Goal: Task Accomplishment & Management: Complete application form

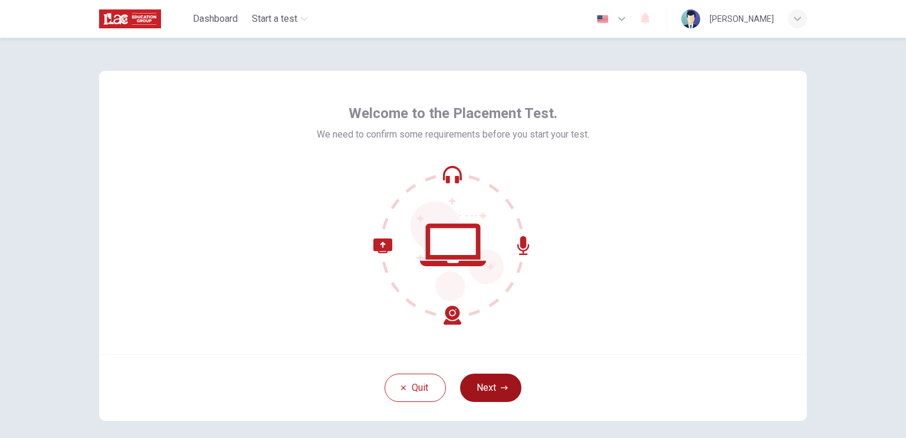
click at [487, 391] on button "Next" at bounding box center [490, 387] width 61 height 28
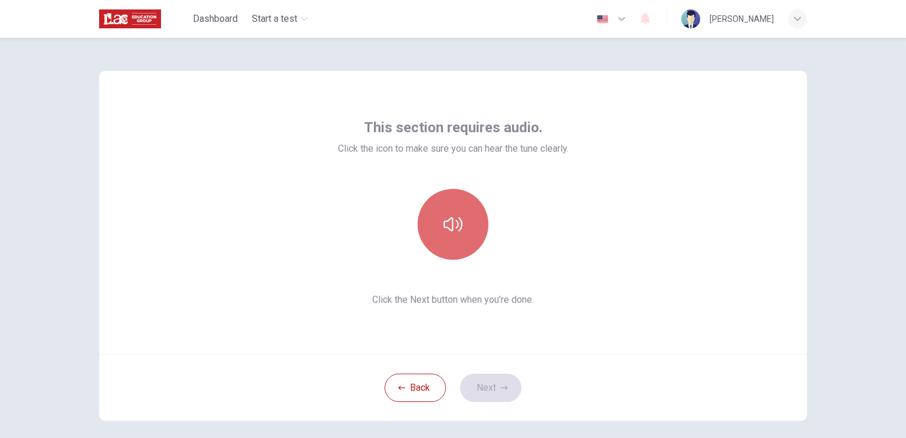
click at [444, 231] on icon "button" at bounding box center [453, 224] width 19 height 19
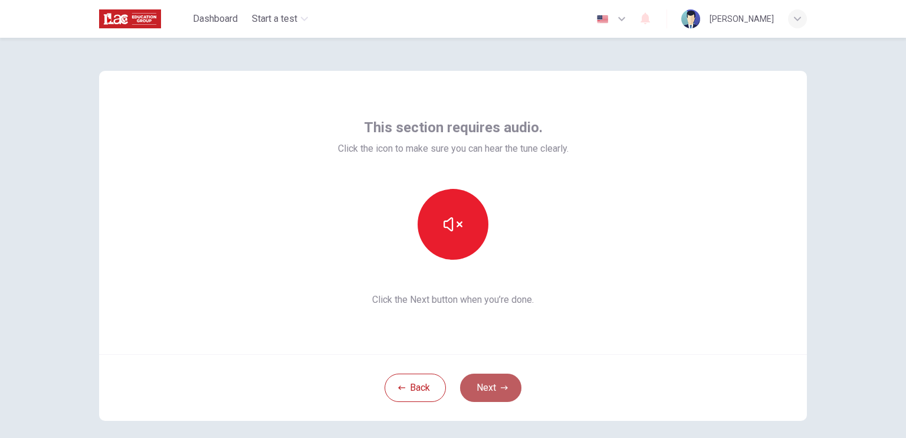
click at [486, 388] on button "Next" at bounding box center [490, 387] width 61 height 28
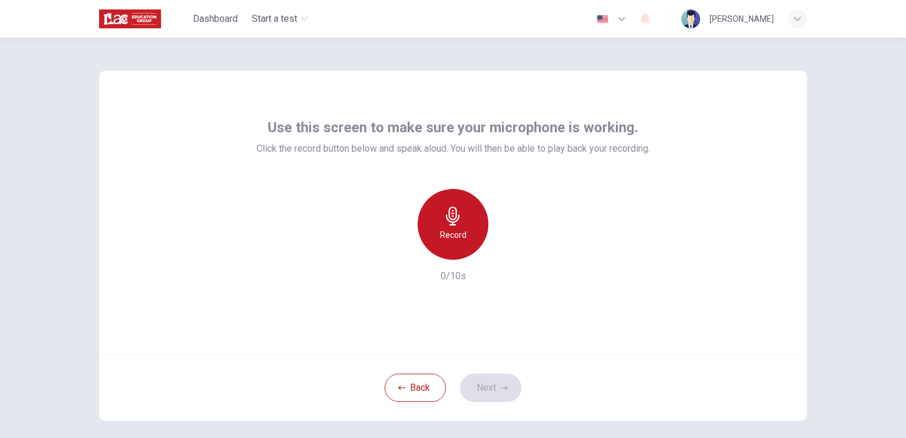
click at [440, 230] on h6 "Record" at bounding box center [453, 235] width 27 height 14
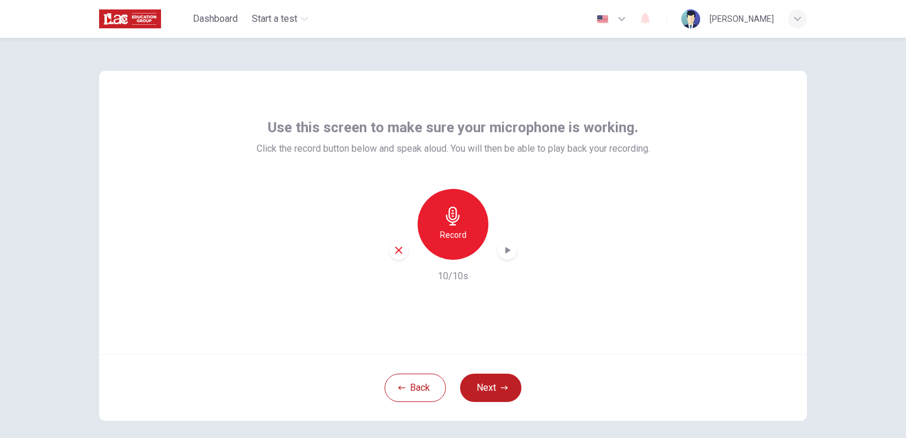
click at [506, 251] on icon "button" at bounding box center [508, 250] width 5 height 7
click at [484, 395] on button "Next" at bounding box center [490, 387] width 61 height 28
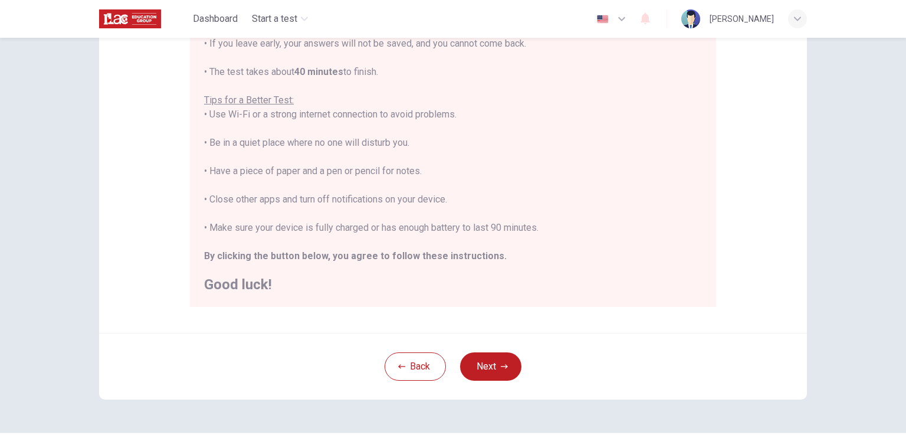
scroll to position [186, 0]
click at [483, 371] on button "Next" at bounding box center [490, 366] width 61 height 28
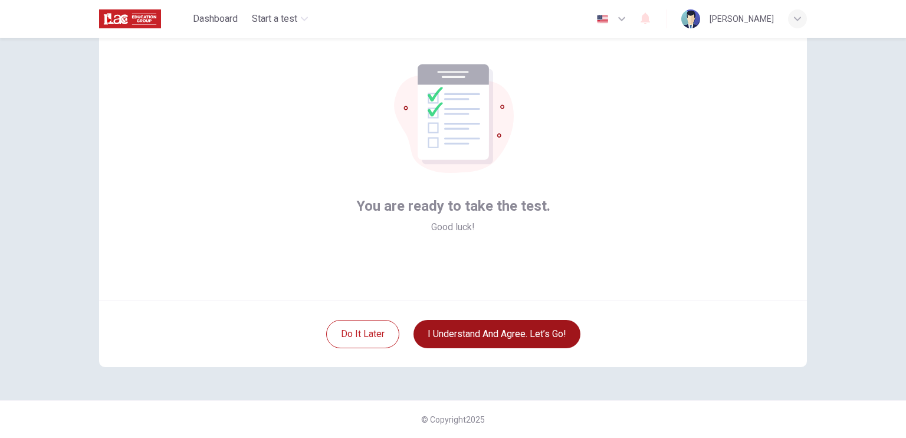
scroll to position [53, 0]
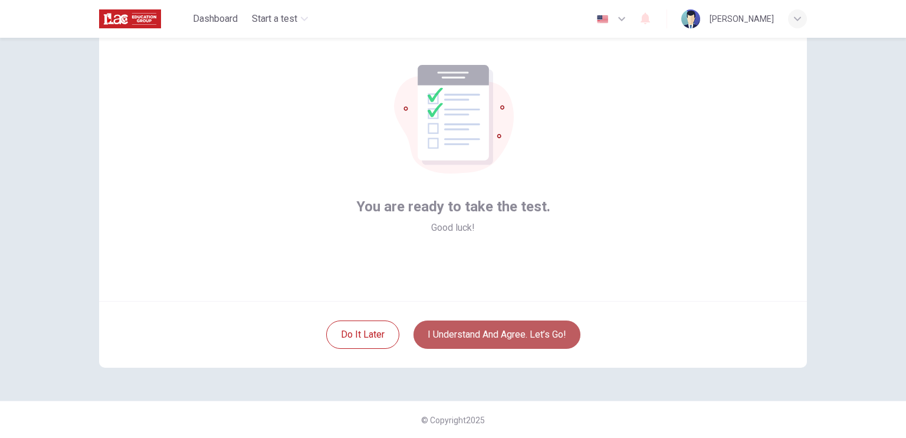
click at [484, 336] on button "I understand and agree. Let’s go!" at bounding box center [497, 334] width 167 height 28
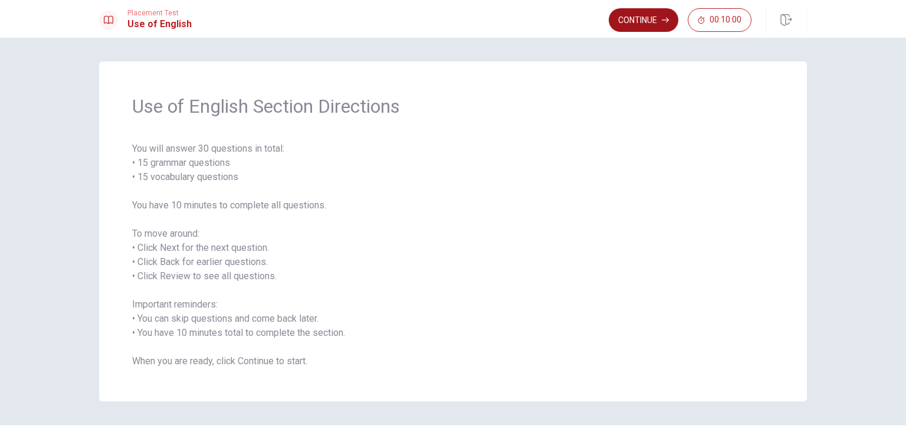
click at [637, 22] on button "Continue" at bounding box center [644, 20] width 70 height 24
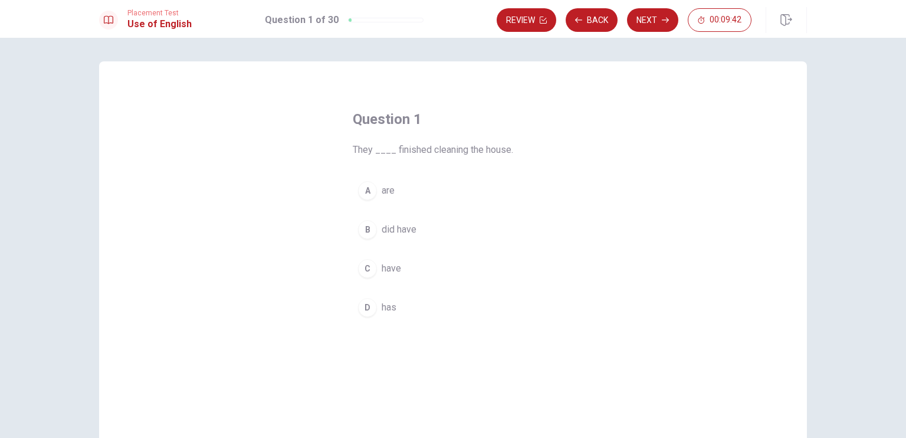
click at [366, 271] on div "C" at bounding box center [367, 268] width 19 height 19
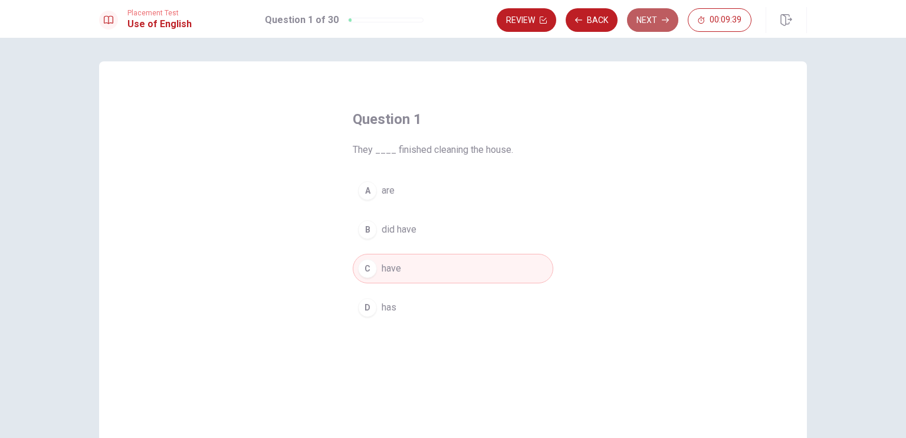
click at [653, 14] on button "Next" at bounding box center [652, 20] width 51 height 24
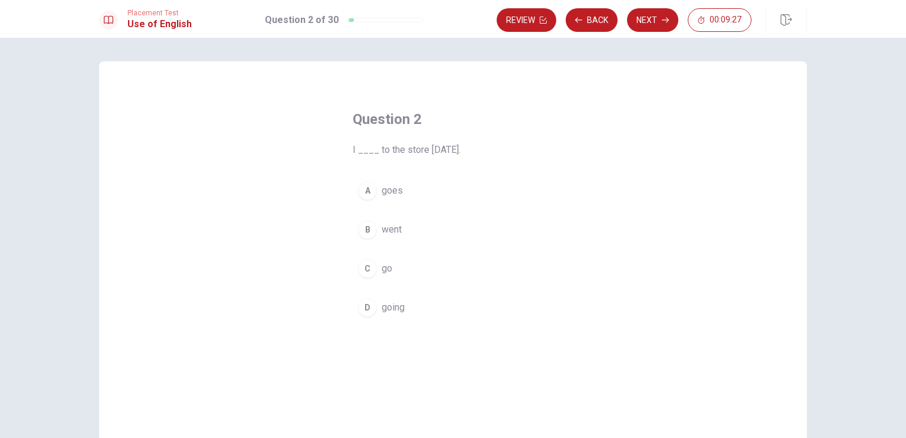
click at [368, 228] on div "B" at bounding box center [367, 229] width 19 height 19
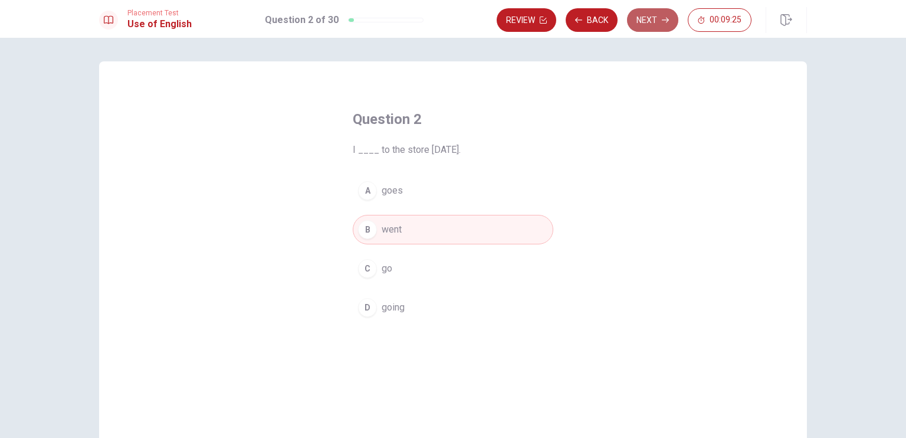
click at [647, 15] on button "Next" at bounding box center [652, 20] width 51 height 24
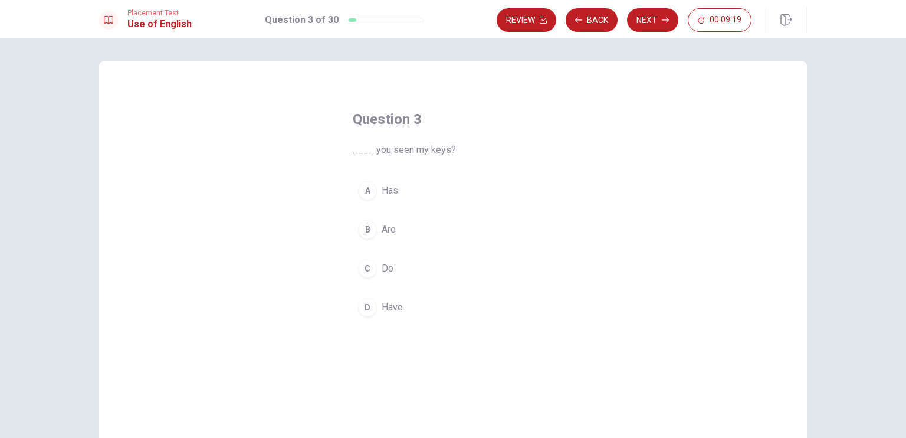
click at [369, 310] on div "D" at bounding box center [367, 307] width 19 height 19
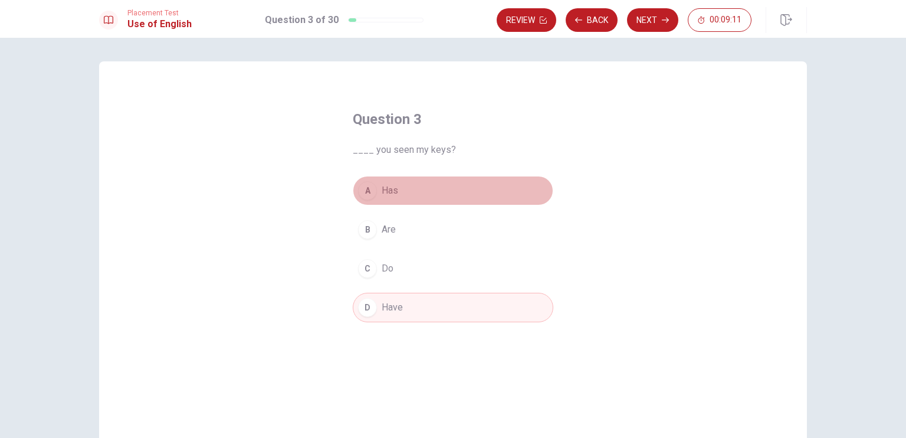
click at [411, 191] on button "A Has" at bounding box center [453, 190] width 201 height 29
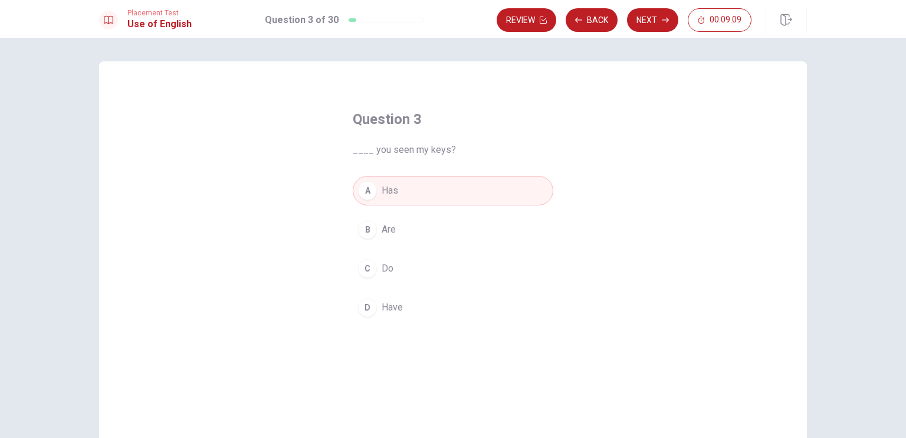
click at [399, 300] on span "Have" at bounding box center [392, 307] width 21 height 14
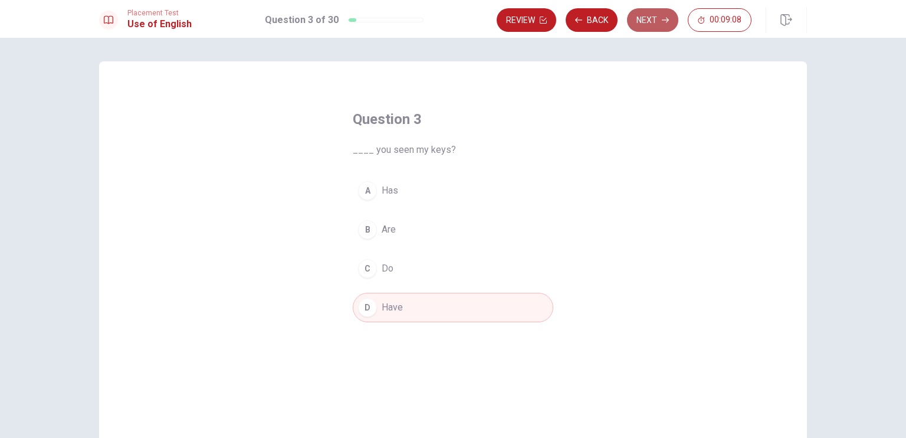
click at [644, 25] on button "Next" at bounding box center [652, 20] width 51 height 24
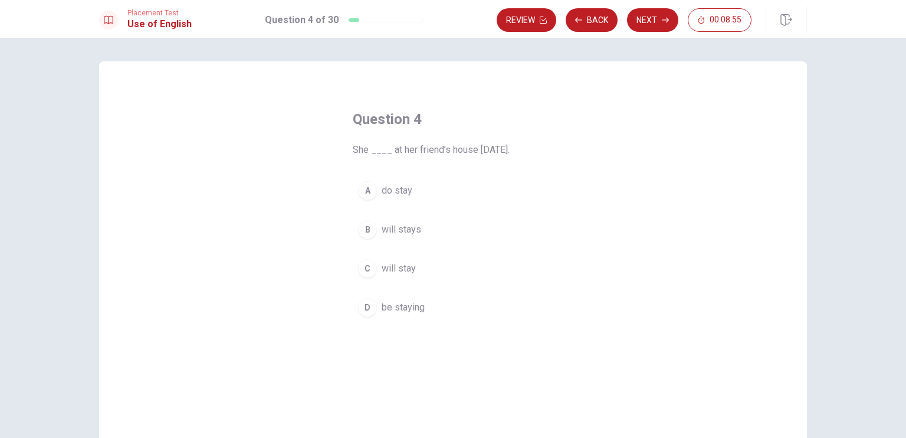
click at [366, 229] on div "B" at bounding box center [367, 229] width 19 height 19
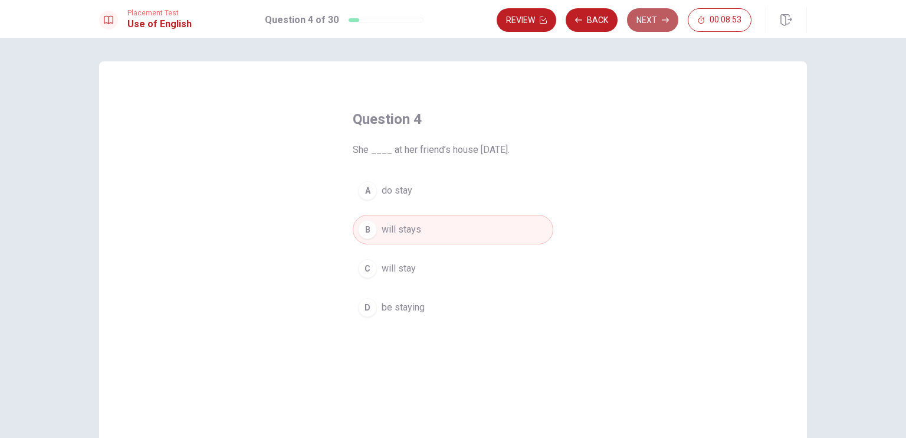
click at [654, 22] on button "Next" at bounding box center [652, 20] width 51 height 24
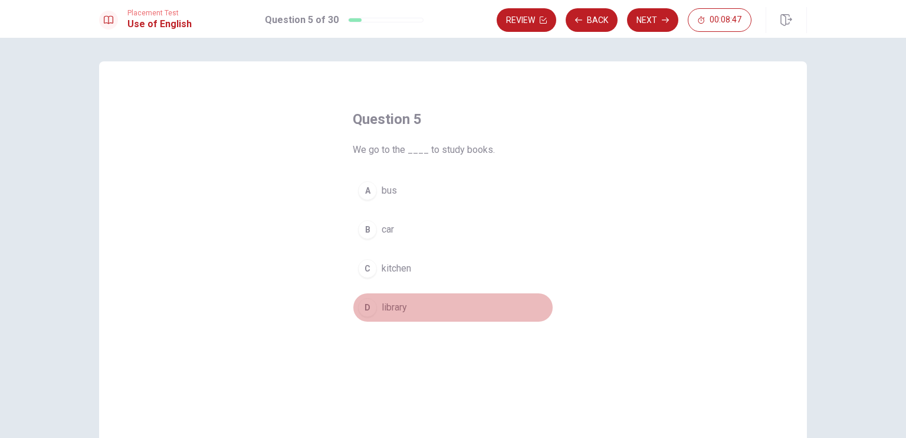
click at [363, 312] on div "D" at bounding box center [367, 307] width 19 height 19
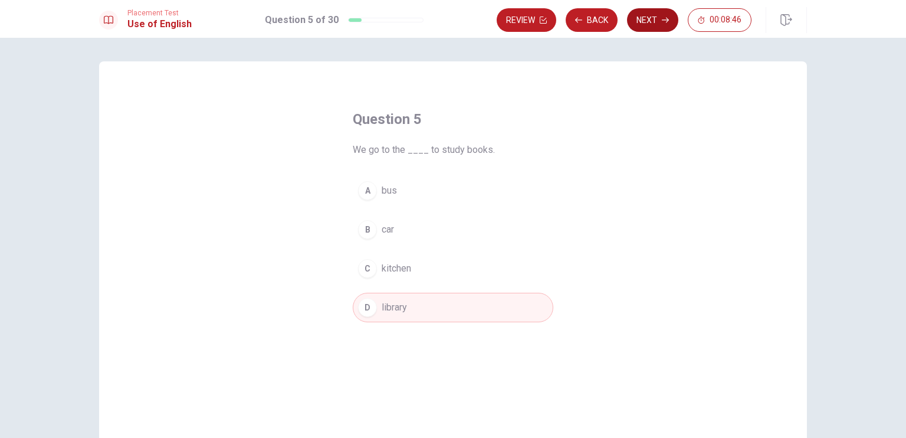
click at [654, 18] on button "Next" at bounding box center [652, 20] width 51 height 24
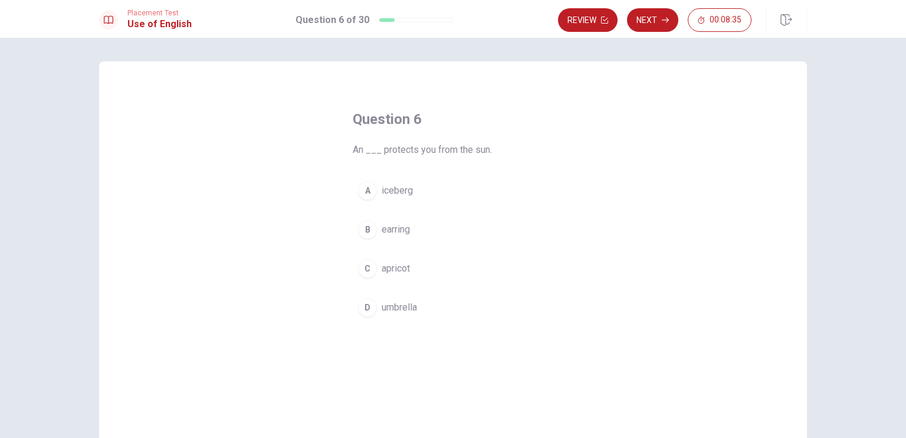
click at [364, 311] on div "D" at bounding box center [367, 307] width 19 height 19
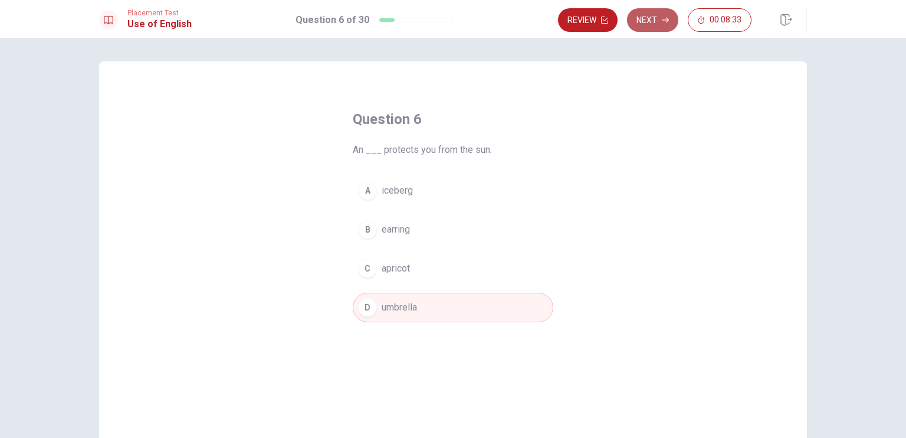
click at [656, 18] on button "Next" at bounding box center [652, 20] width 51 height 24
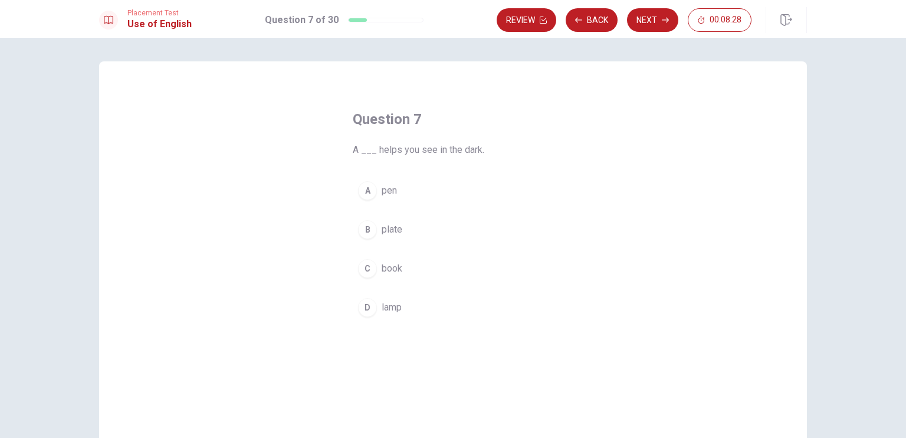
click at [363, 313] on div "D" at bounding box center [367, 307] width 19 height 19
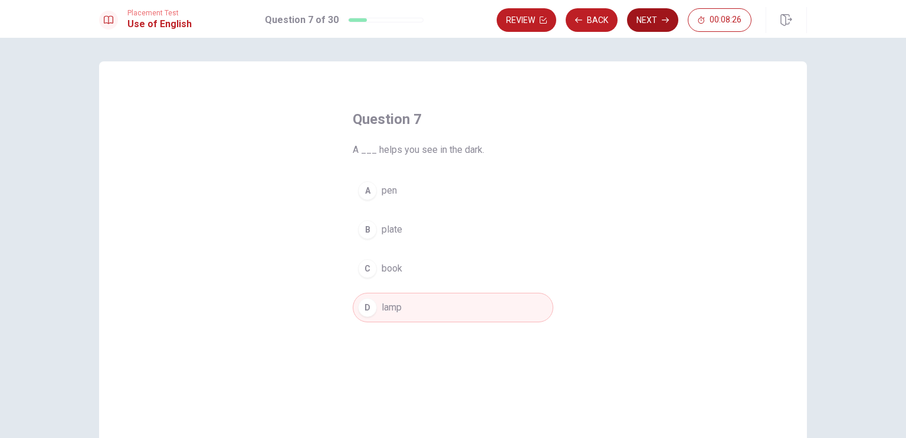
click at [650, 19] on button "Next" at bounding box center [652, 20] width 51 height 24
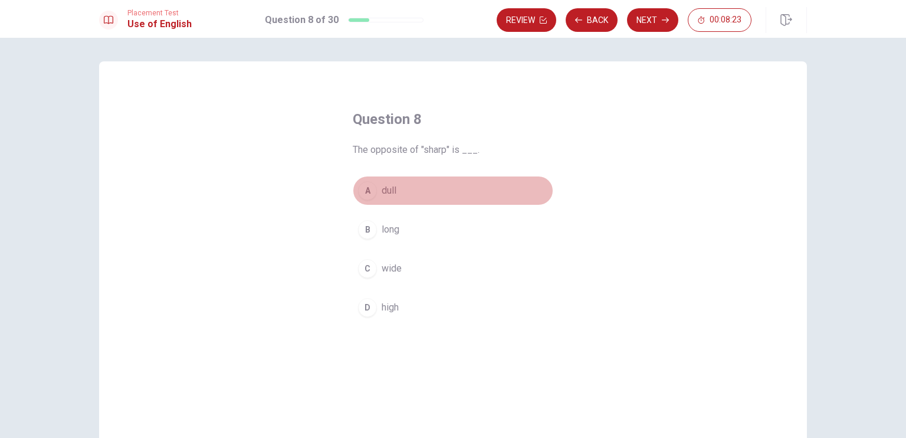
click at [366, 195] on div "A" at bounding box center [367, 190] width 19 height 19
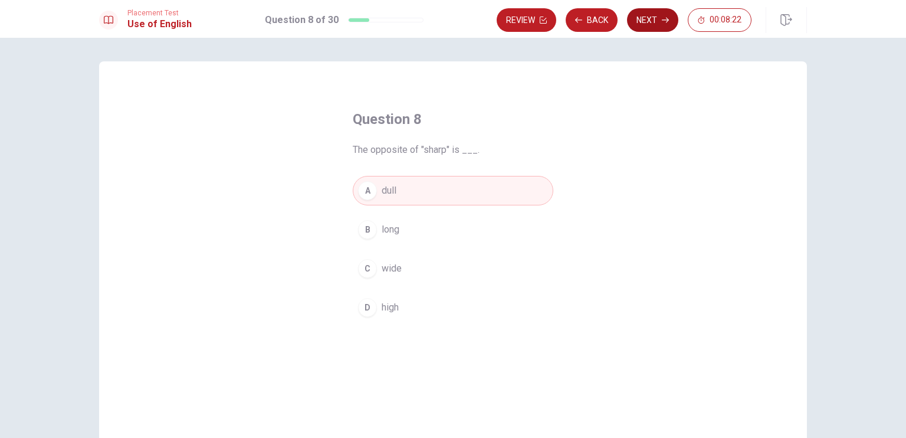
click at [643, 19] on button "Next" at bounding box center [652, 20] width 51 height 24
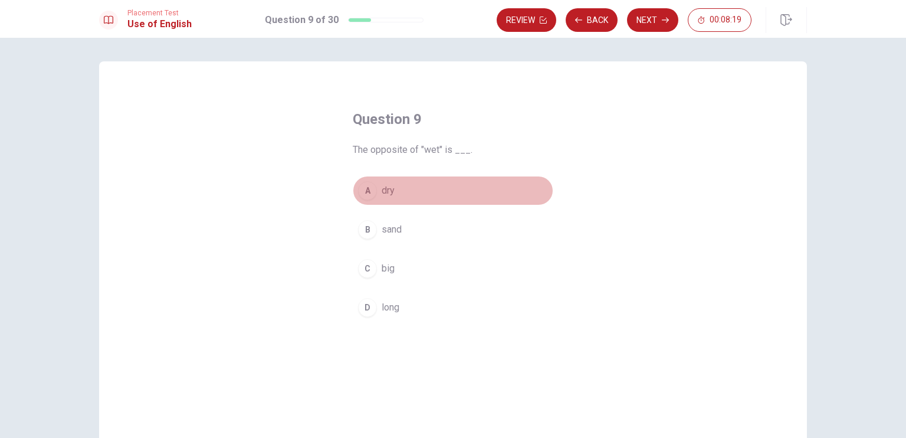
click at [363, 190] on div "A" at bounding box center [367, 190] width 19 height 19
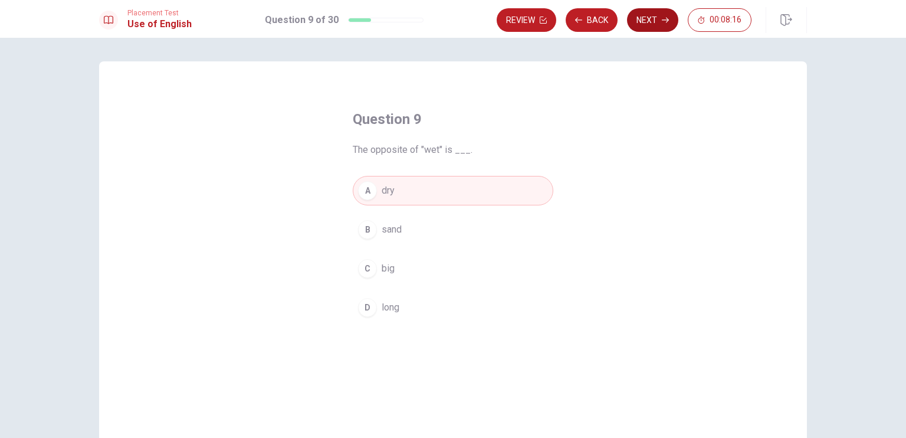
click at [649, 18] on button "Next" at bounding box center [652, 20] width 51 height 24
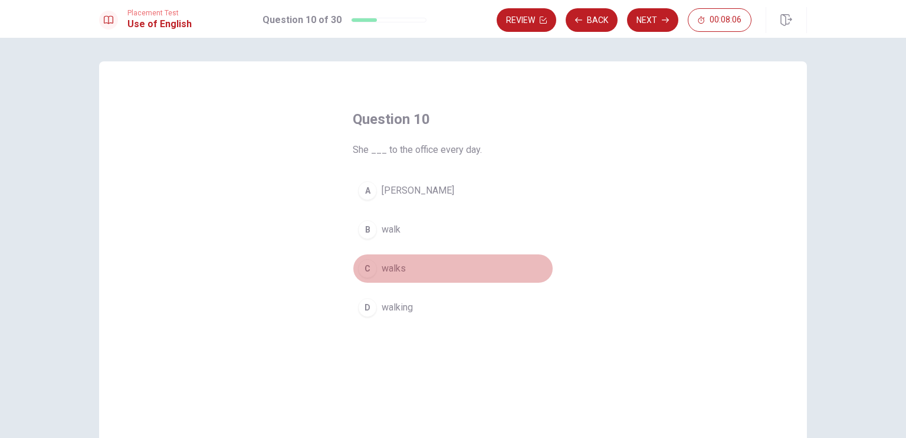
click at [363, 265] on div "C" at bounding box center [367, 268] width 19 height 19
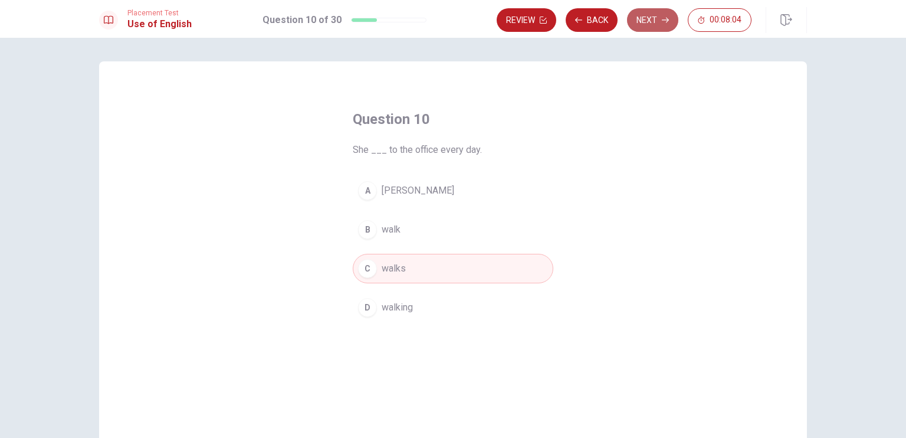
click at [652, 25] on button "Next" at bounding box center [652, 20] width 51 height 24
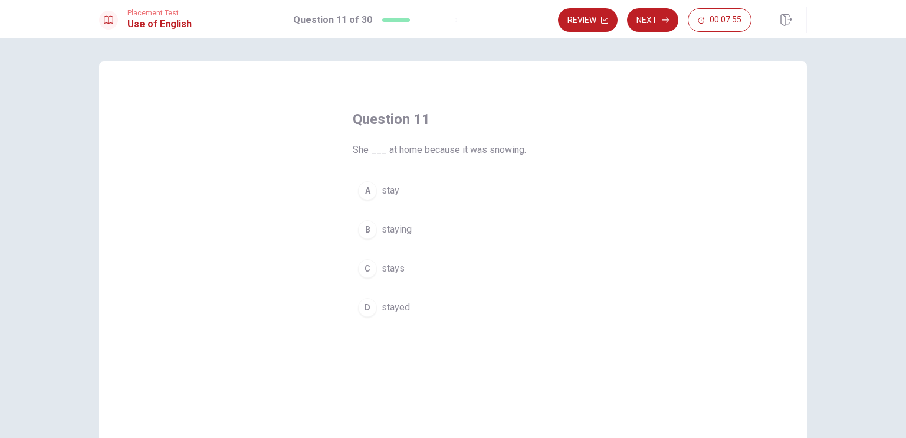
click at [368, 268] on div "C" at bounding box center [367, 268] width 19 height 19
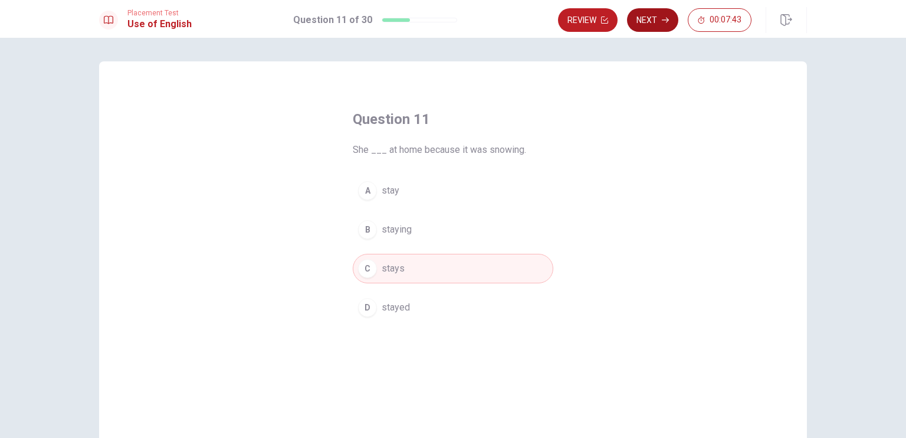
click at [657, 22] on button "Next" at bounding box center [652, 20] width 51 height 24
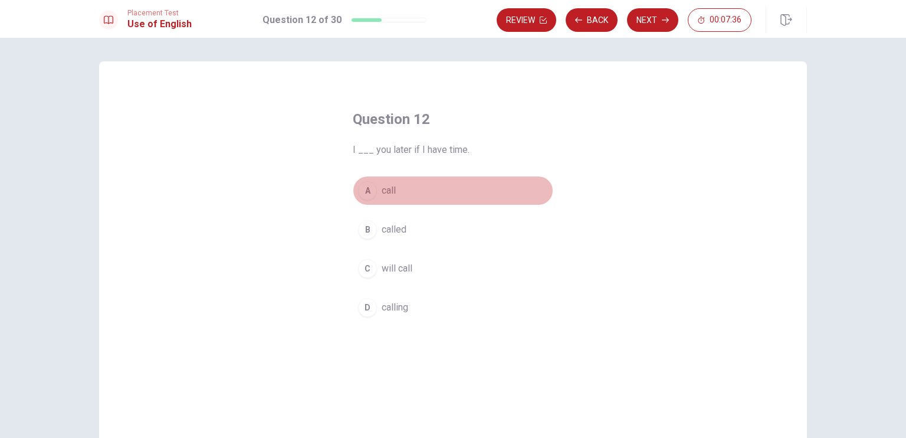
click at [365, 196] on div "A" at bounding box center [367, 190] width 19 height 19
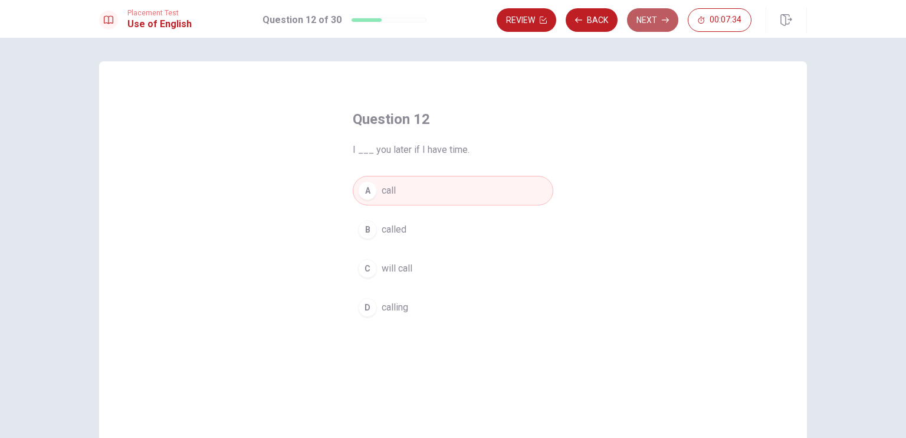
click at [646, 17] on button "Next" at bounding box center [652, 20] width 51 height 24
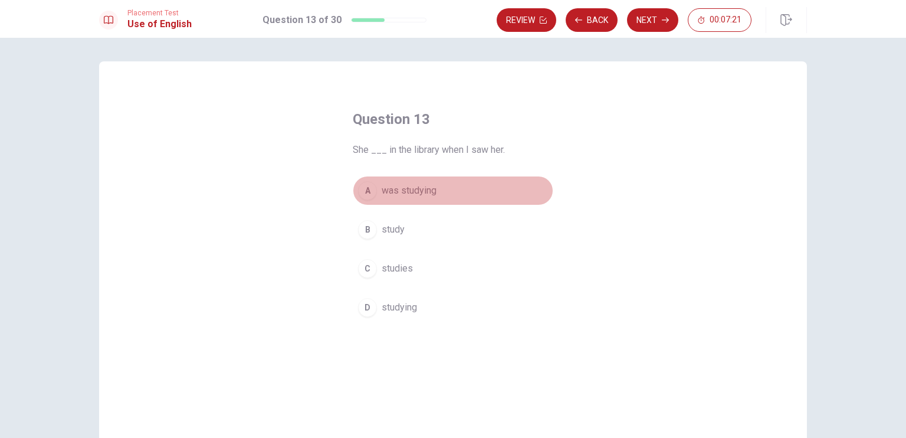
click at [360, 189] on div "A" at bounding box center [367, 190] width 19 height 19
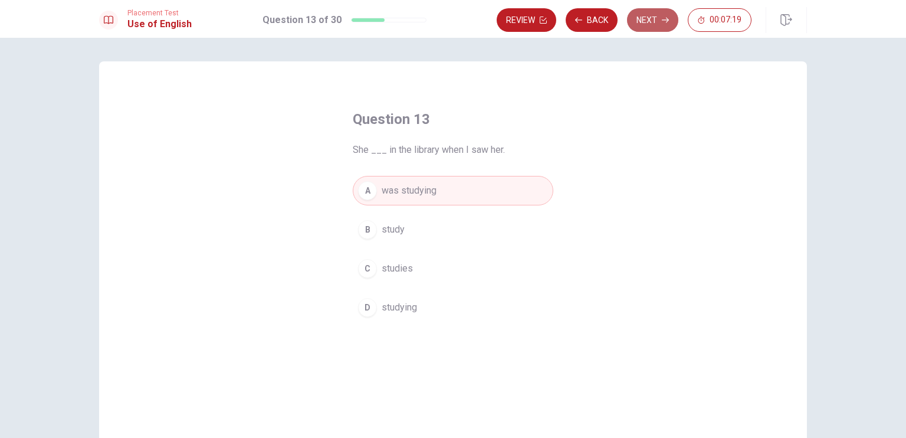
click at [642, 18] on button "Next" at bounding box center [652, 20] width 51 height 24
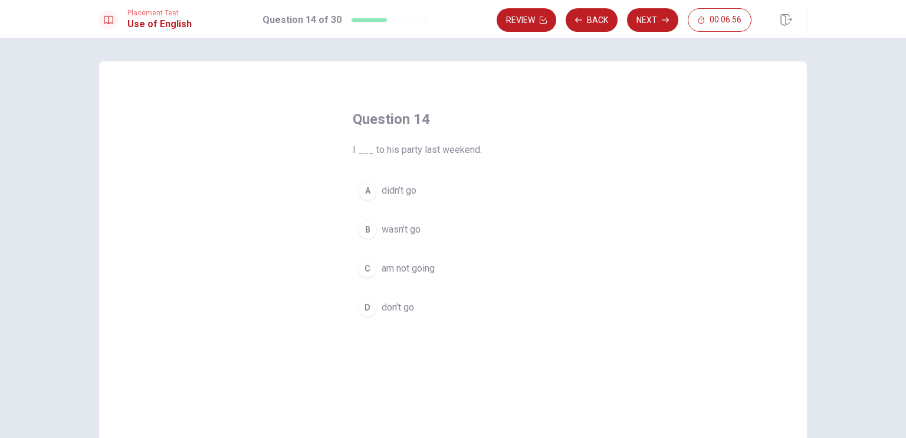
click at [367, 225] on div "B" at bounding box center [367, 229] width 19 height 19
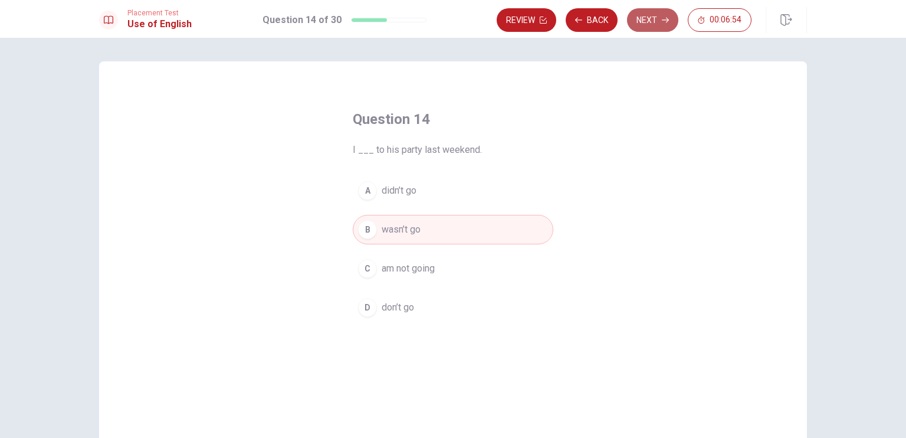
click at [654, 25] on button "Next" at bounding box center [652, 20] width 51 height 24
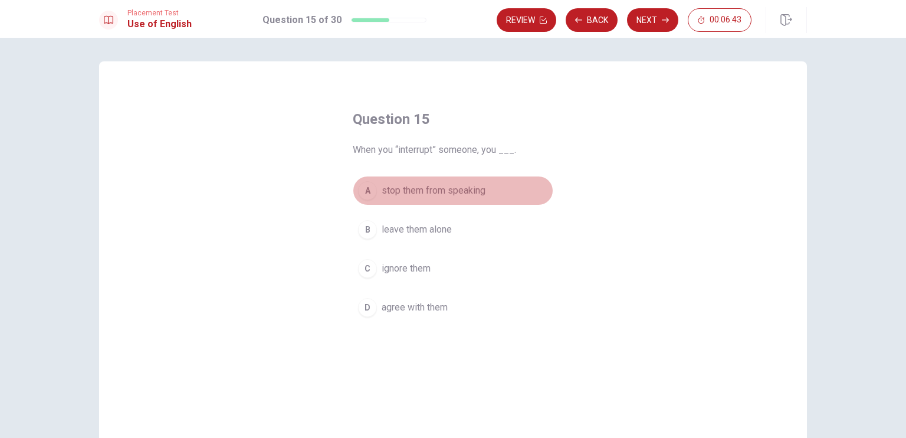
click at [363, 189] on div "A" at bounding box center [367, 190] width 19 height 19
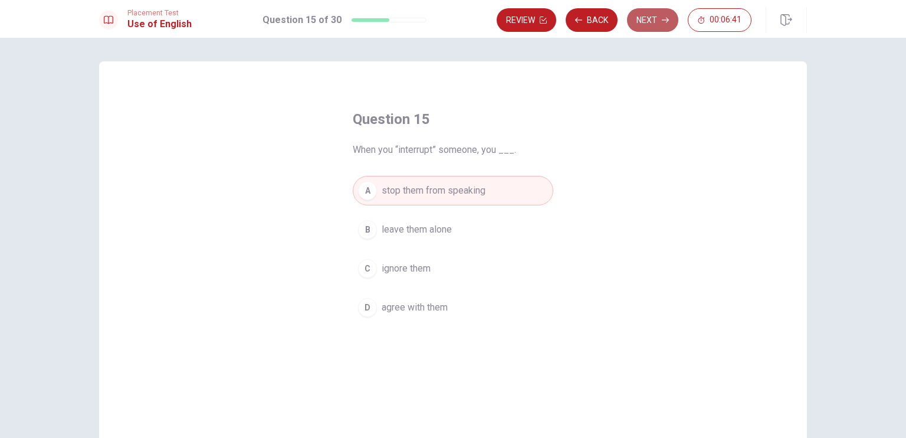
click at [654, 21] on button "Next" at bounding box center [652, 20] width 51 height 24
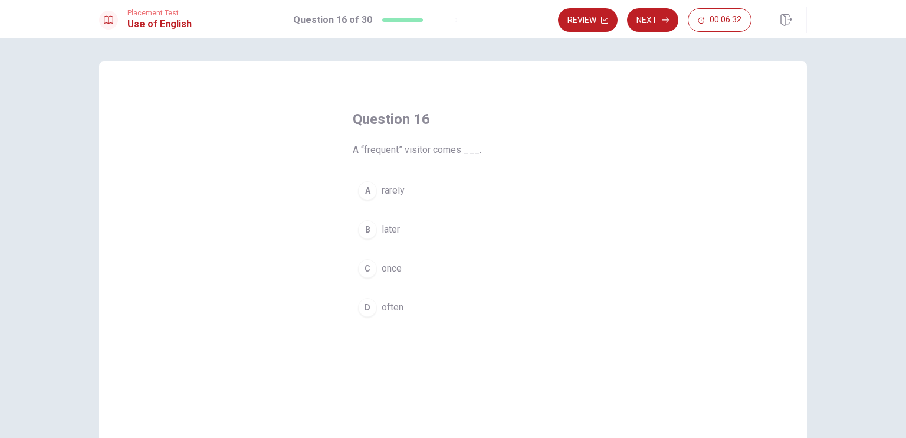
click at [365, 306] on div "D" at bounding box center [367, 307] width 19 height 19
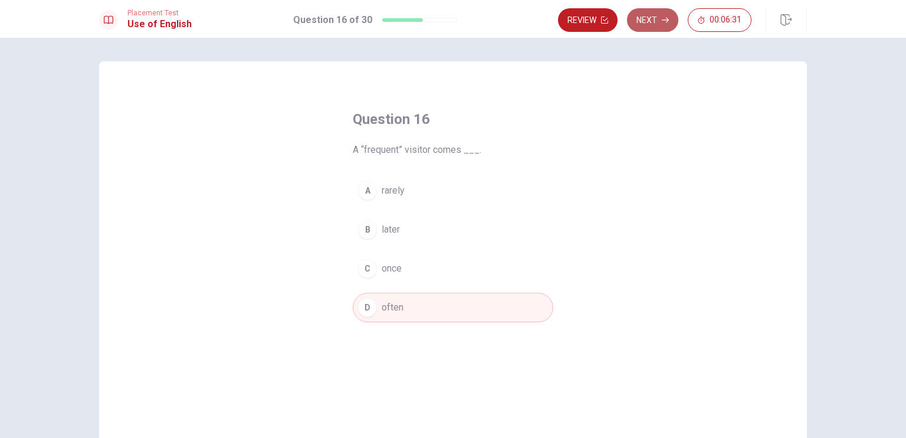
click at [651, 19] on button "Next" at bounding box center [652, 20] width 51 height 24
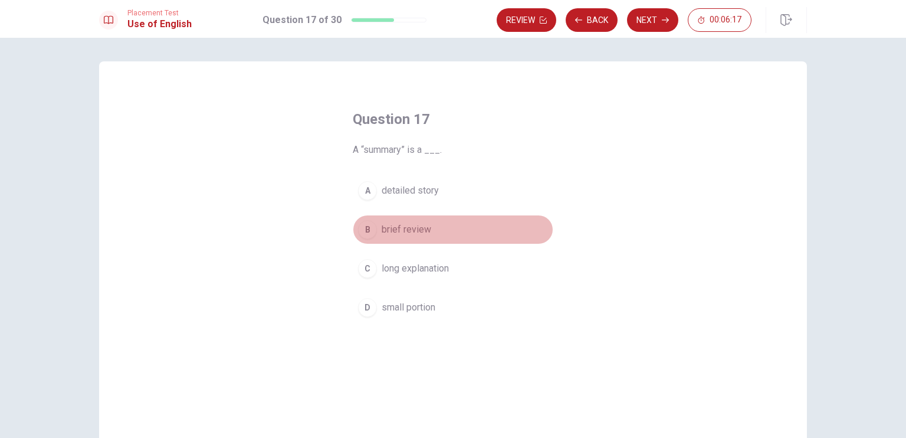
click at [361, 231] on div "B" at bounding box center [367, 229] width 19 height 19
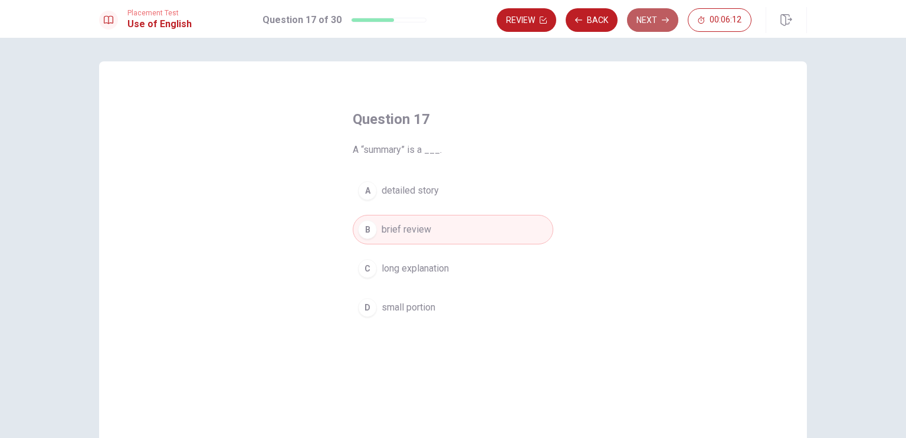
click at [644, 25] on button "Next" at bounding box center [652, 20] width 51 height 24
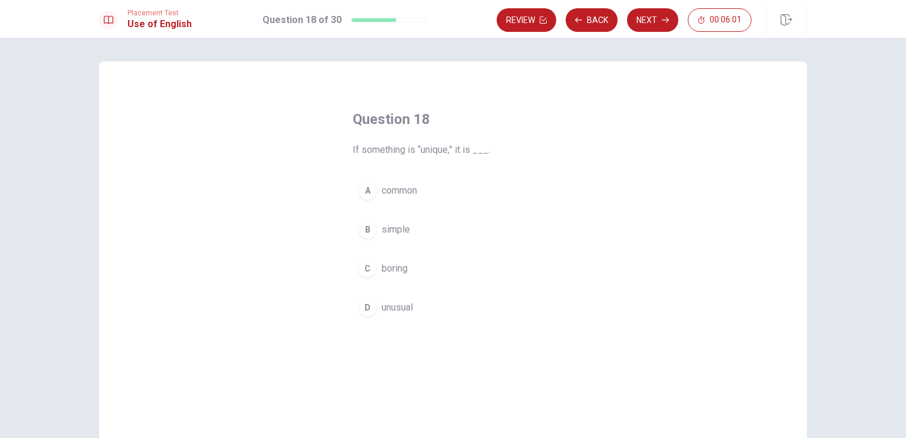
click at [366, 308] on div "D" at bounding box center [367, 307] width 19 height 19
click at [312, 294] on div "Question 18 If something is “unique,” it is ___. A common B simple C boring D u…" at bounding box center [453, 266] width 708 height 410
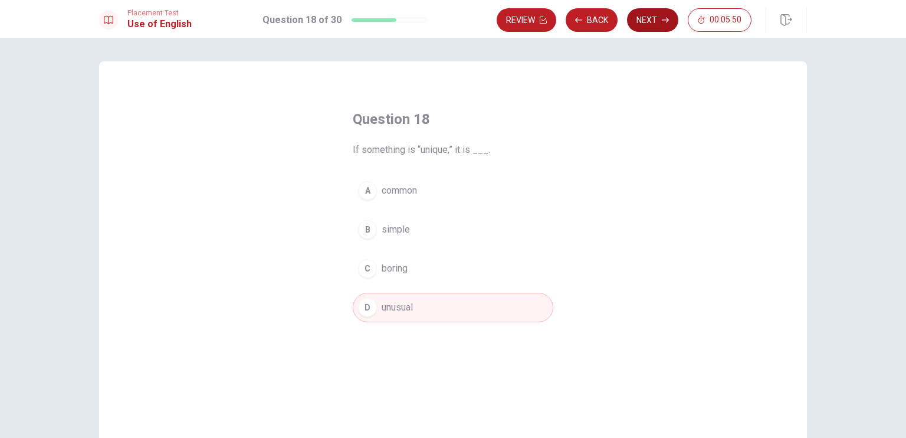
click at [655, 19] on button "Next" at bounding box center [652, 20] width 51 height 24
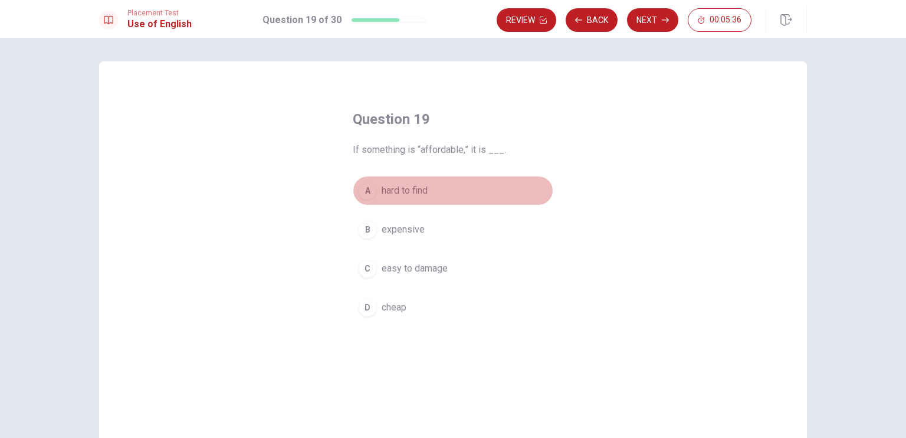
click at [408, 189] on span "hard to find" at bounding box center [405, 190] width 46 height 14
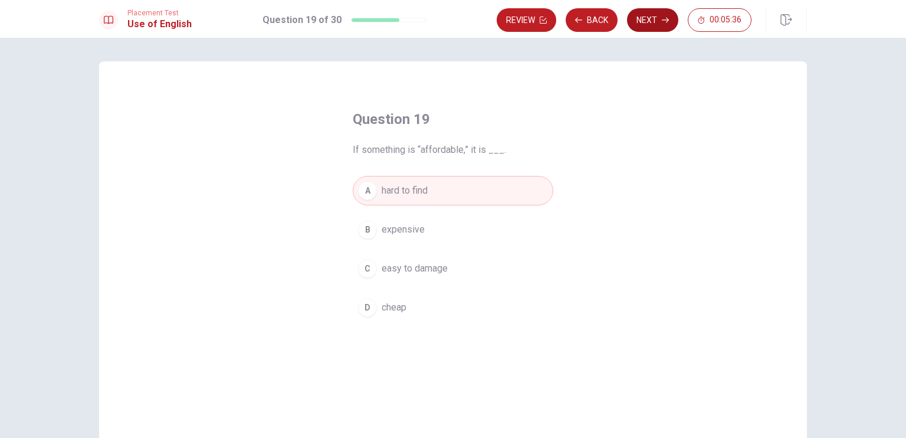
click at [656, 17] on button "Next" at bounding box center [652, 20] width 51 height 24
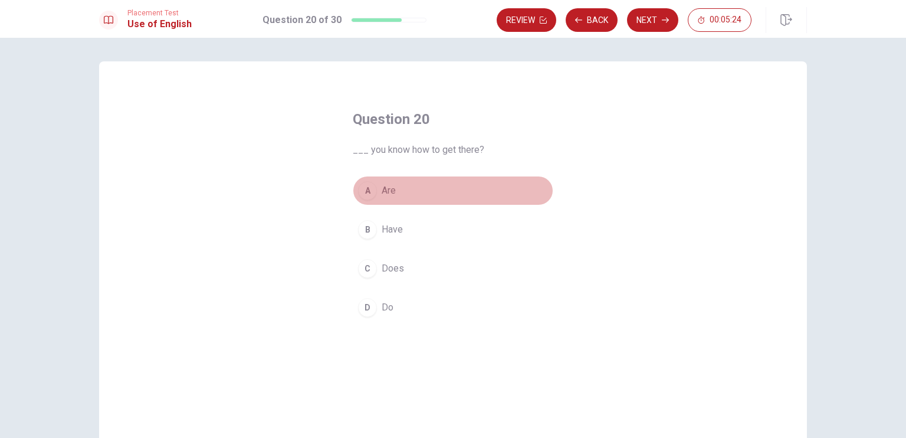
click at [362, 193] on div "A" at bounding box center [367, 190] width 19 height 19
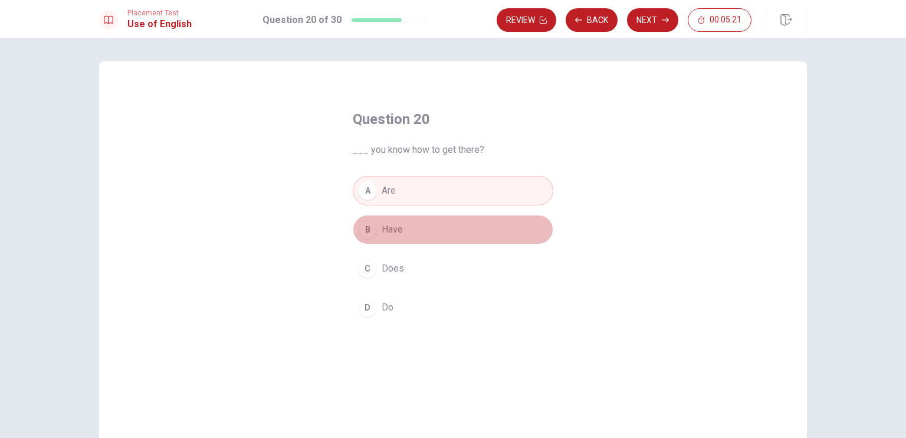
click at [366, 231] on div "B" at bounding box center [367, 229] width 19 height 19
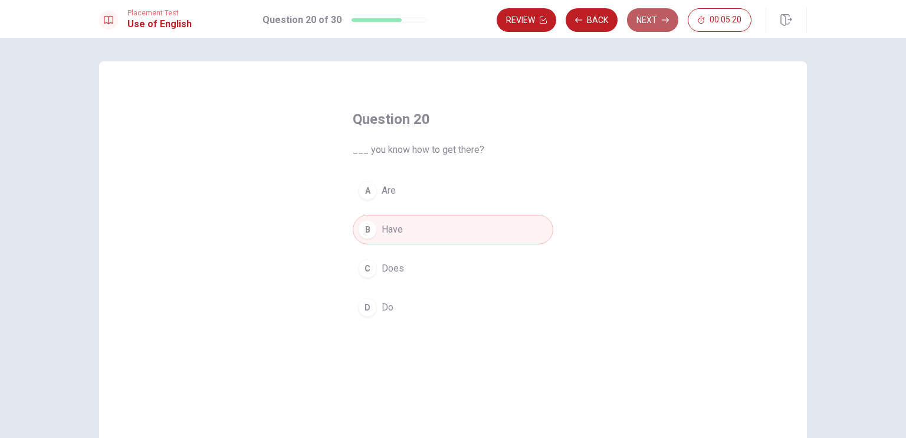
click at [647, 15] on button "Next" at bounding box center [652, 20] width 51 height 24
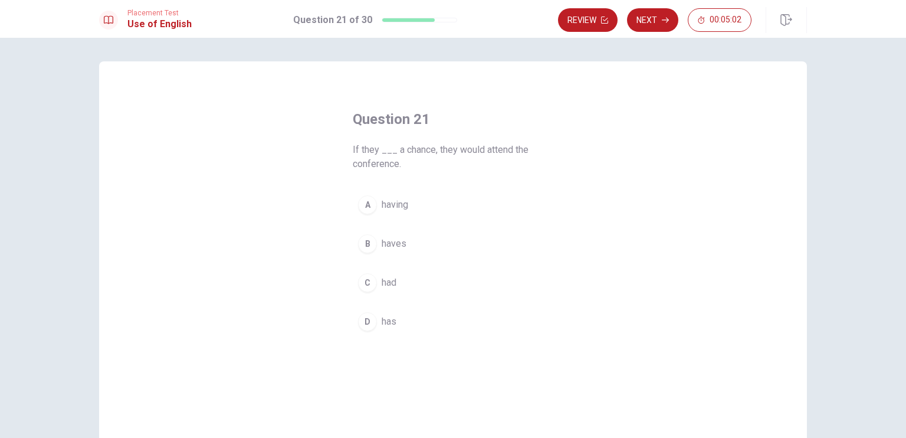
click at [365, 284] on div "C" at bounding box center [367, 282] width 19 height 19
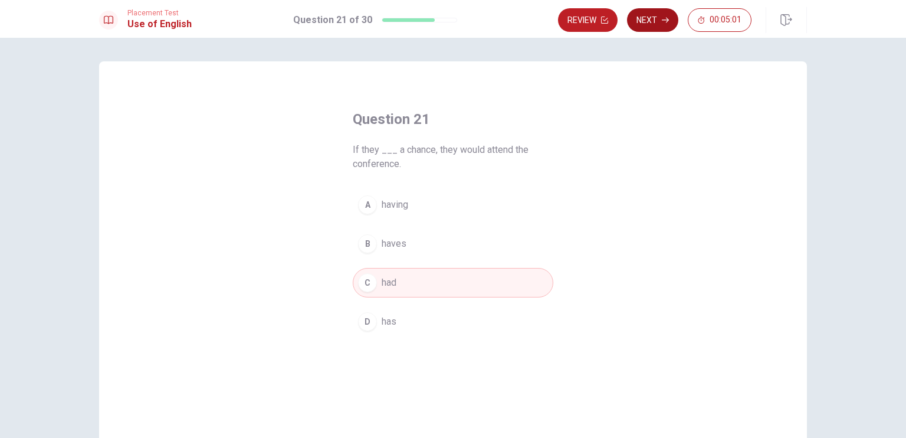
click at [649, 24] on button "Next" at bounding box center [652, 20] width 51 height 24
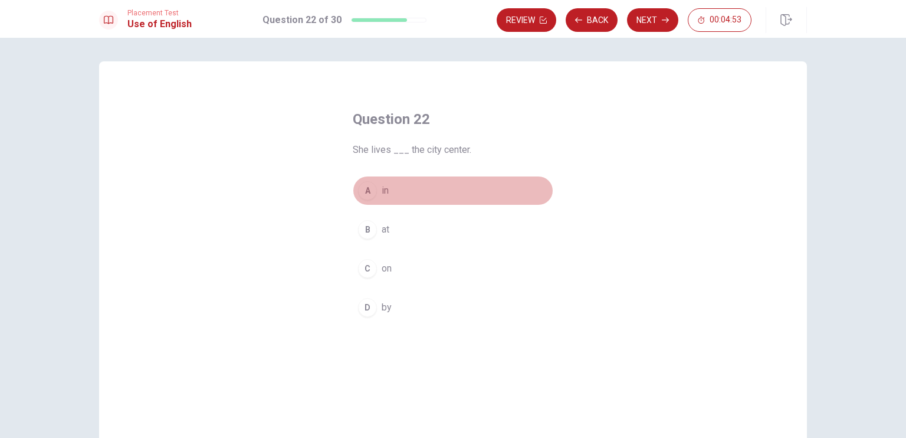
click at [366, 186] on div "A" at bounding box center [367, 190] width 19 height 19
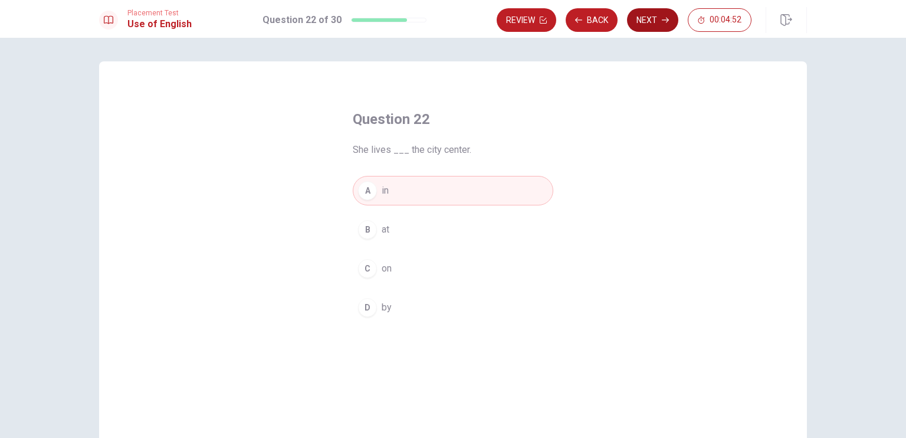
click at [657, 22] on button "Next" at bounding box center [652, 20] width 51 height 24
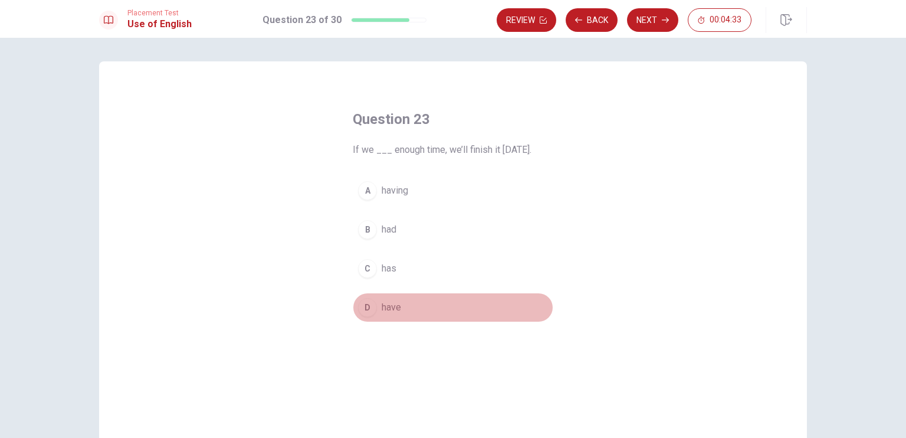
click at [363, 309] on div "D" at bounding box center [367, 307] width 19 height 19
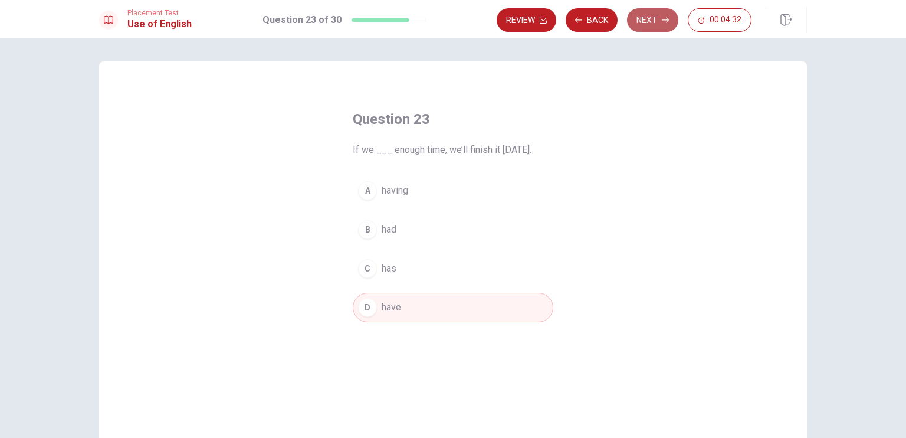
click at [650, 19] on button "Next" at bounding box center [652, 20] width 51 height 24
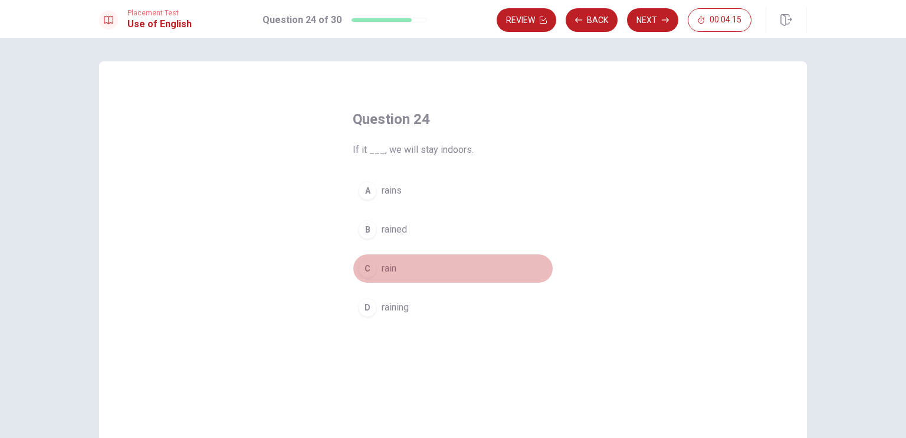
click at [366, 268] on div "C" at bounding box center [367, 268] width 19 height 19
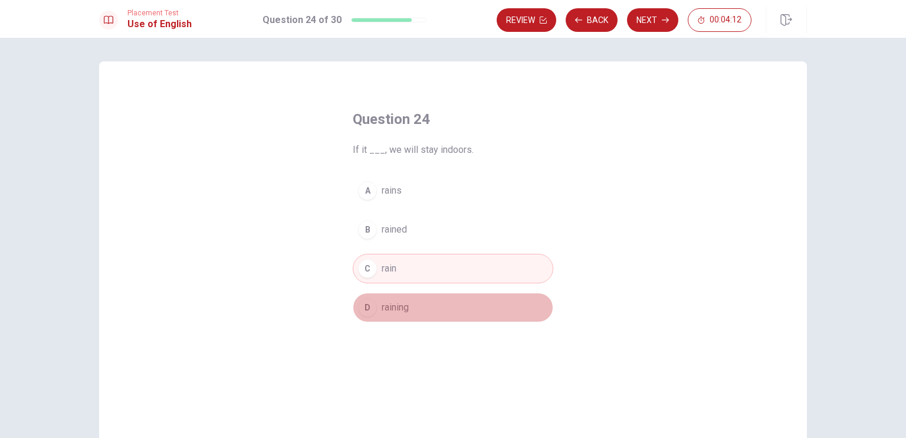
click at [366, 307] on div "D" at bounding box center [367, 307] width 19 height 19
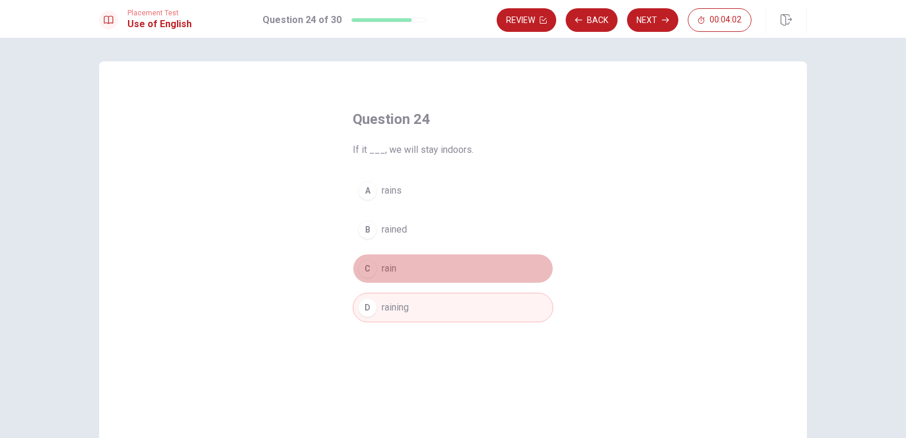
click at [370, 268] on div "C" at bounding box center [367, 268] width 19 height 19
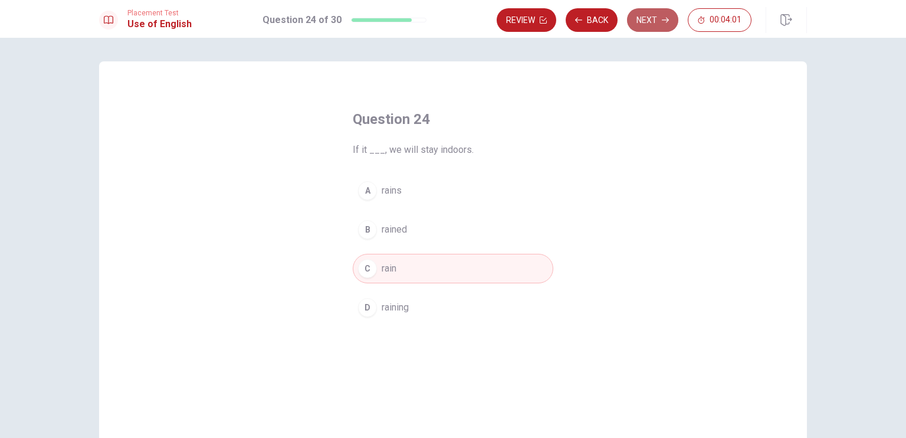
click at [644, 21] on button "Next" at bounding box center [652, 20] width 51 height 24
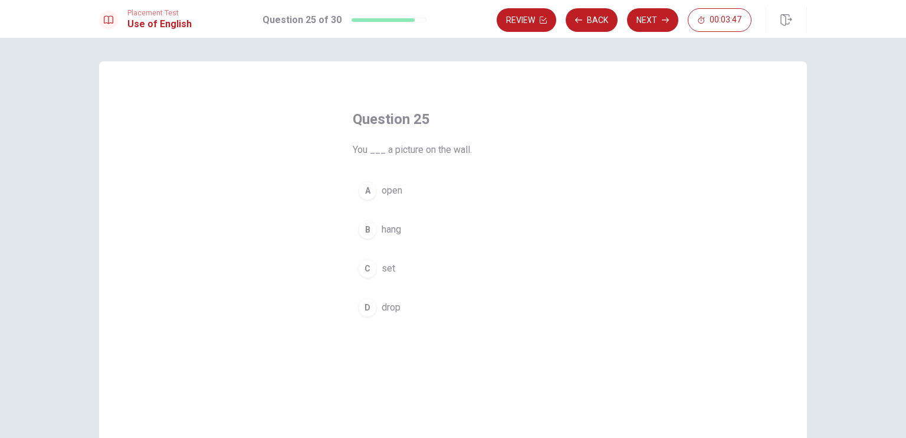
click at [361, 301] on div "D" at bounding box center [367, 307] width 19 height 19
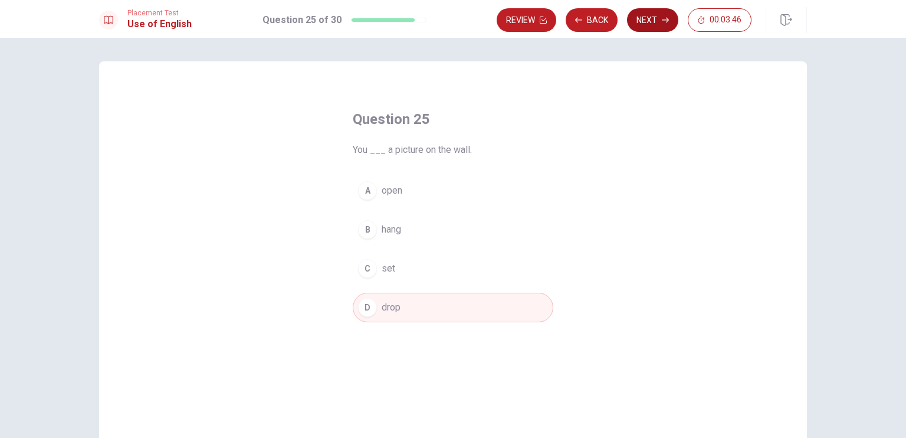
click at [647, 21] on button "Next" at bounding box center [652, 20] width 51 height 24
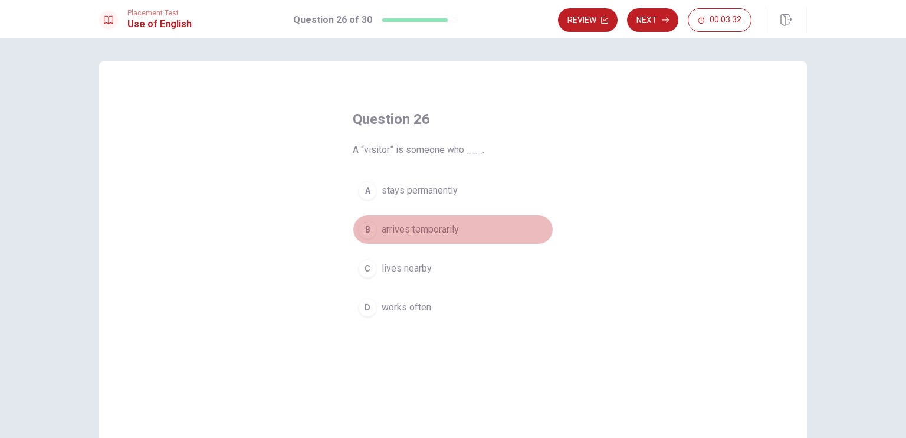
click at [367, 233] on div "B" at bounding box center [367, 229] width 19 height 19
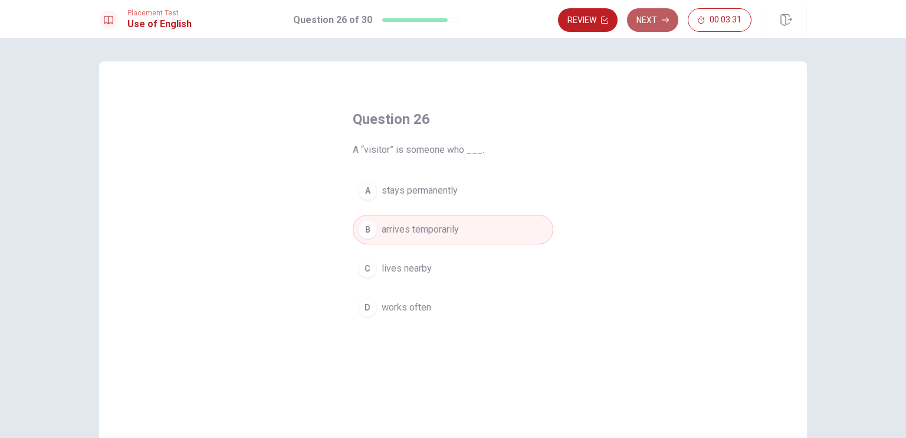
click at [658, 20] on button "Next" at bounding box center [652, 20] width 51 height 24
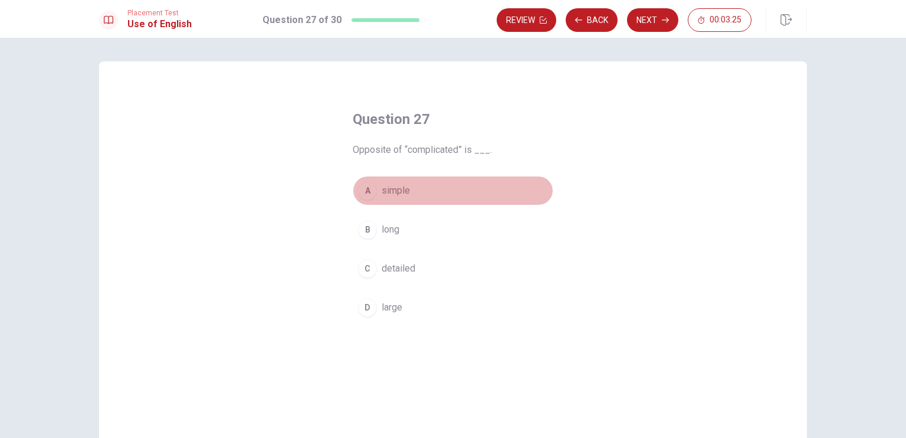
click at [365, 193] on div "A" at bounding box center [367, 190] width 19 height 19
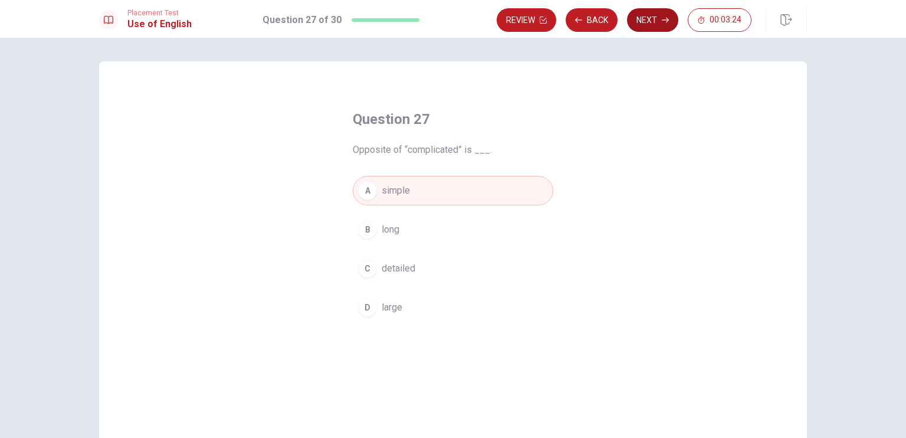
click at [657, 15] on button "Next" at bounding box center [652, 20] width 51 height 24
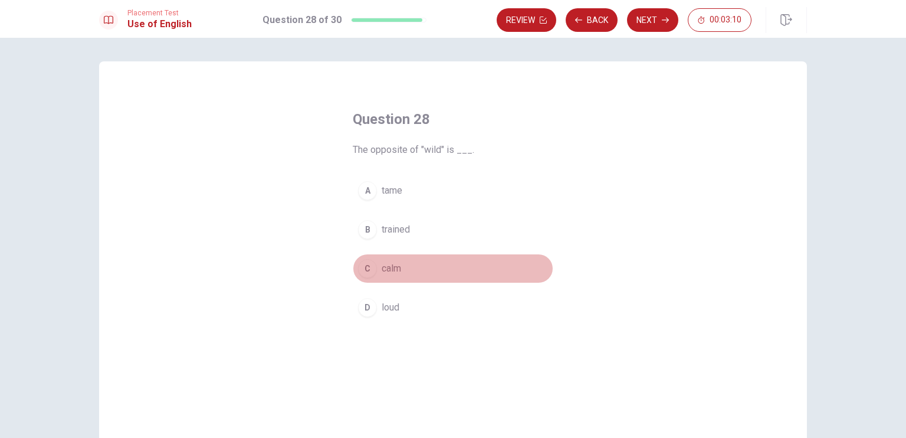
click at [366, 269] on div "C" at bounding box center [367, 268] width 19 height 19
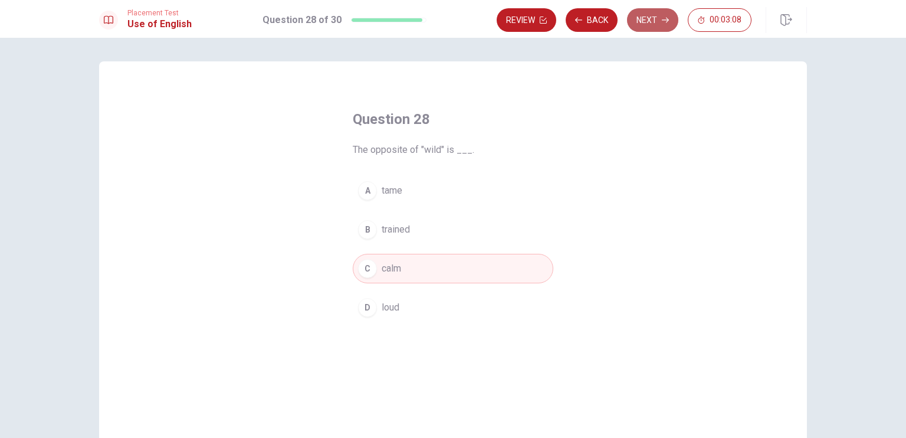
click at [645, 19] on button "Next" at bounding box center [652, 20] width 51 height 24
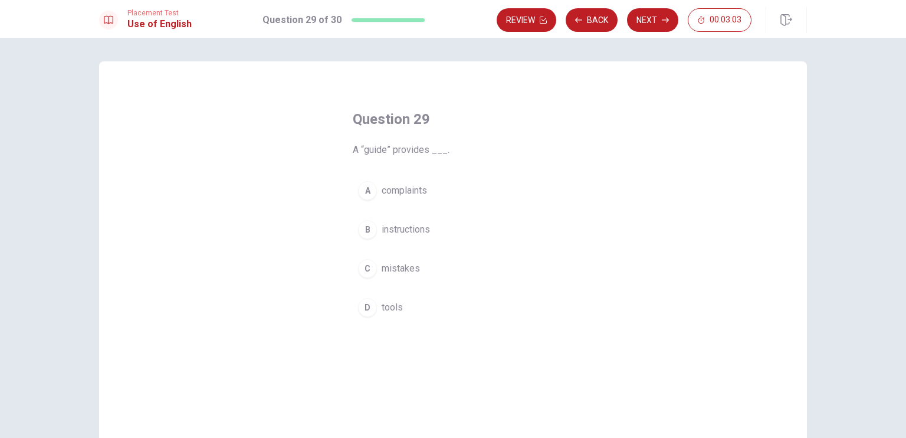
click at [362, 232] on div "B" at bounding box center [367, 229] width 19 height 19
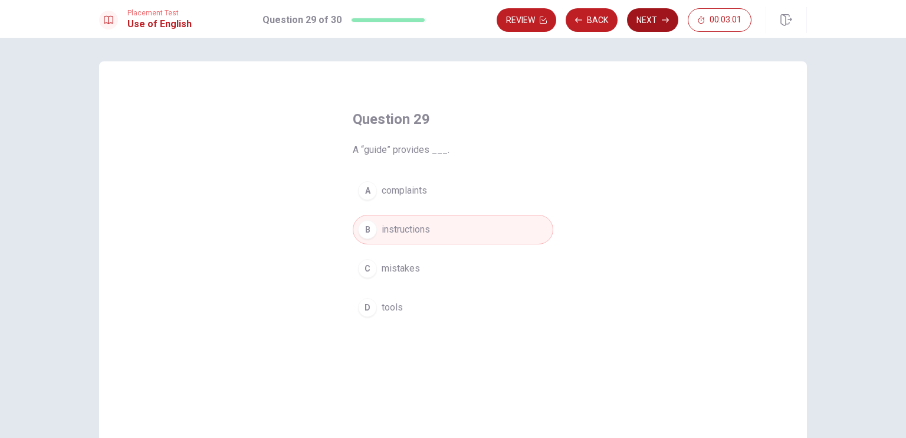
click at [652, 17] on button "Next" at bounding box center [652, 20] width 51 height 24
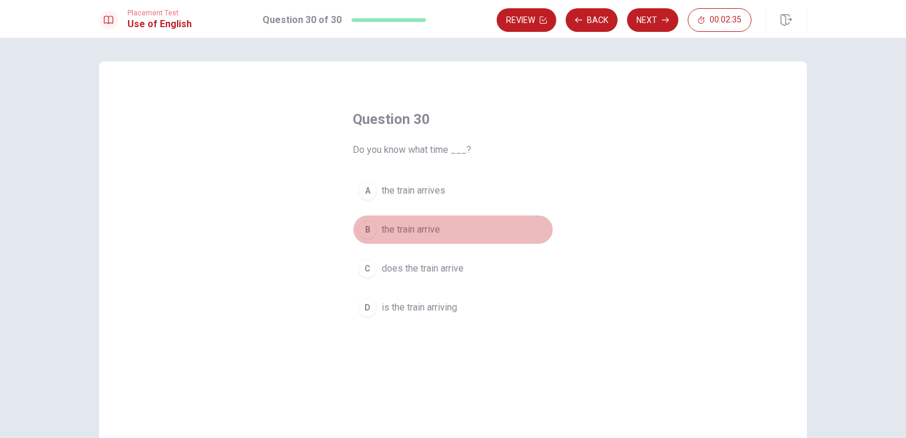
click at [366, 228] on div "B" at bounding box center [367, 229] width 19 height 19
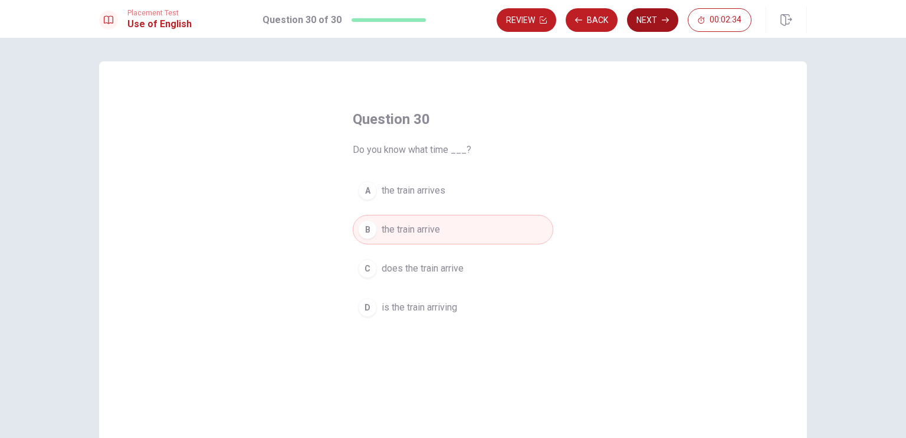
click at [651, 20] on button "Next" at bounding box center [652, 20] width 51 height 24
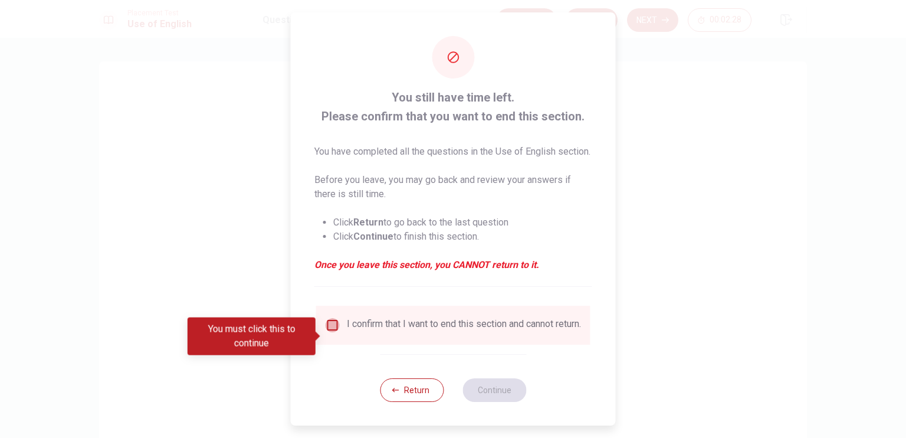
click at [333, 332] on input "You must click this to continue" at bounding box center [333, 325] width 14 height 14
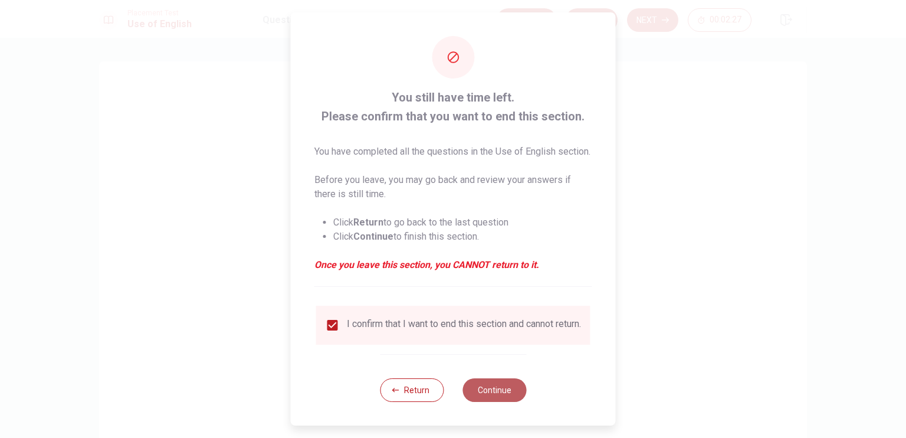
click at [494, 402] on button "Continue" at bounding box center [494, 390] width 64 height 24
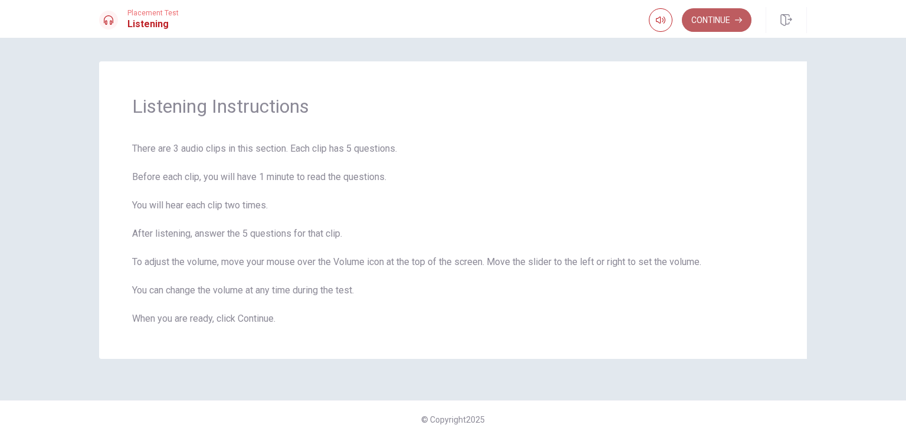
click at [705, 17] on button "Continue" at bounding box center [717, 20] width 70 height 24
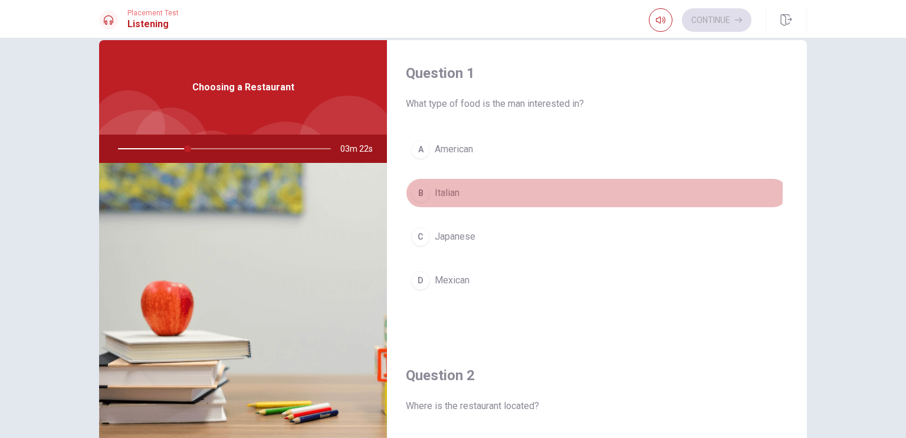
click at [415, 189] on div "B" at bounding box center [420, 192] width 19 height 19
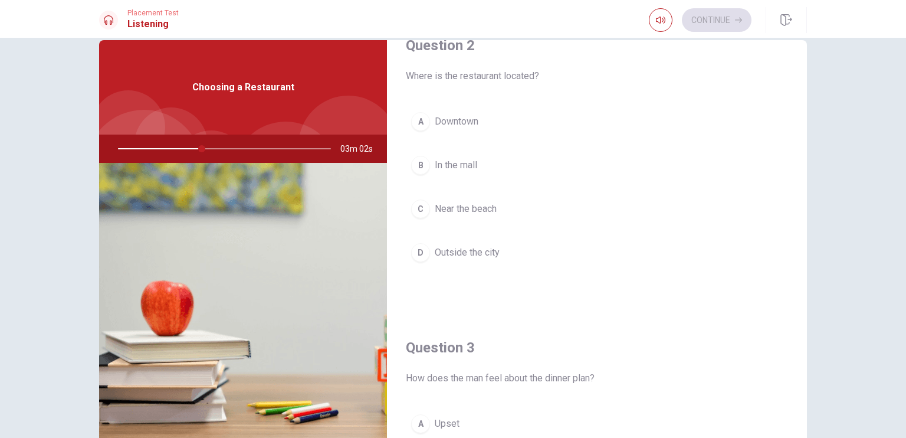
scroll to position [330, 0]
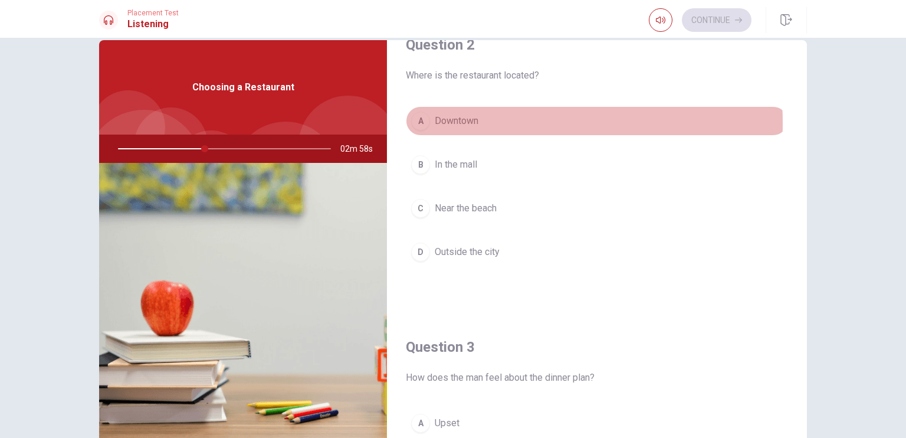
click at [421, 122] on div "A" at bounding box center [420, 120] width 19 height 19
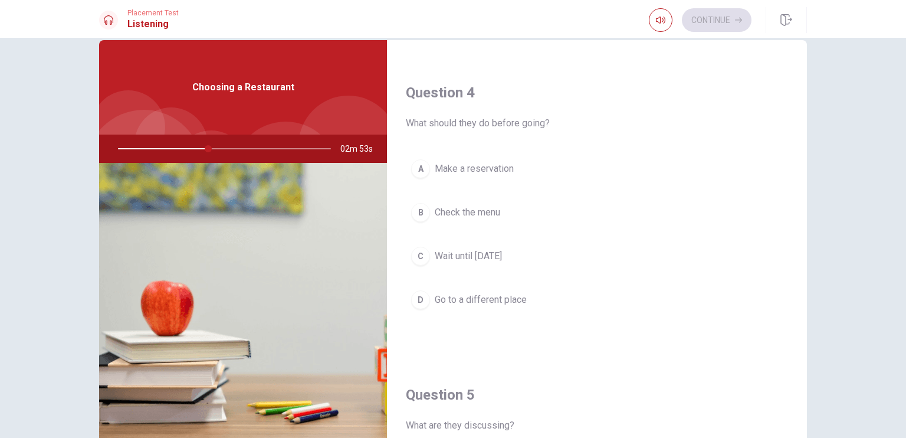
scroll to position [887, 0]
click at [423, 166] on div "A" at bounding box center [420, 168] width 19 height 19
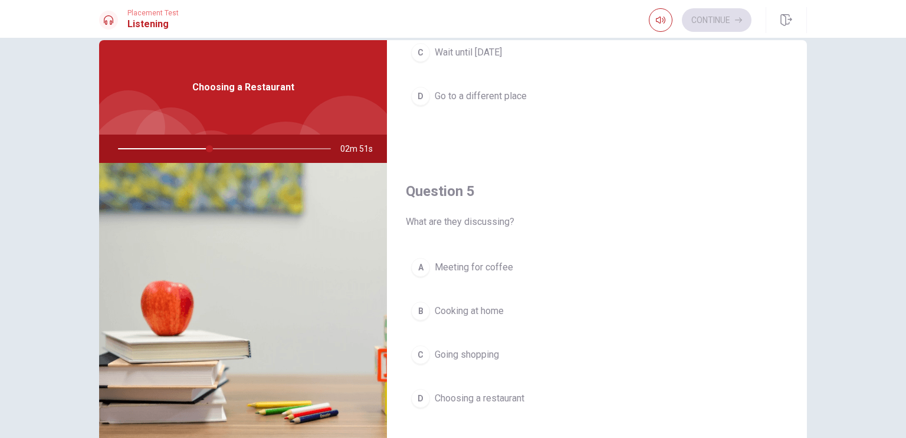
scroll to position [1095, 0]
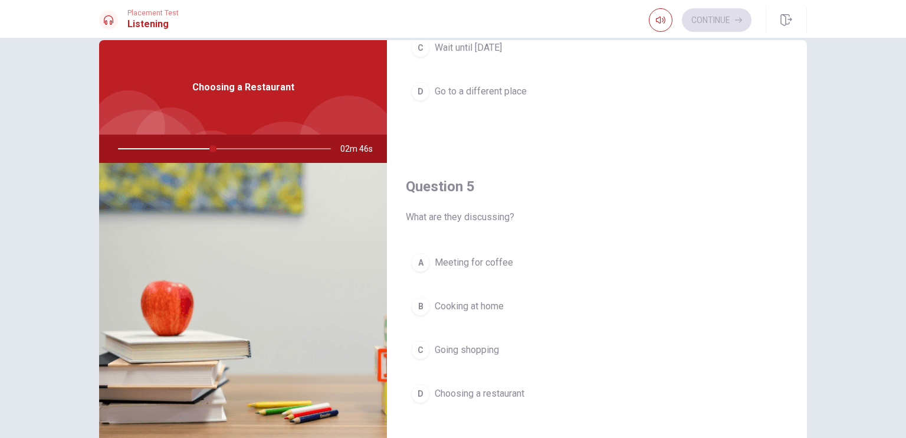
click at [418, 387] on div "D" at bounding box center [420, 393] width 19 height 19
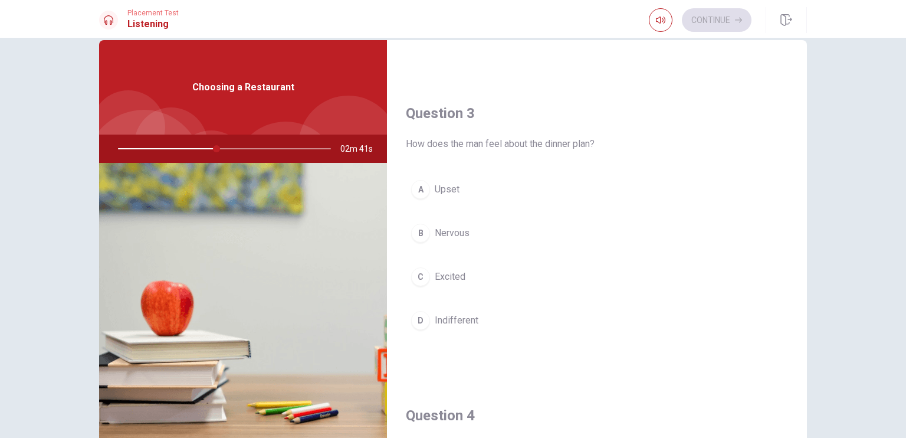
scroll to position [562, 0]
click at [467, 281] on button "C Excited" at bounding box center [597, 278] width 382 height 29
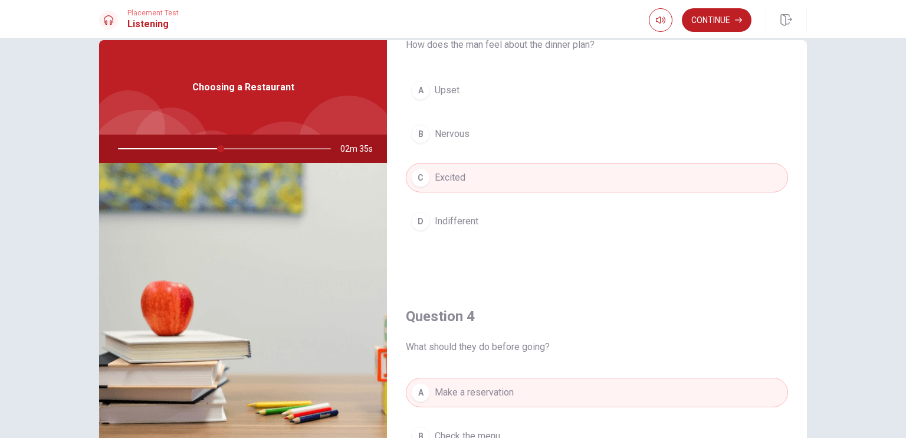
scroll to position [667, 0]
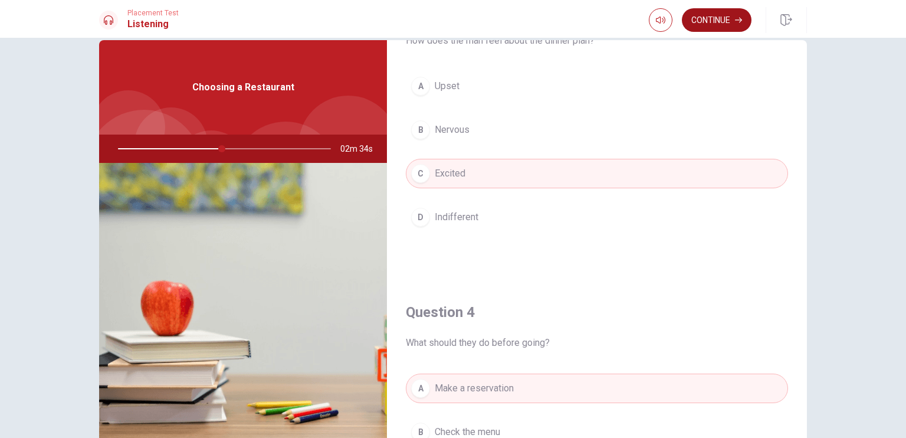
click at [723, 20] on button "Continue" at bounding box center [717, 20] width 70 height 24
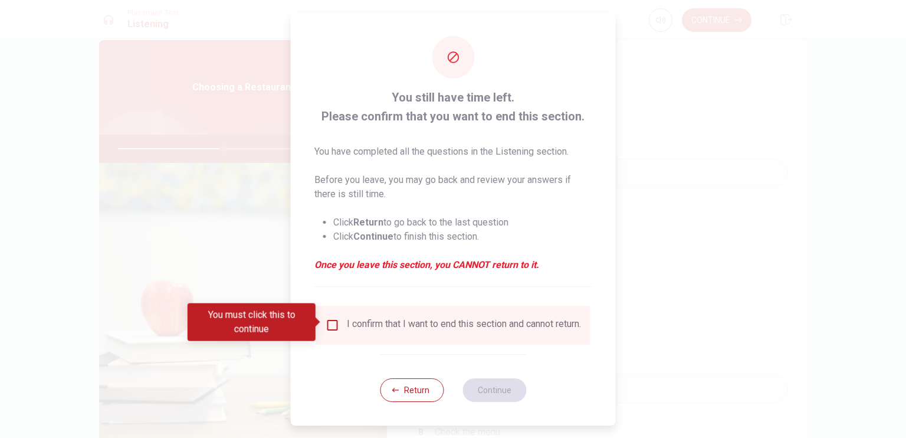
click at [330, 327] on input "You must click this to continue" at bounding box center [333, 325] width 14 height 14
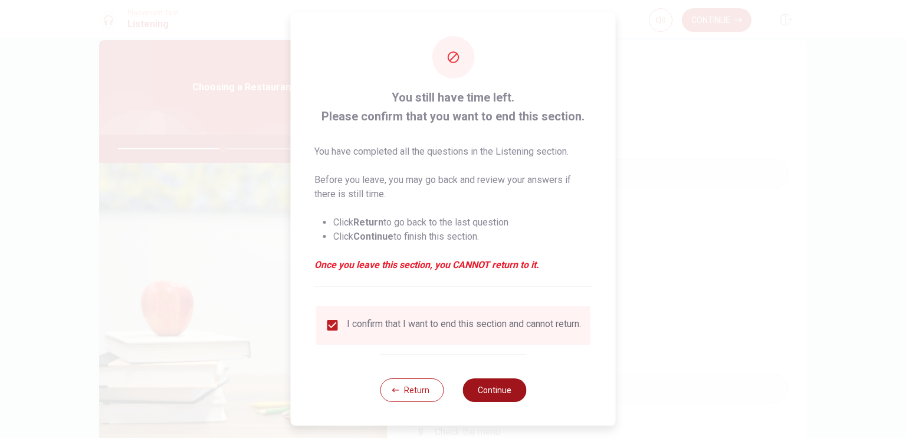
click at [488, 398] on button "Continue" at bounding box center [494, 390] width 64 height 24
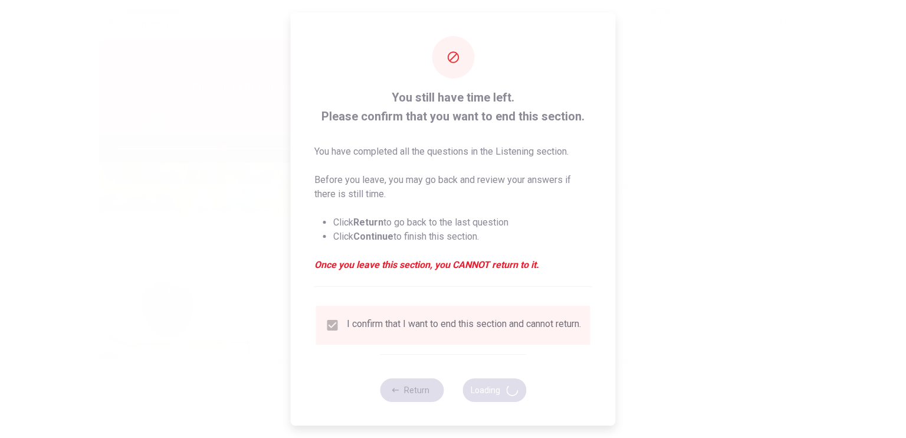
type input "50"
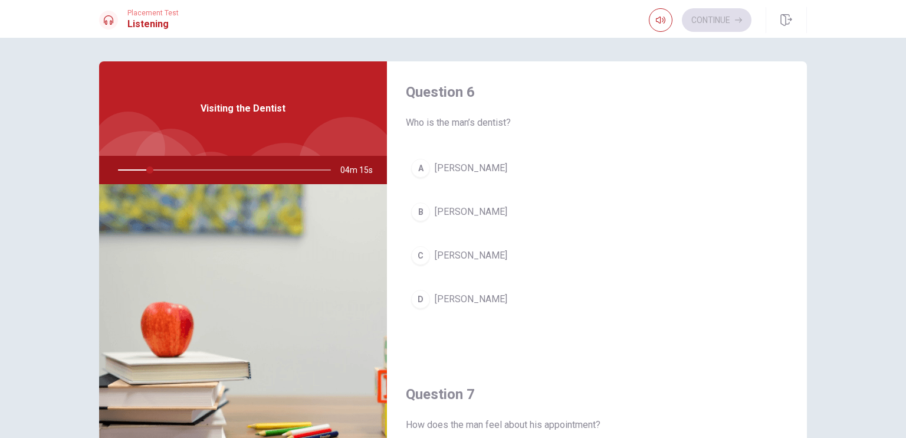
scroll to position [1, 0]
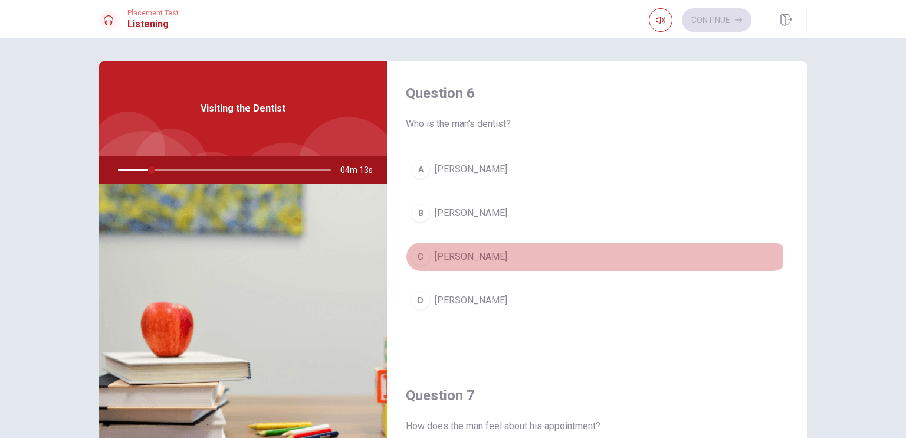
click at [431, 257] on button "C [PERSON_NAME]" at bounding box center [597, 256] width 382 height 29
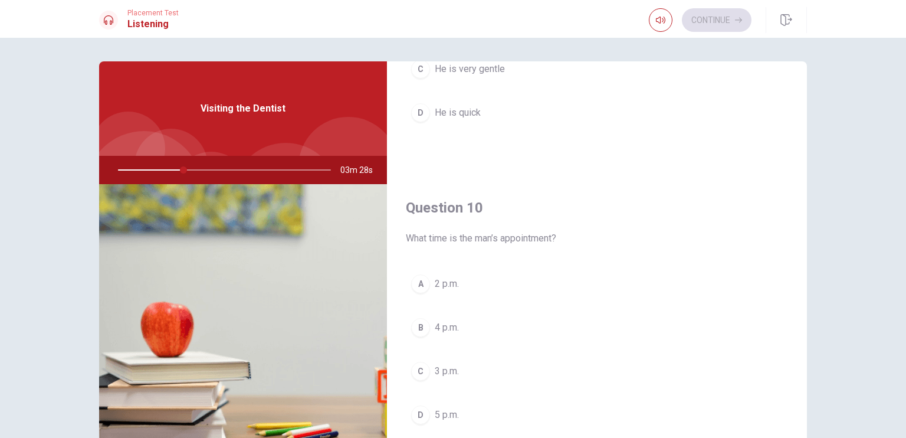
scroll to position [94, 0]
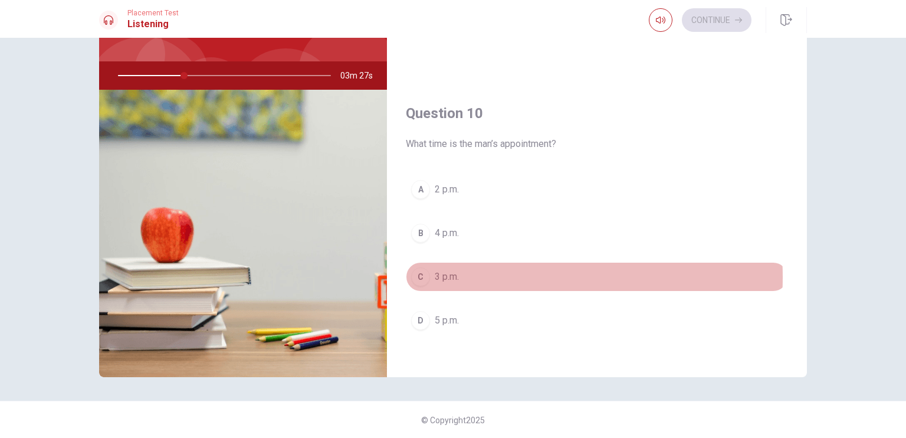
click at [417, 271] on div "C" at bounding box center [420, 276] width 19 height 19
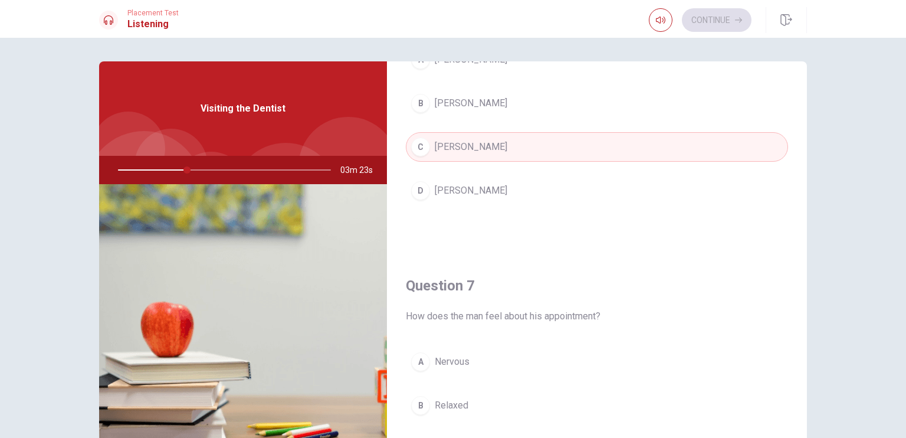
scroll to position [189, 0]
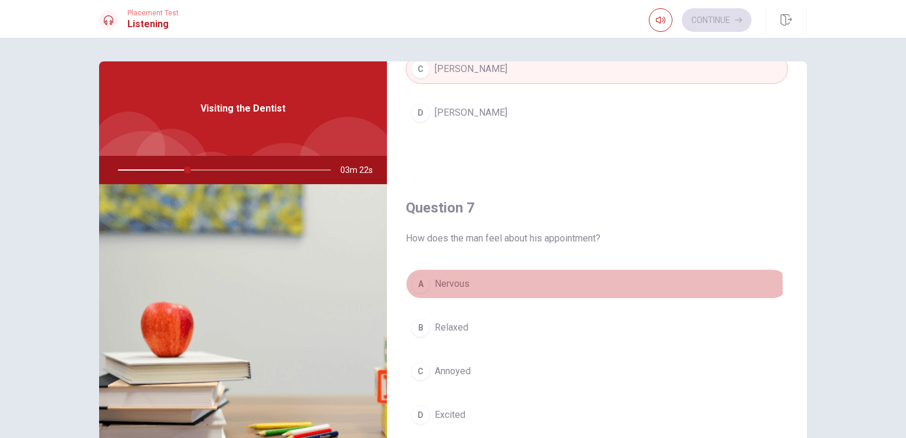
click at [439, 286] on span "Nervous" at bounding box center [452, 284] width 35 height 14
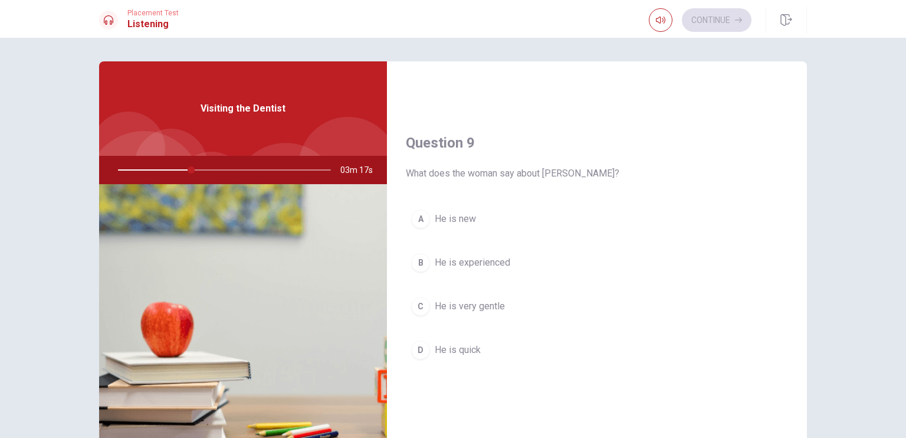
scroll to position [866, 0]
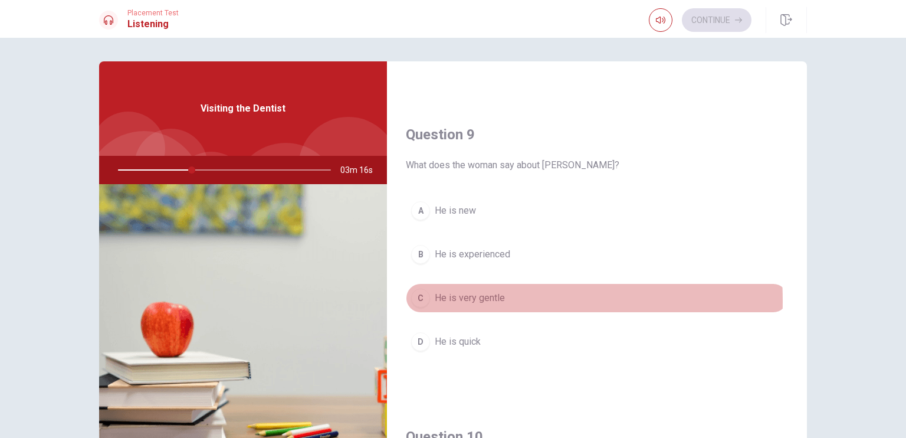
click at [413, 297] on div "C" at bounding box center [420, 297] width 19 height 19
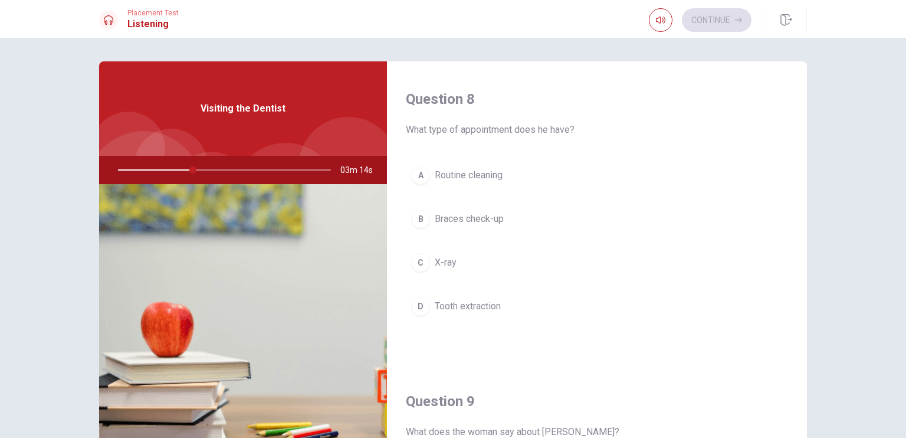
scroll to position [589, 0]
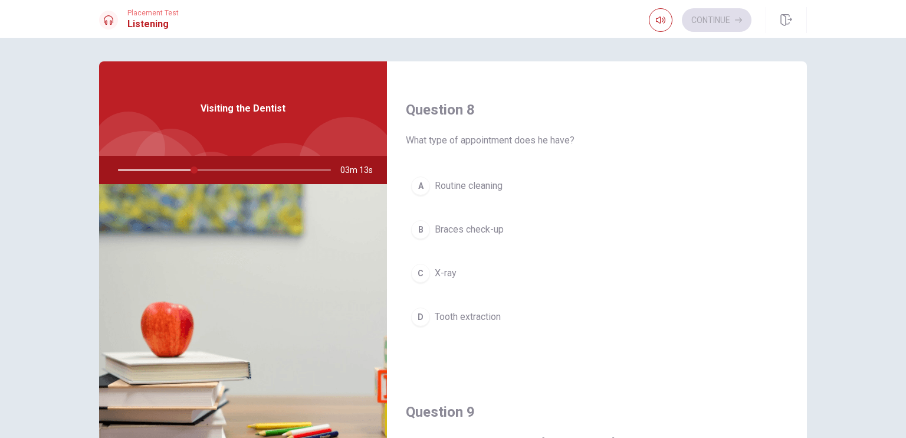
click at [446, 192] on button "A Routine cleaning" at bounding box center [597, 185] width 382 height 29
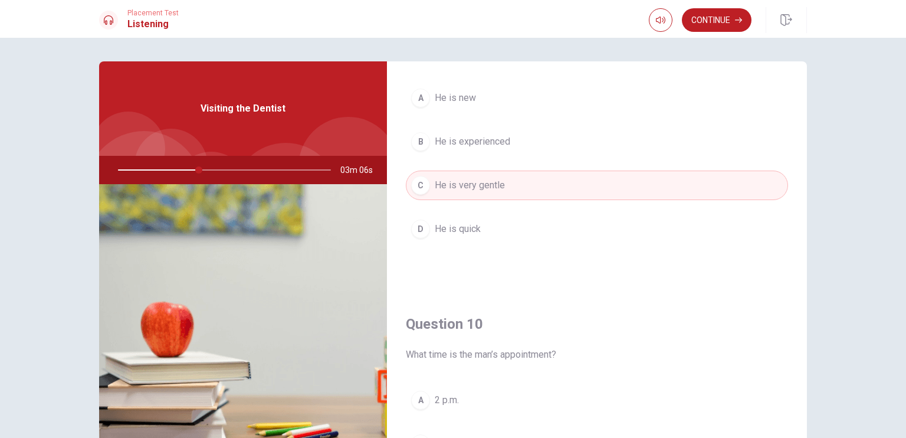
scroll to position [1095, 0]
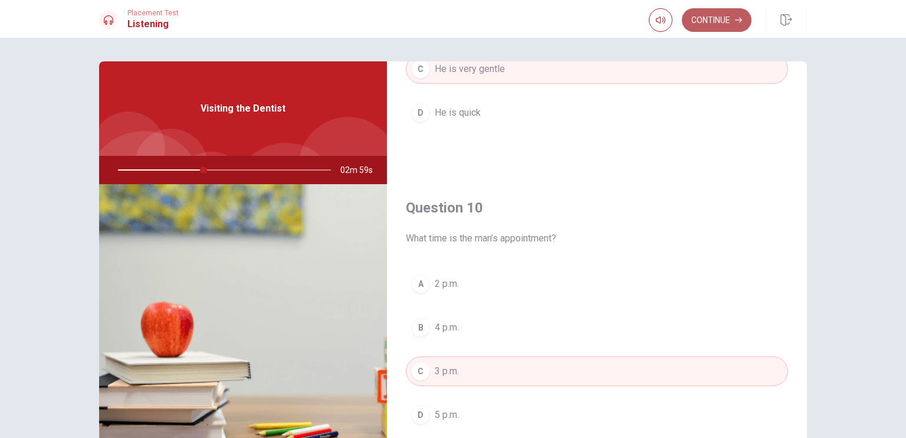
click at [708, 17] on button "Continue" at bounding box center [717, 20] width 70 height 24
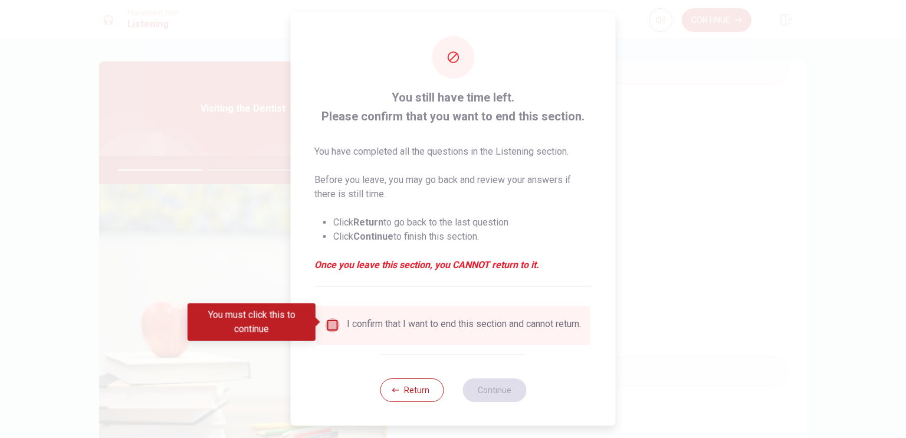
click at [327, 320] on input "You must click this to continue" at bounding box center [333, 325] width 14 height 14
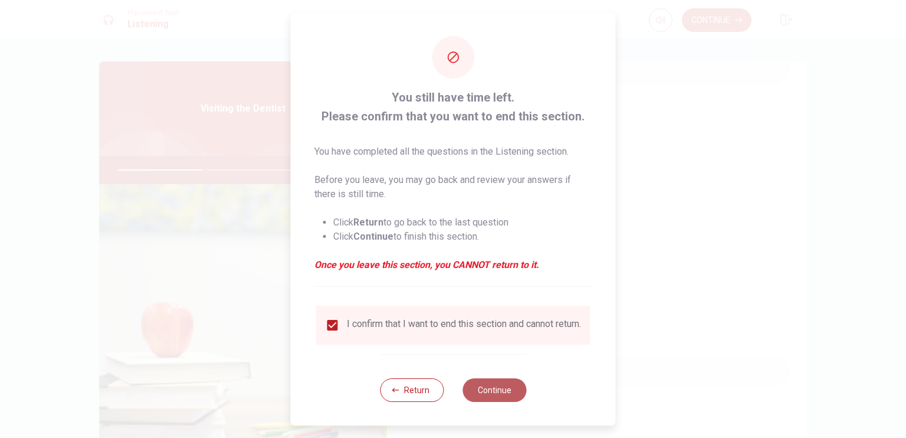
click at [496, 402] on button "Continue" at bounding box center [494, 390] width 64 height 24
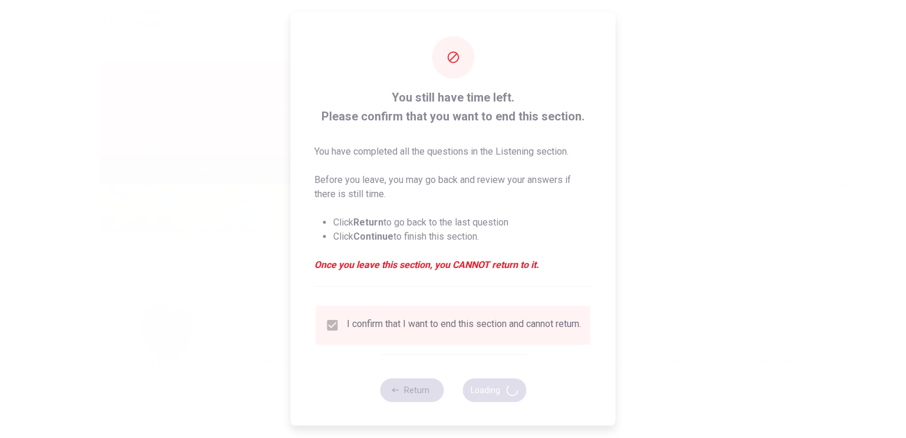
type input "42"
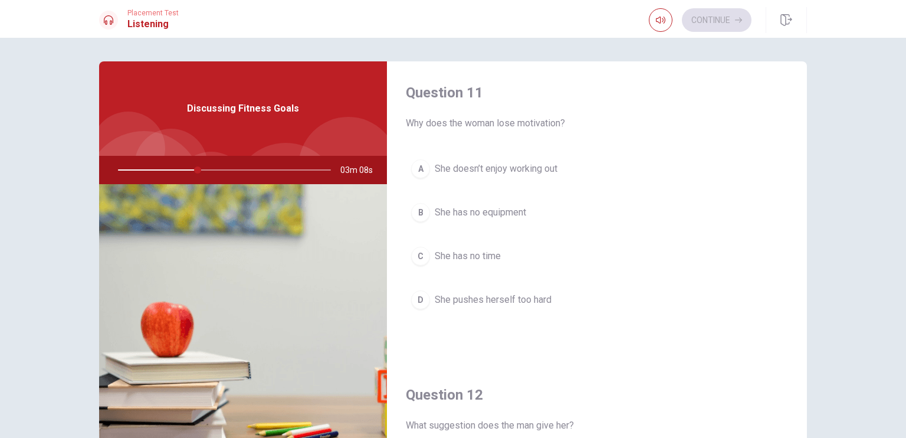
scroll to position [0, 0]
click at [416, 300] on div "D" at bounding box center [420, 301] width 19 height 19
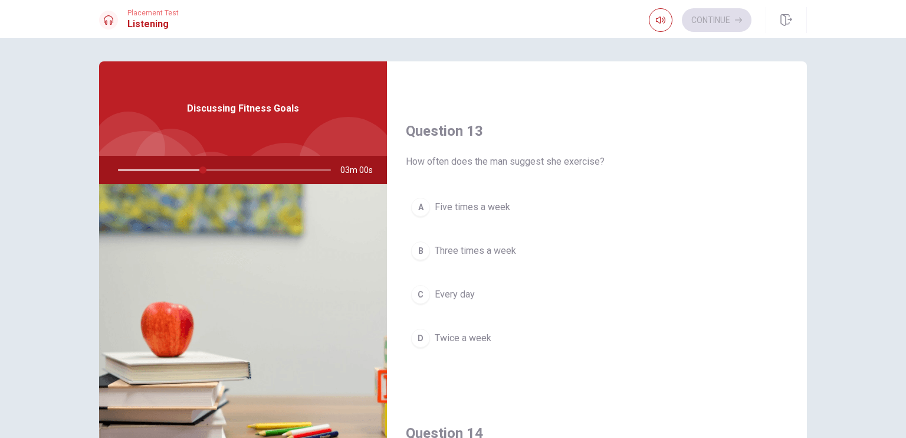
scroll to position [568, 0]
click at [416, 249] on div "B" at bounding box center [420, 250] width 19 height 19
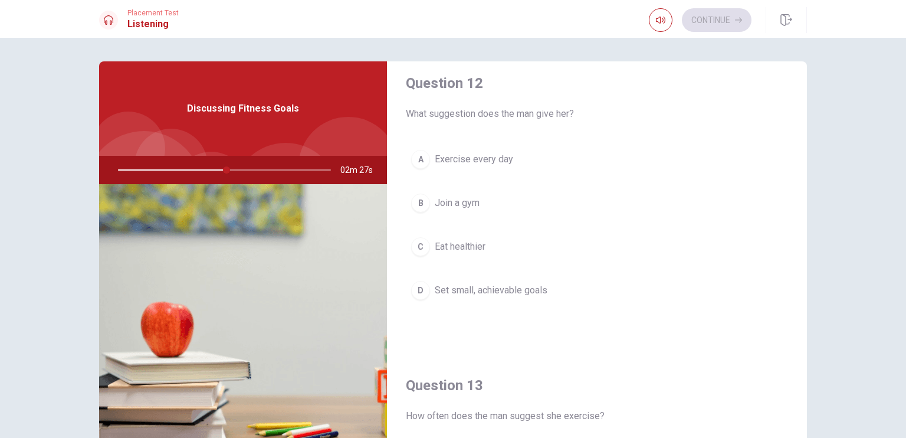
scroll to position [314, 0]
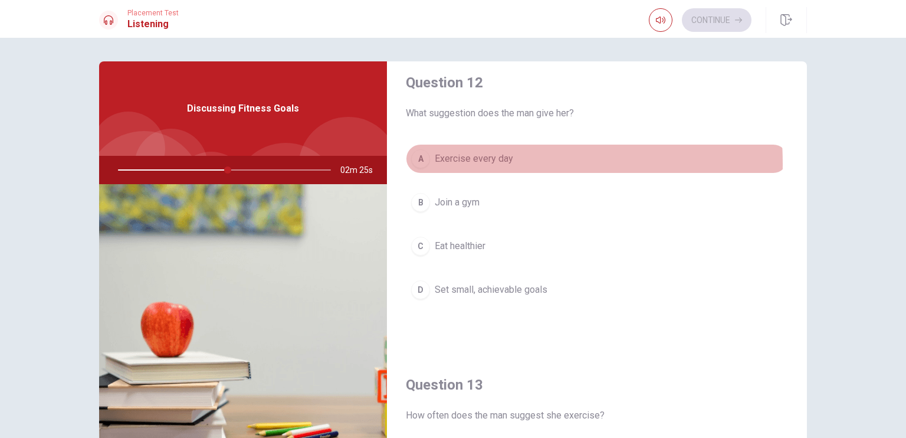
click at [465, 162] on span "Exercise every day" at bounding box center [474, 159] width 78 height 14
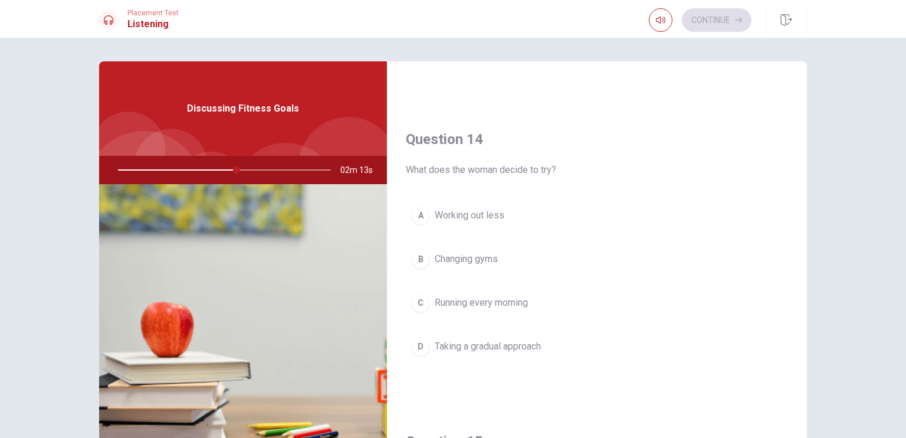
scroll to position [861, 0]
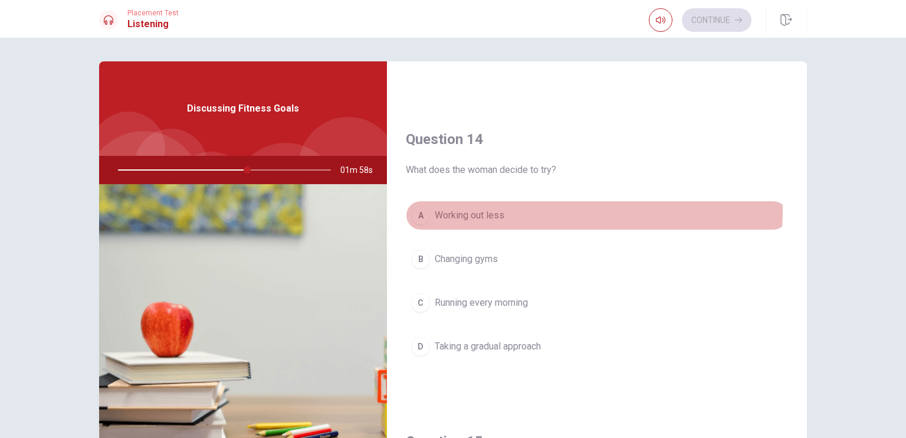
click at [462, 208] on span "Working out less" at bounding box center [470, 215] width 70 height 14
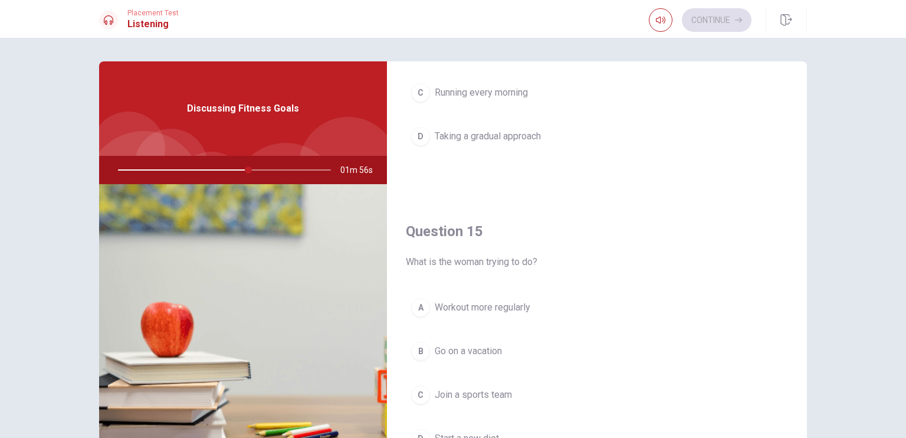
scroll to position [1095, 0]
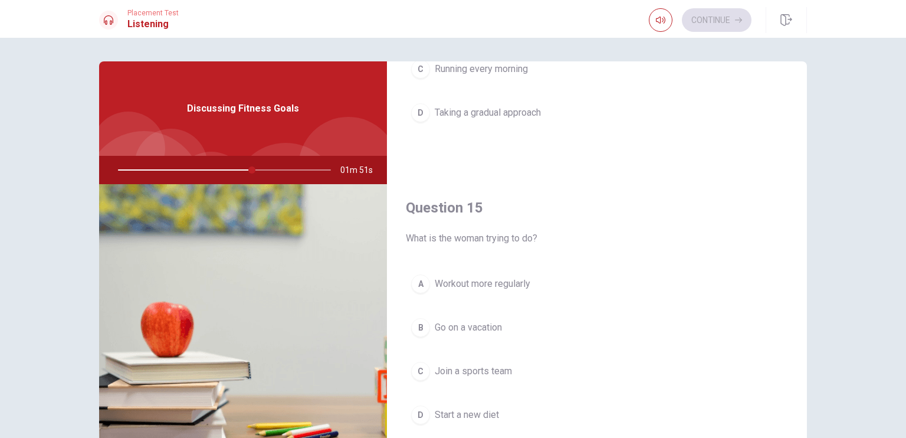
click at [480, 277] on span "Workout more regularly" at bounding box center [483, 284] width 96 height 14
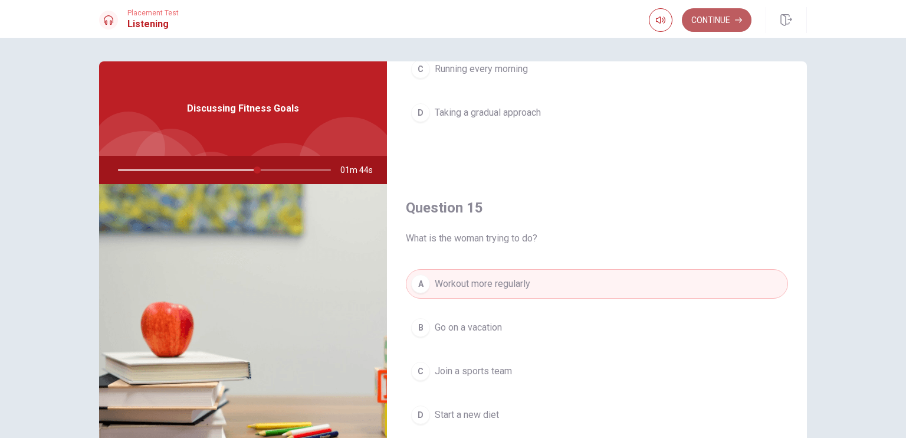
click at [706, 21] on button "Continue" at bounding box center [717, 20] width 70 height 24
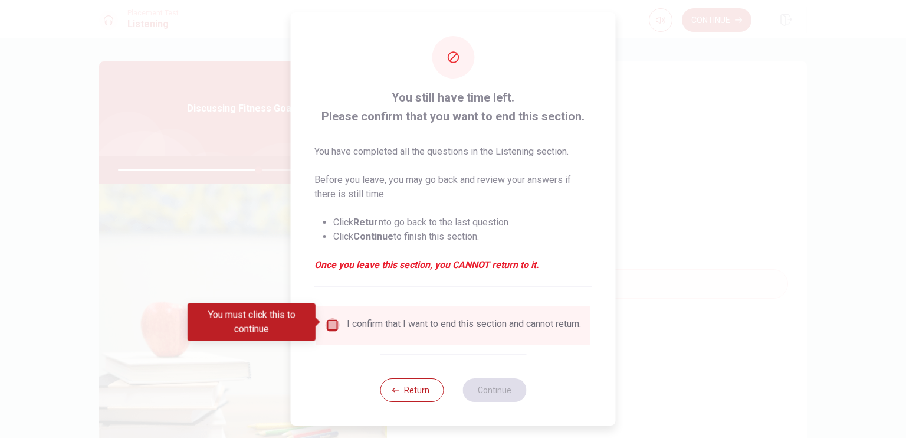
click at [332, 323] on input "You must click this to continue" at bounding box center [333, 325] width 14 height 14
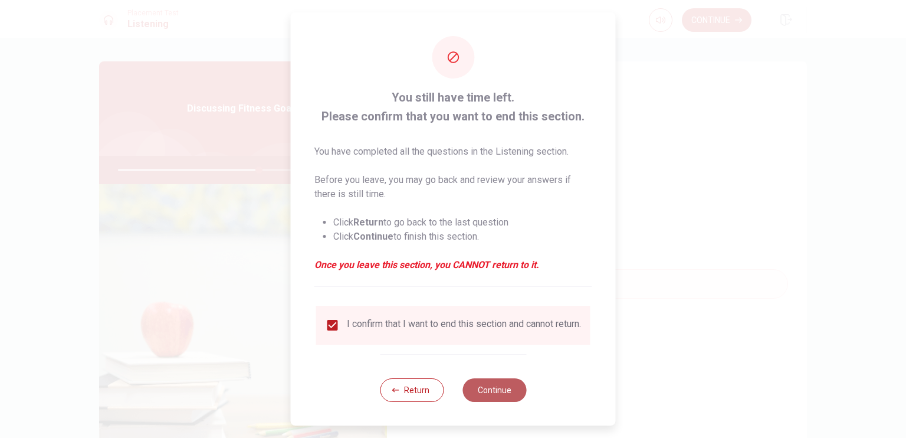
click at [491, 391] on button "Continue" at bounding box center [494, 390] width 64 height 24
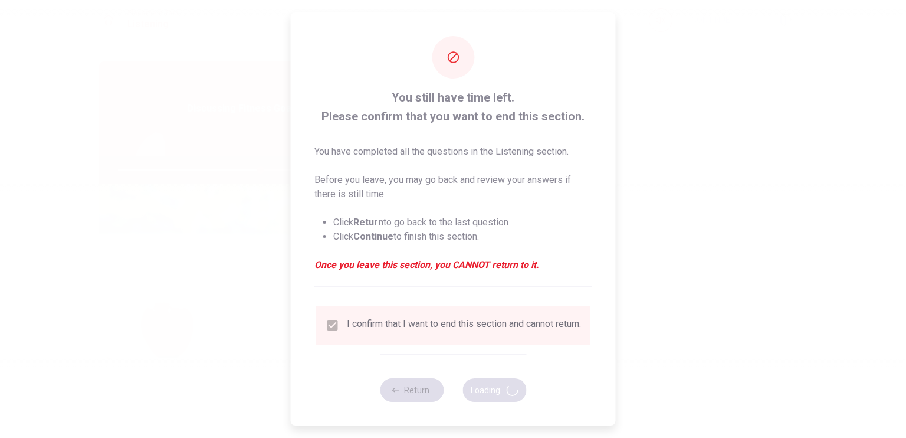
type input "67"
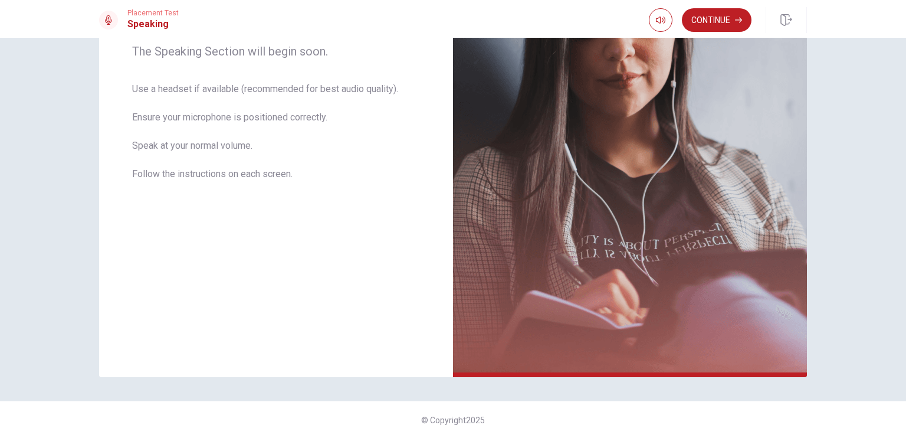
scroll to position [0, 0]
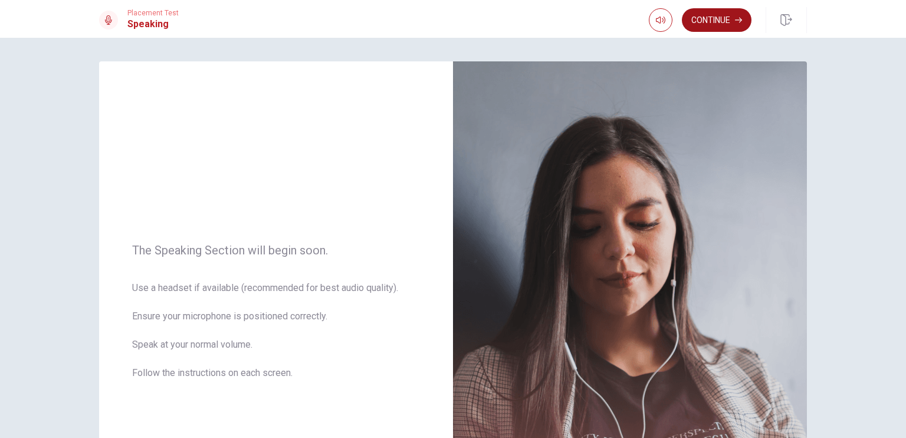
click at [723, 25] on button "Continue" at bounding box center [717, 20] width 70 height 24
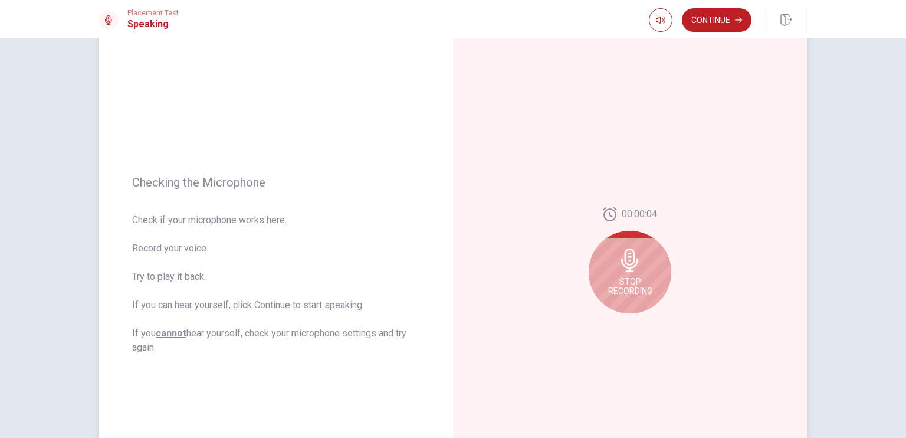
scroll to position [53, 0]
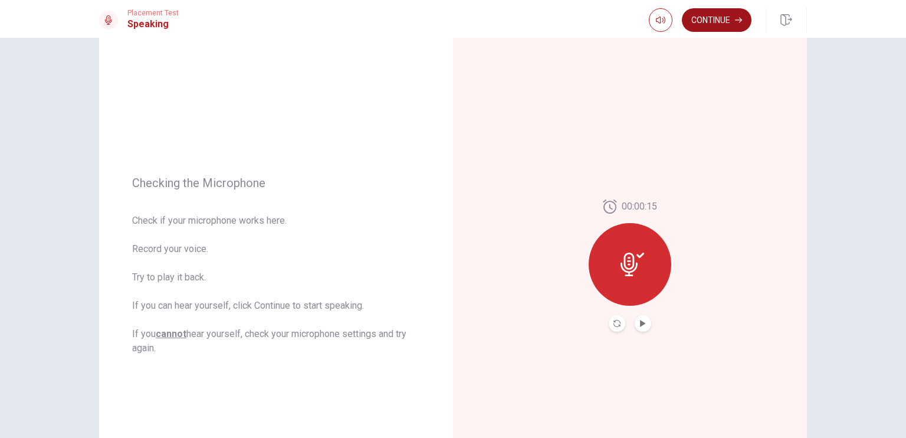
click at [700, 19] on button "Continue" at bounding box center [717, 20] width 70 height 24
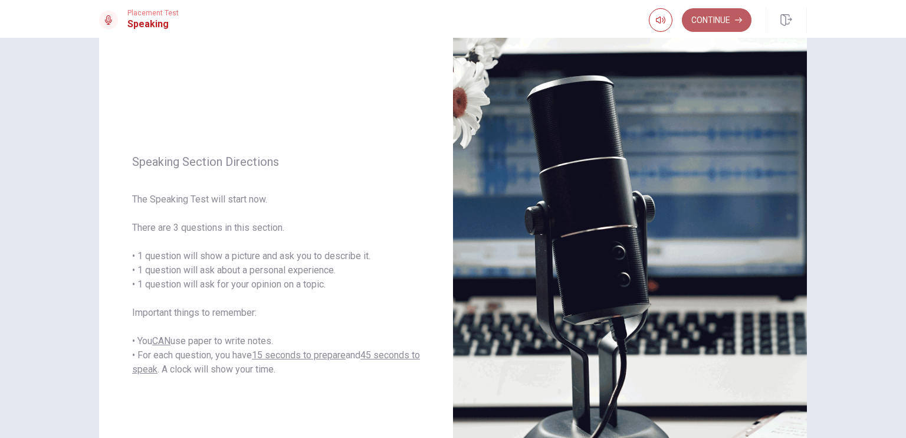
click at [715, 23] on button "Continue" at bounding box center [717, 20] width 70 height 24
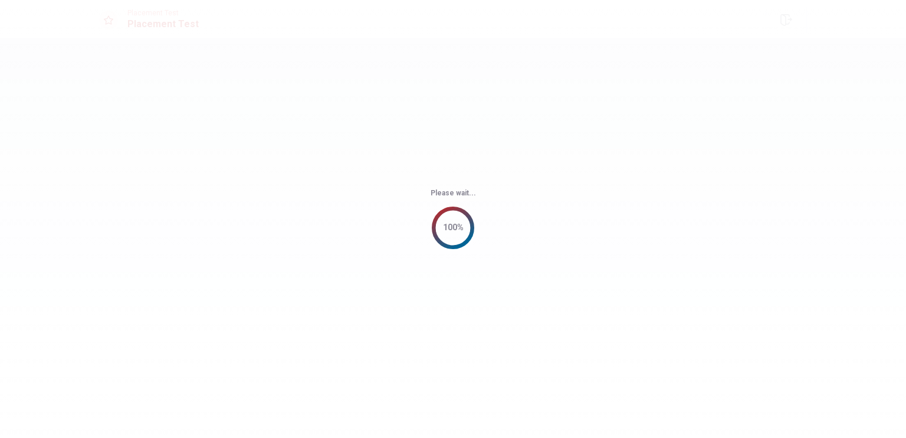
scroll to position [0, 0]
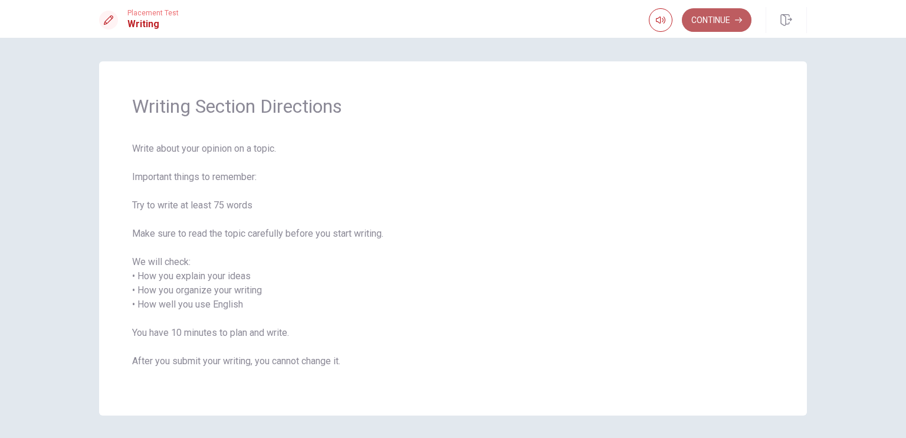
click at [712, 28] on button "Continue" at bounding box center [717, 20] width 70 height 24
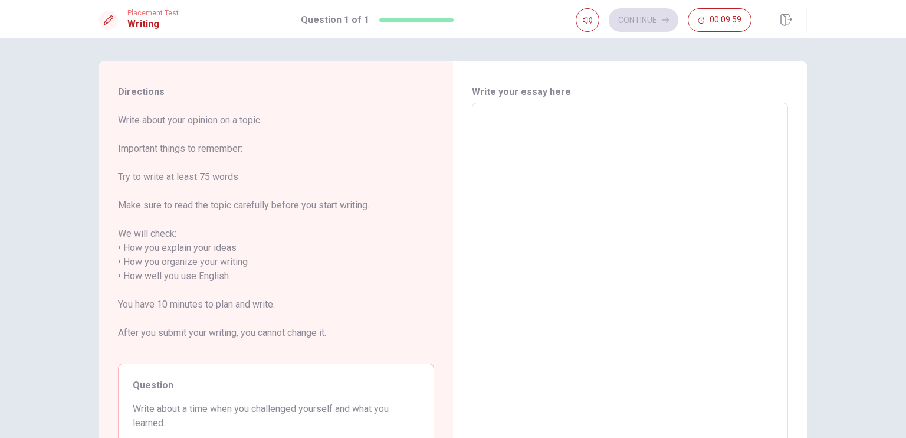
click at [576, 124] on textarea at bounding box center [630, 276] width 300 height 327
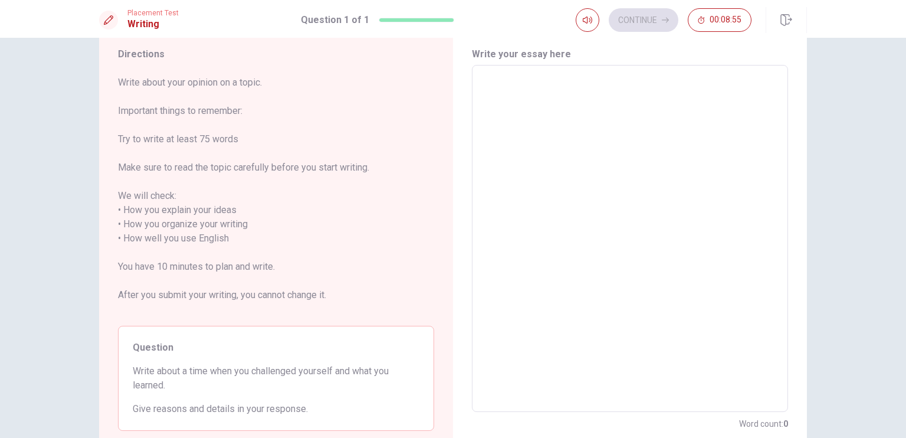
scroll to position [49, 0]
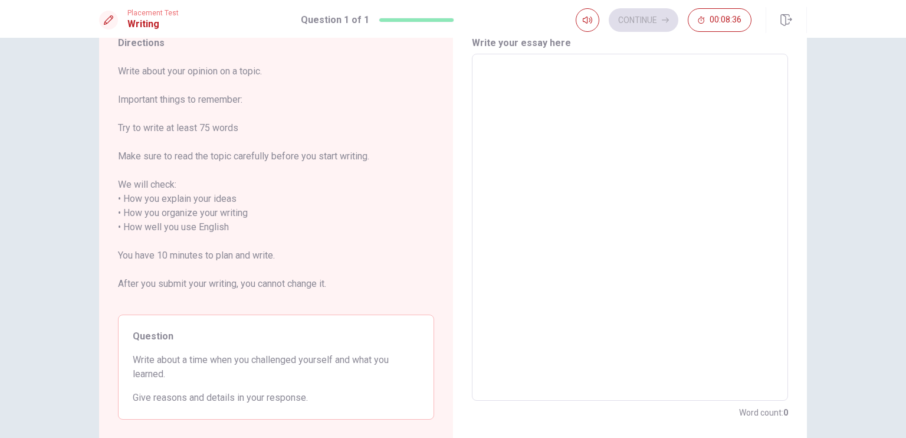
type textarea "i"
type textarea "x"
type textarea "i"
type textarea "x"
type textarea "i a"
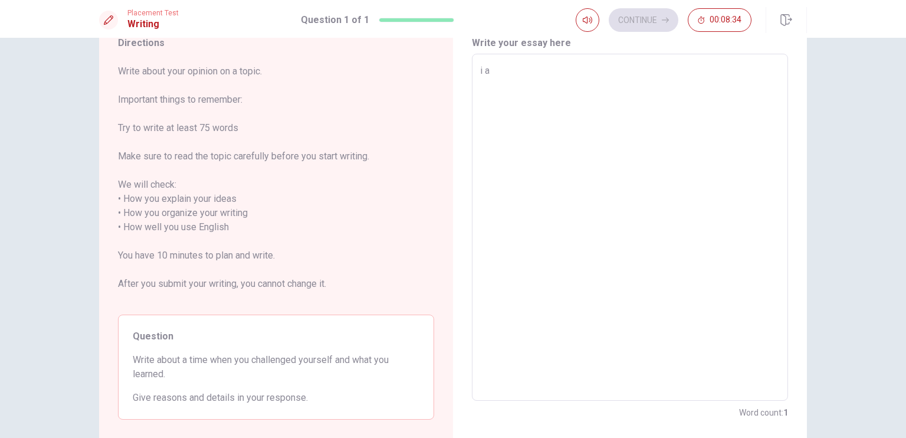
type textarea "x"
type textarea "i am"
type textarea "x"
type textarea "i am"
type textarea "x"
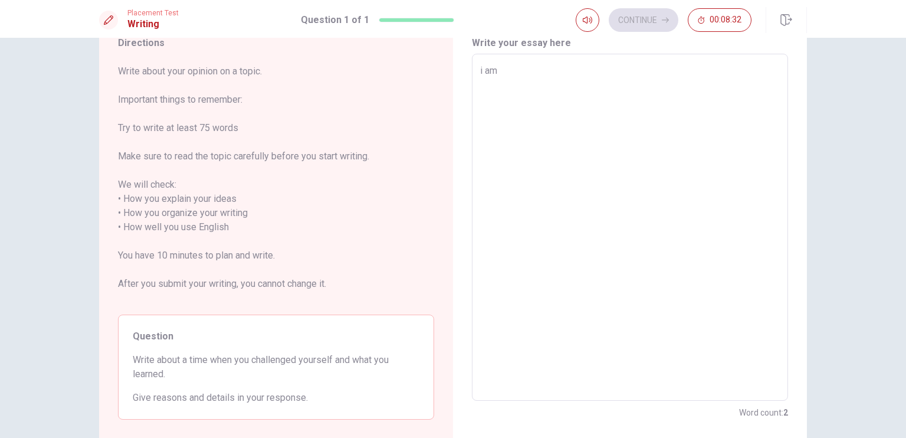
type textarea "i am"
type textarea "x"
type textarea "i a"
type textarea "x"
type textarea "i"
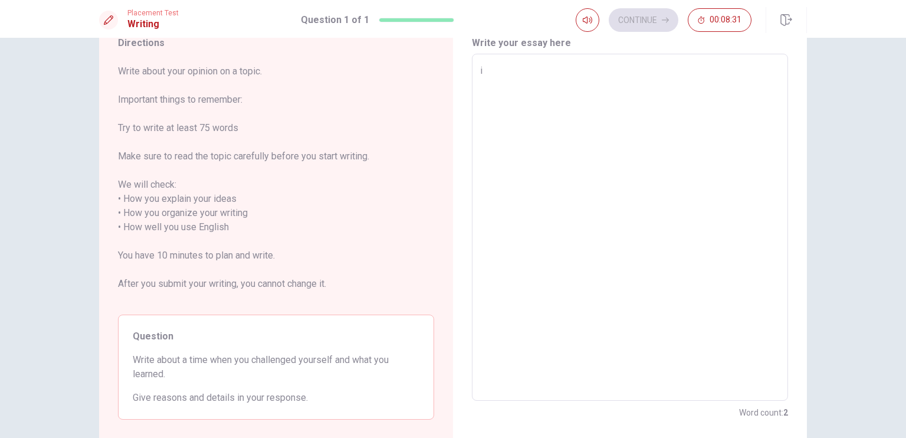
type textarea "x"
type textarea "i"
type textarea "x"
type textarea "I"
type textarea "x"
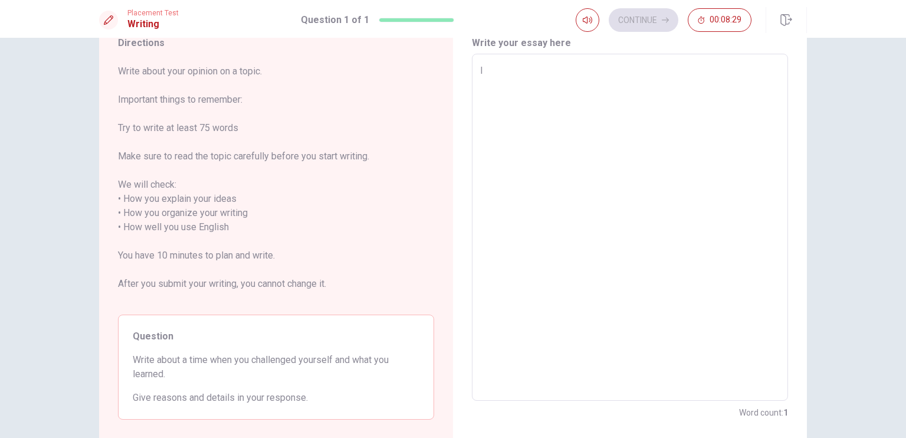
type textarea "I"
type textarea "x"
type textarea "I a"
type textarea "x"
type textarea "I am"
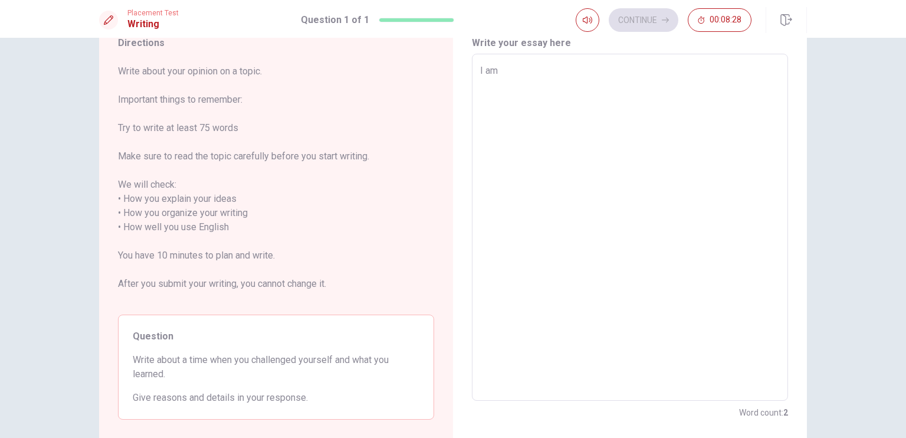
type textarea "x"
type textarea "I am"
type textarea "x"
type textarea "I am 2"
type textarea "x"
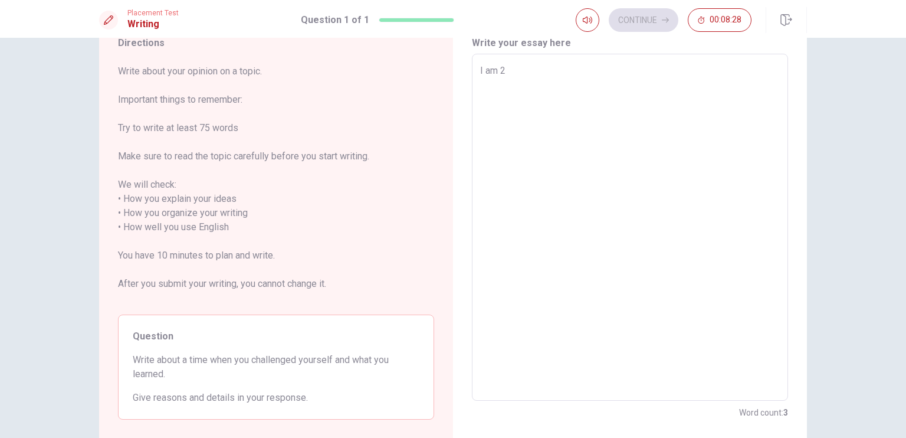
type textarea "I am 21"
type textarea "x"
type textarea "I am 21"
type textarea "x"
type textarea "I am 21 y"
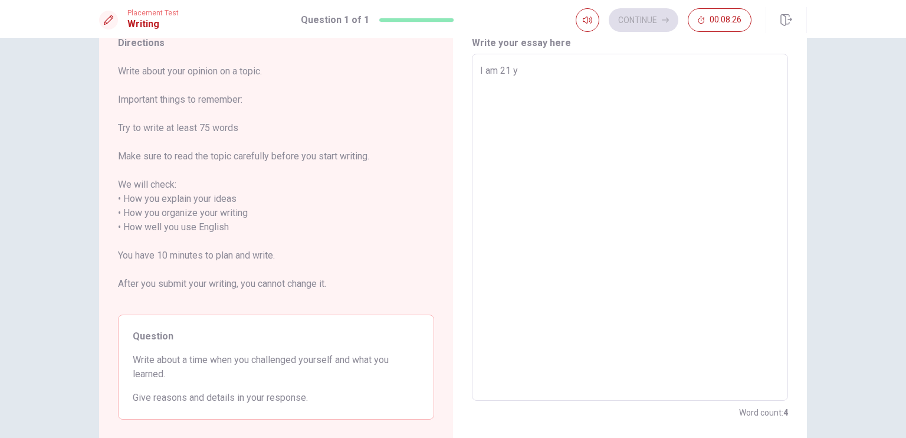
type textarea "x"
type textarea "I am 21 ya"
type textarea "x"
type textarea "I am 21 yae"
type textarea "x"
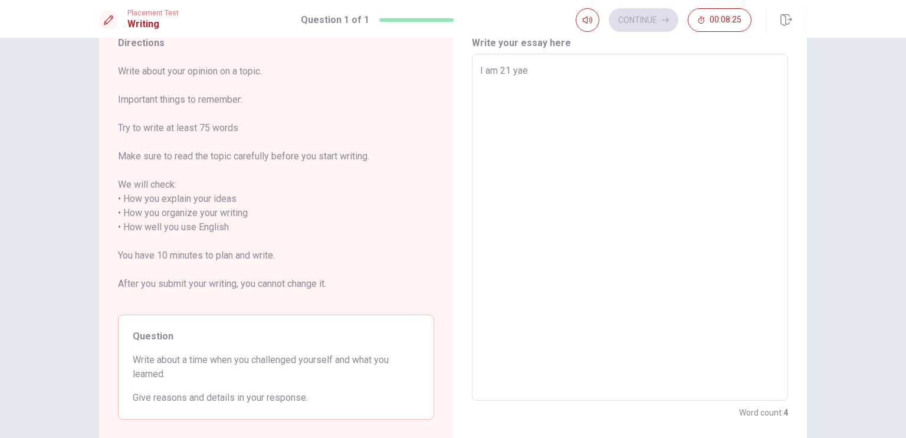
type textarea "I am 21 yaer"
type textarea "x"
type textarea "I am 21 yaers"
type textarea "x"
type textarea "I am 21 yaers"
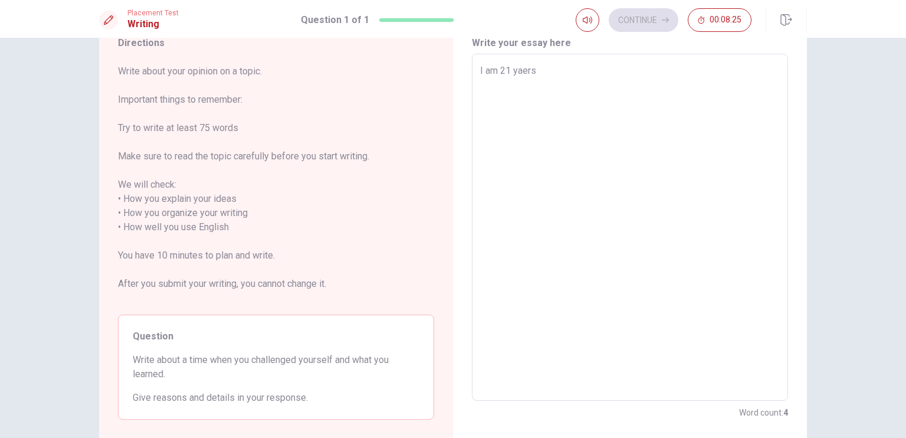
type textarea "x"
type textarea "I am 21 yaers"
type textarea "x"
type textarea "I am 21 yaer"
type textarea "x"
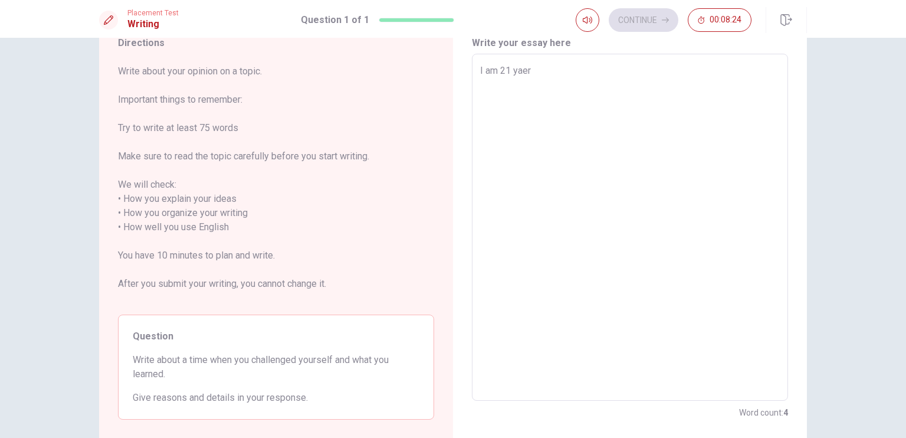
type textarea "I am 21 yae"
type textarea "x"
type textarea "I am 21 ya"
type textarea "x"
type textarea "I am 21 y"
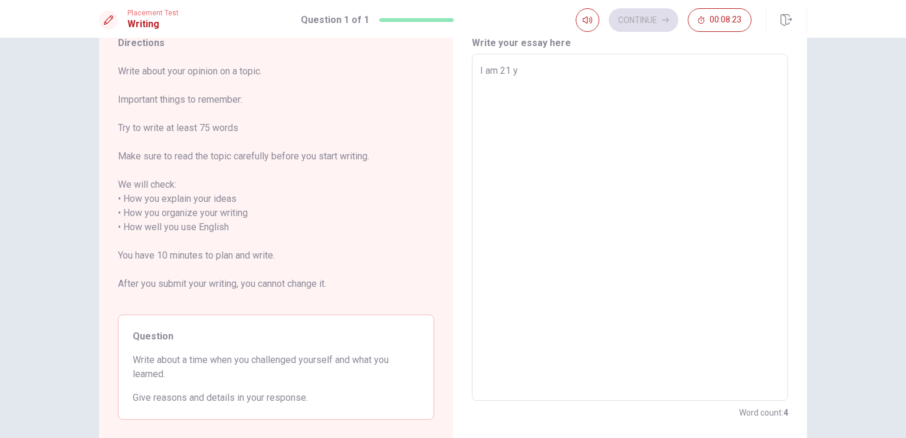
type textarea "x"
type textarea "I am 21 ye"
type textarea "x"
type textarea "I am 21 yea"
type textarea "x"
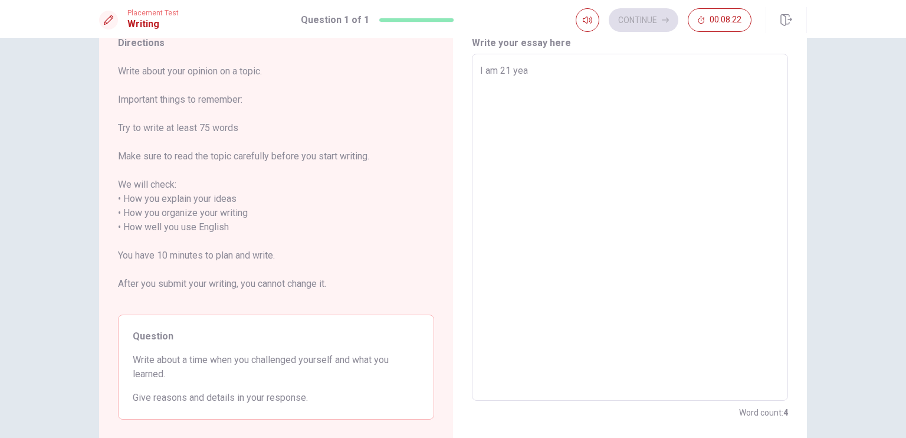
type textarea "I am 21 year"
type textarea "x"
type textarea "I am 21 years"
type textarea "x"
type textarea "I am 21 years"
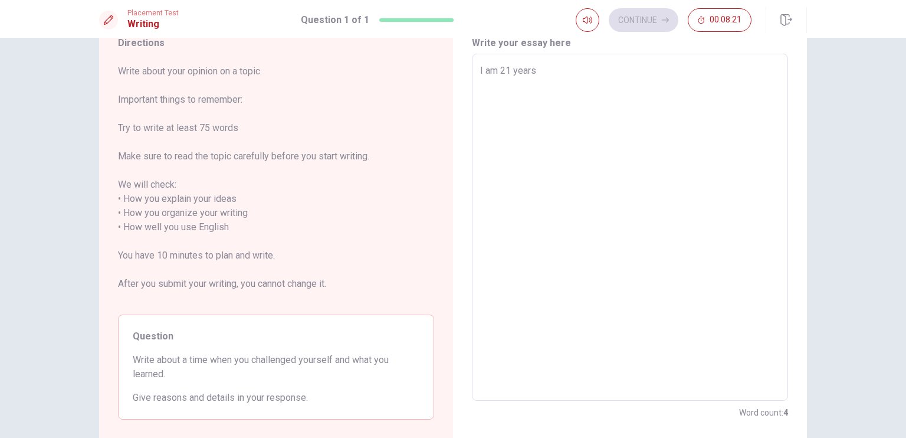
type textarea "x"
type textarea "I am [DEMOGRAPHIC_DATA]"
type textarea "x"
type textarea "I am 21 years ol"
type textarea "x"
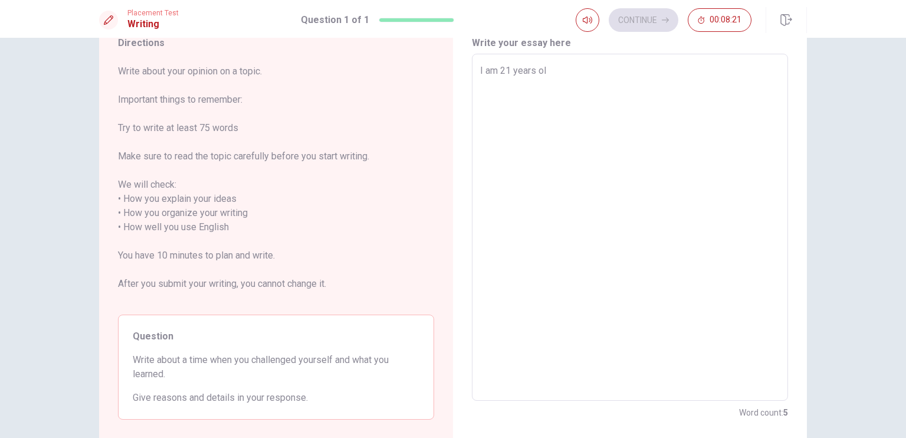
type textarea "I am [DEMOGRAPHIC_DATA]"
type textarea "x"
type textarea "I am [DEMOGRAPHIC_DATA]"
type textarea "x"
type textarea "I am [DEMOGRAPHIC_DATA] a"
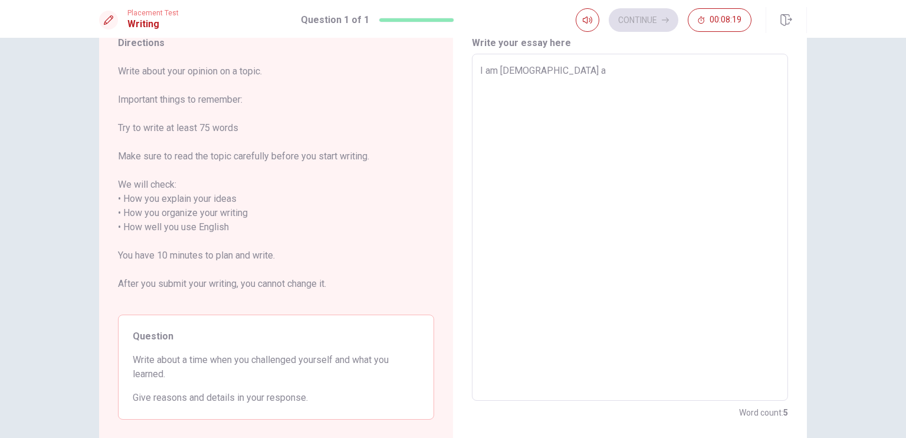
type textarea "x"
type textarea "I am [DEMOGRAPHIC_DATA] an"
type textarea "x"
type textarea "I am [DEMOGRAPHIC_DATA] and"
type textarea "x"
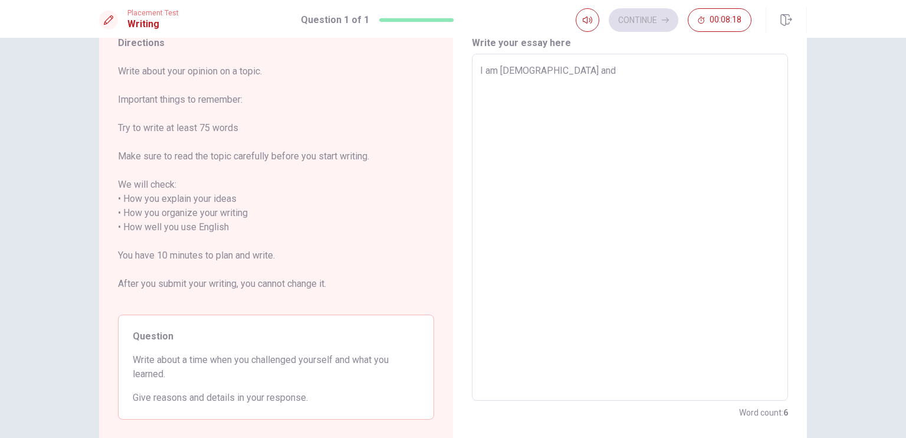
type textarea "I am [DEMOGRAPHIC_DATA] and"
type textarea "x"
type textarea "I am [DEMOGRAPHIC_DATA] and I"
type textarea "x"
type textarea "I am [DEMOGRAPHIC_DATA] and I"
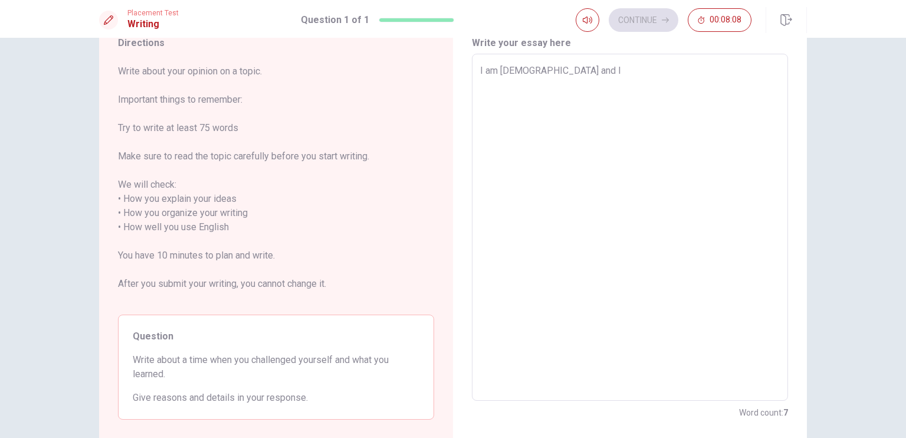
type textarea "x"
type textarea "I am [DEMOGRAPHIC_DATA] and I s"
type textarea "x"
type textarea "I am [DEMOGRAPHIC_DATA] and I st"
type textarea "x"
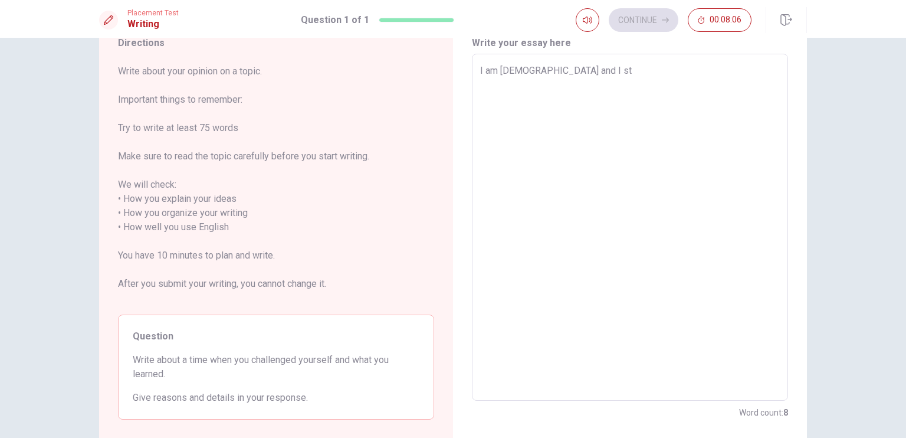
type textarea "I am [DEMOGRAPHIC_DATA] and I stu"
type textarea "x"
type textarea "I am [DEMOGRAPHIC_DATA] and I stud"
type textarea "x"
type textarea "I am [DEMOGRAPHIC_DATA] and I study"
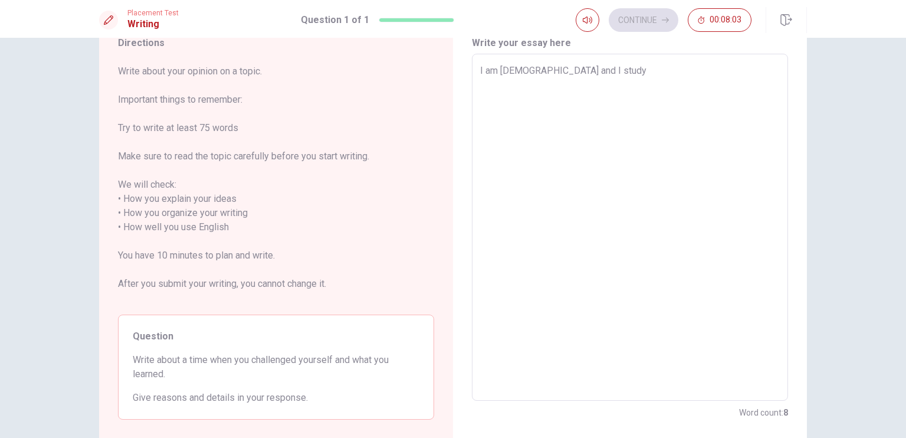
type textarea "x"
type textarea "I am [DEMOGRAPHIC_DATA] and I studyi"
type textarea "x"
type textarea "I am [DEMOGRAPHIC_DATA] and I studyin"
type textarea "x"
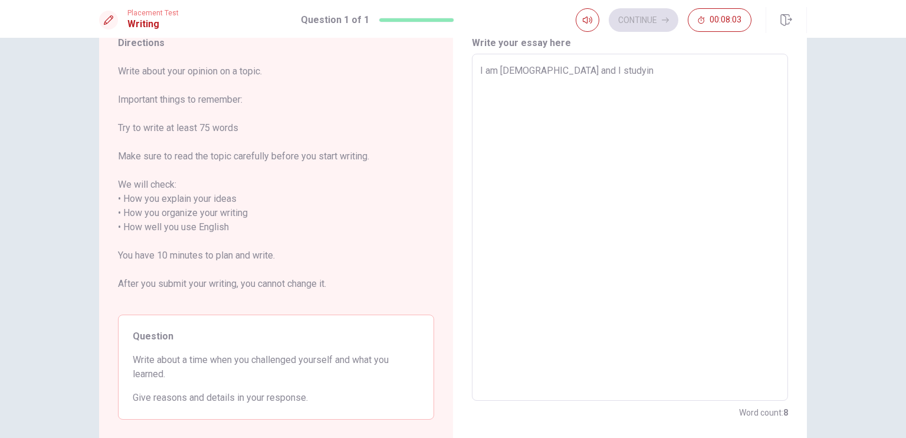
type textarea "I am [DEMOGRAPHIC_DATA] and I studying"
type textarea "x"
type textarea "I am [DEMOGRAPHIC_DATA] and I studying"
type textarea "x"
type textarea "I am [DEMOGRAPHIC_DATA] and I studying a"
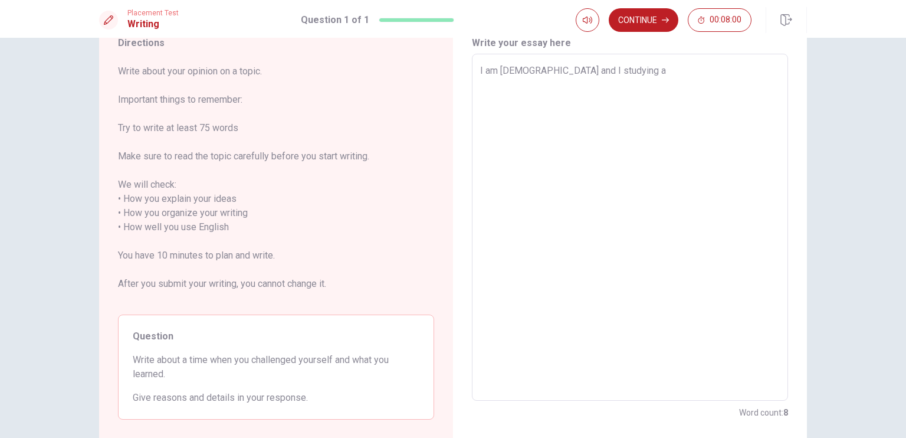
type textarea "x"
type textarea "I am [DEMOGRAPHIC_DATA] and I studying au"
type textarea "x"
type textarea "I am [DEMOGRAPHIC_DATA] and I studying aut"
type textarea "x"
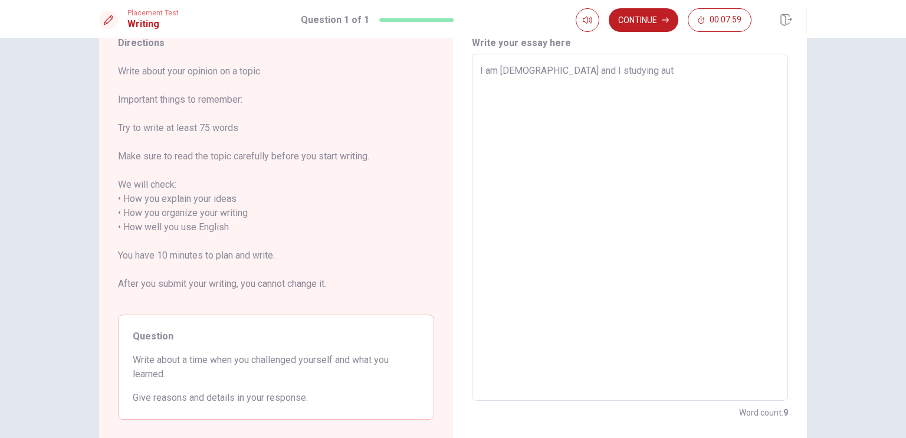
type textarea "I am [DEMOGRAPHIC_DATA] and I studying auto"
type textarea "x"
type textarea "I am [DEMOGRAPHIC_DATA] and I studying autom"
type textarea "x"
type textarea "I am [DEMOGRAPHIC_DATA] and I studying automa"
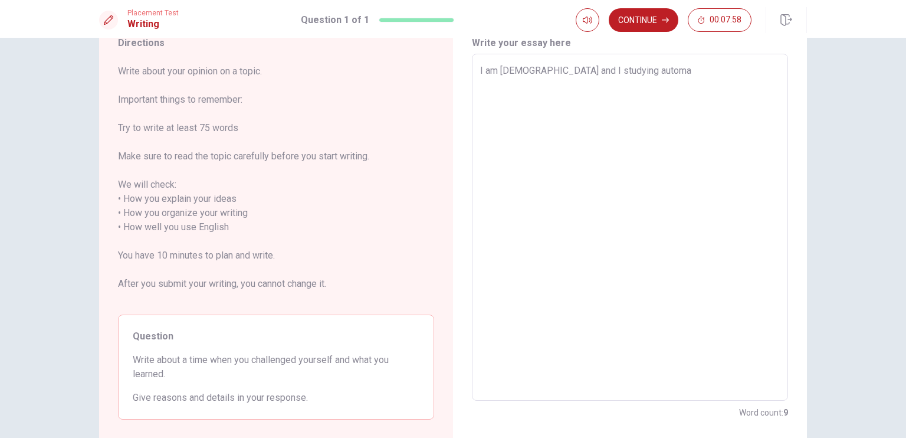
type textarea "x"
type textarea "I am [DEMOGRAPHIC_DATA] and I studying automat"
type textarea "x"
type textarea "I am [DEMOGRAPHIC_DATA] and I studying automati"
type textarea "x"
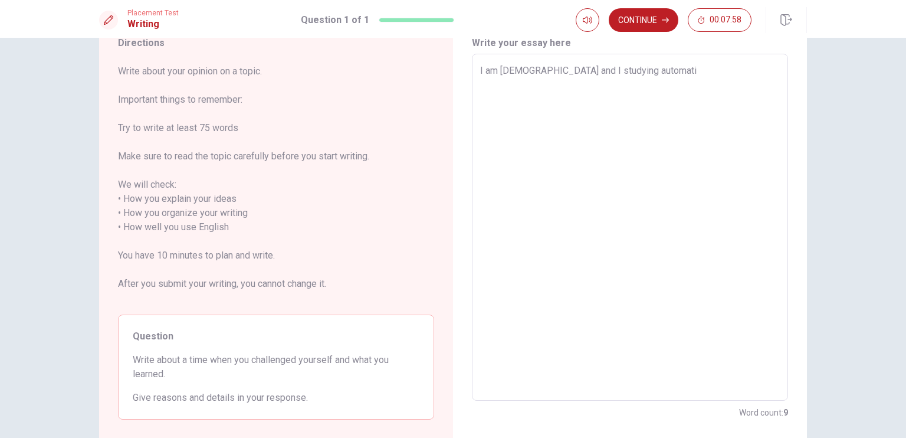
type textarea "I am [DEMOGRAPHIC_DATA] and I studying automatis"
type textarea "x"
type textarea "I am [DEMOGRAPHIC_DATA] and I studying automatism"
type textarea "x"
type textarea "I am [DEMOGRAPHIC_DATA] and I studying automatism"
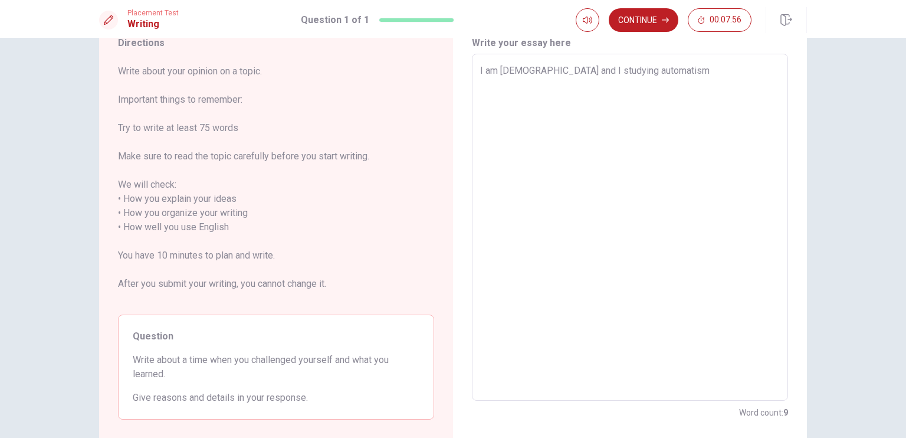
type textarea "x"
type textarea "I am [DEMOGRAPHIC_DATA] and I studying automatism t"
type textarea "x"
type textarea "I am [DEMOGRAPHIC_DATA] and I studying automatism th"
type textarea "x"
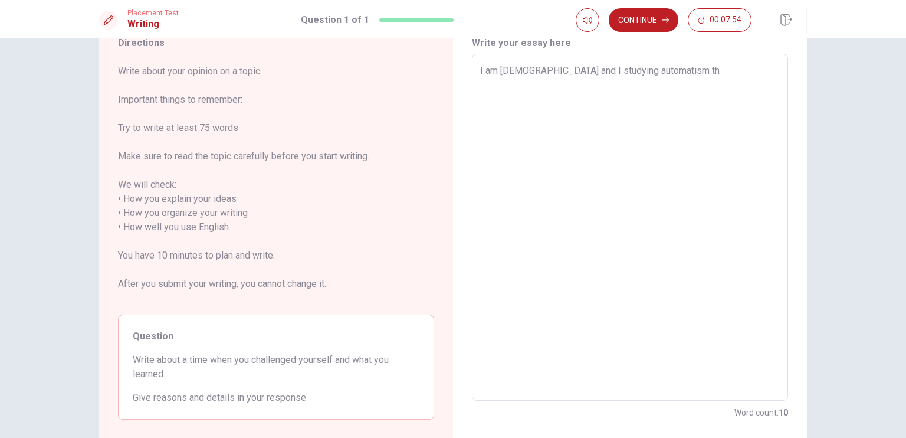
type textarea "I am [DEMOGRAPHIC_DATA] and I studying automatism the"
type textarea "x"
type textarea "I am [DEMOGRAPHIC_DATA] and I studying automatism the"
type textarea "x"
type textarea "I am [DEMOGRAPHIC_DATA] and I studying automatism the l"
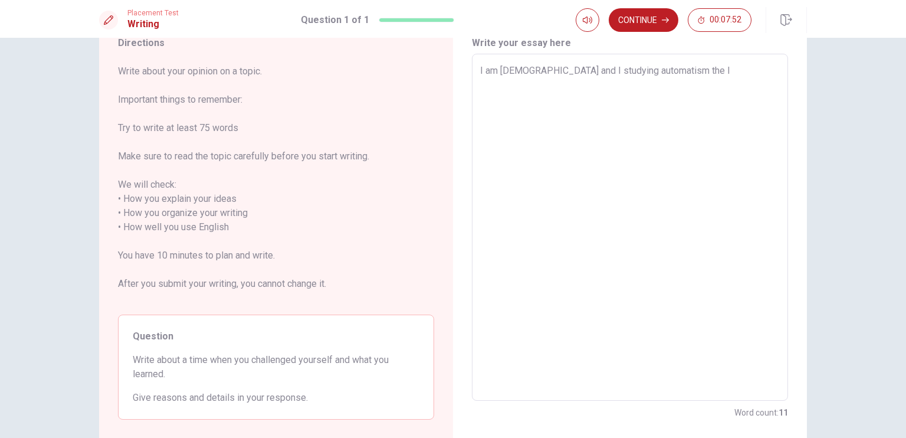
type textarea "x"
type textarea "I am [DEMOGRAPHIC_DATA] and I studying automatism the la"
type textarea "x"
type textarea "I am [DEMOGRAPHIC_DATA] and I studying automatism the las"
type textarea "x"
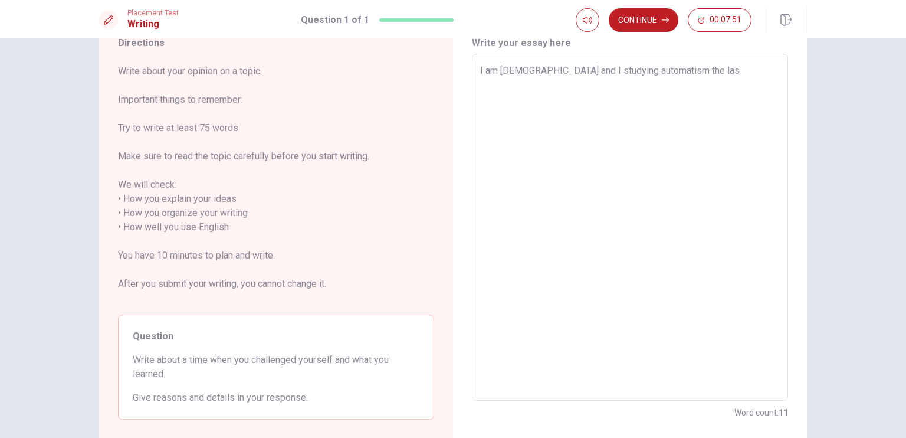
type textarea "I am [DEMOGRAPHIC_DATA] and I studying automatism the last"
type textarea "x"
type textarea "I am [DEMOGRAPHIC_DATA] and I studying automatism the last"
type textarea "x"
type textarea "I am [DEMOGRAPHIC_DATA] and I studying automatism the last t"
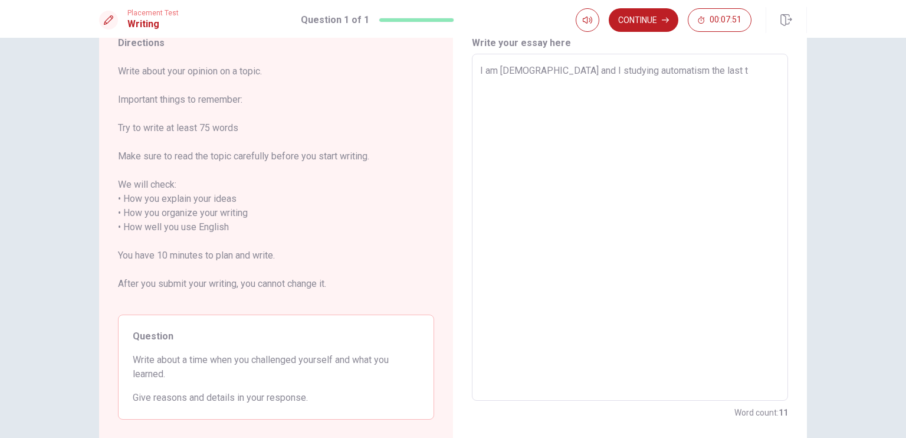
type textarea "x"
type textarea "I am [DEMOGRAPHIC_DATA] and I studying automatism the last th"
type textarea "x"
type textarea "I am [DEMOGRAPHIC_DATA] and I studying automatism the last thr"
type textarea "x"
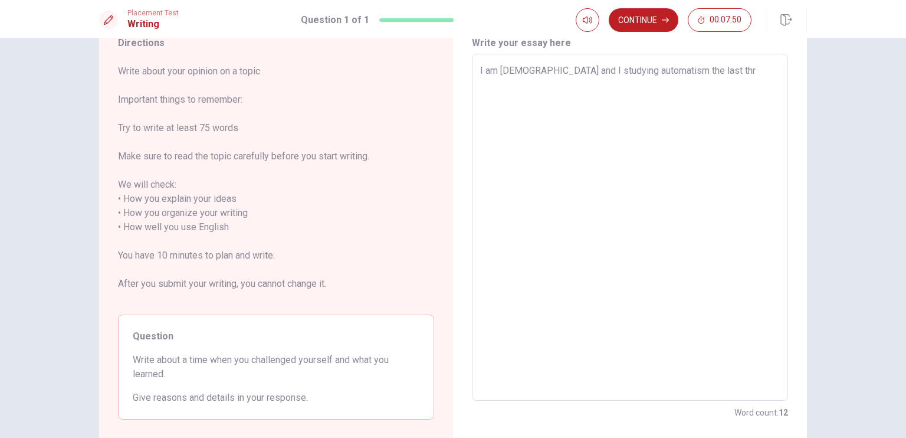
type textarea "I am [DEMOGRAPHIC_DATA] and I studying automatism the last thre"
type textarea "x"
type textarea "I am [DEMOGRAPHIC_DATA] and I studying automatism the last three"
type textarea "x"
type textarea "I am [DEMOGRAPHIC_DATA] and I studying automatism the last three"
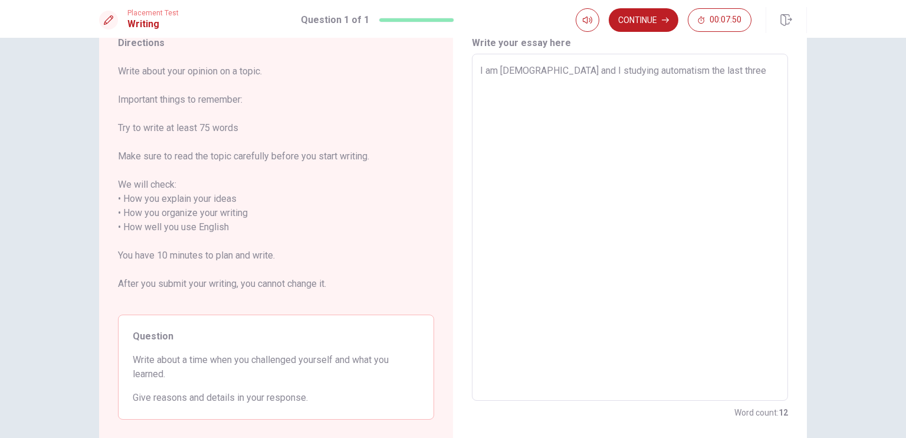
type textarea "x"
type textarea "I am [DEMOGRAPHIC_DATA] and I studying automatism the last three y"
type textarea "x"
type textarea "I am [DEMOGRAPHIC_DATA] and I studying automatism the last three ye"
type textarea "x"
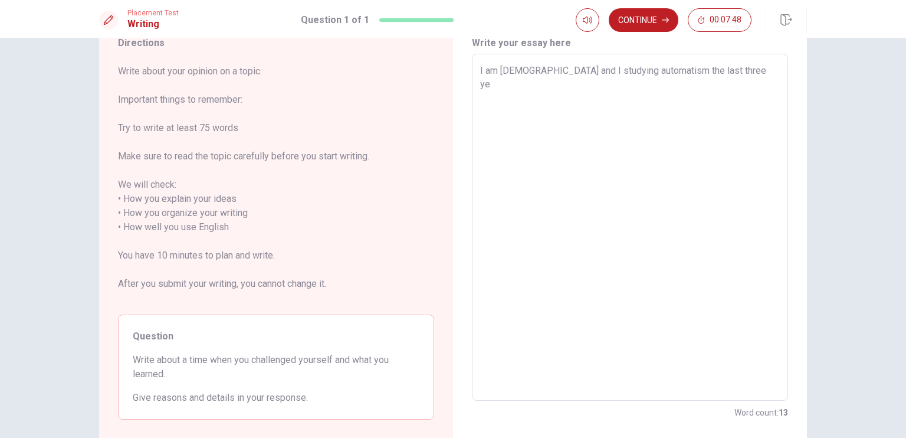
type textarea "I am [DEMOGRAPHIC_DATA] and I studying automatism the last three yea"
type textarea "x"
type textarea "I am [DEMOGRAPHIC_DATA] and I studying automatism the last three year"
type textarea "x"
type textarea "I am [DEMOGRAPHIC_DATA] and I studying automatism the last three years"
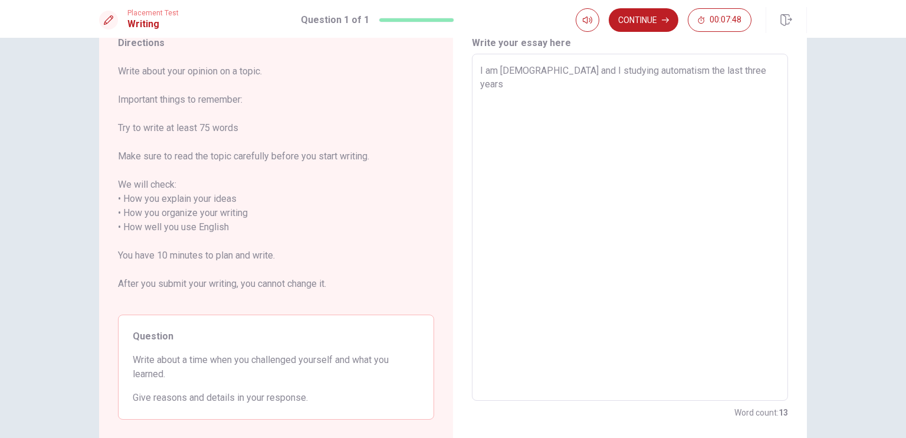
type textarea "x"
type textarea "I am [DEMOGRAPHIC_DATA] and I studying automatism the last three years"
type textarea "x"
type textarea "I am [DEMOGRAPHIC_DATA] and I studying automatism the last three years a"
type textarea "x"
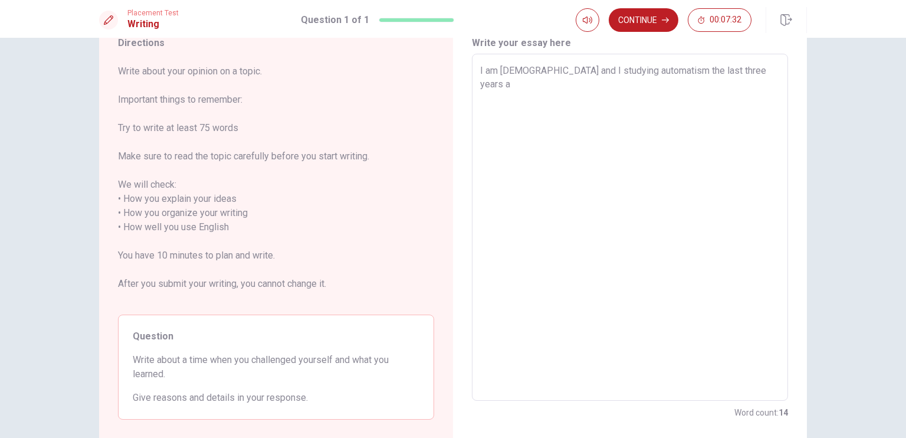
type textarea "I am [DEMOGRAPHIC_DATA] and I studying automatism the last three years af"
type textarea "x"
type textarea "I am [DEMOGRAPHIC_DATA] and I studying automatism the last three years aft"
type textarea "x"
type textarea "I am [DEMOGRAPHIC_DATA] and I studying automatism the last three years afte"
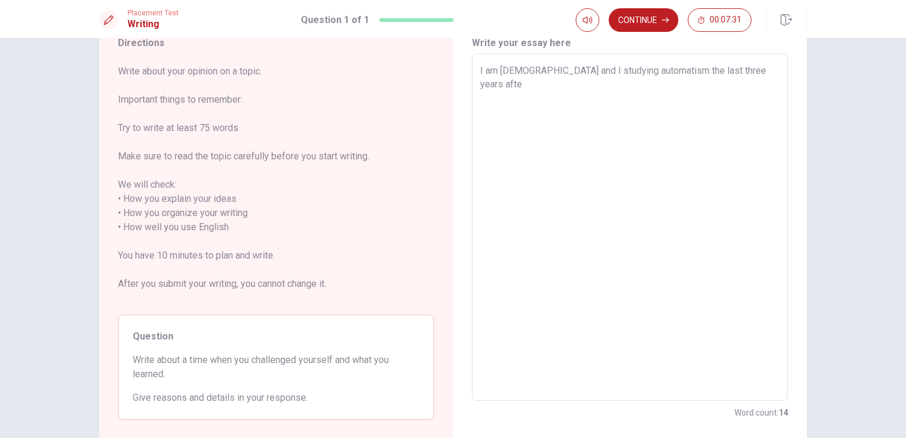
type textarea "x"
type textarea "I am [DEMOGRAPHIC_DATA] and I studying automatism the last three years after"
type textarea "x"
type textarea "I am [DEMOGRAPHIC_DATA] and I studying automatism the last three years afte"
type textarea "x"
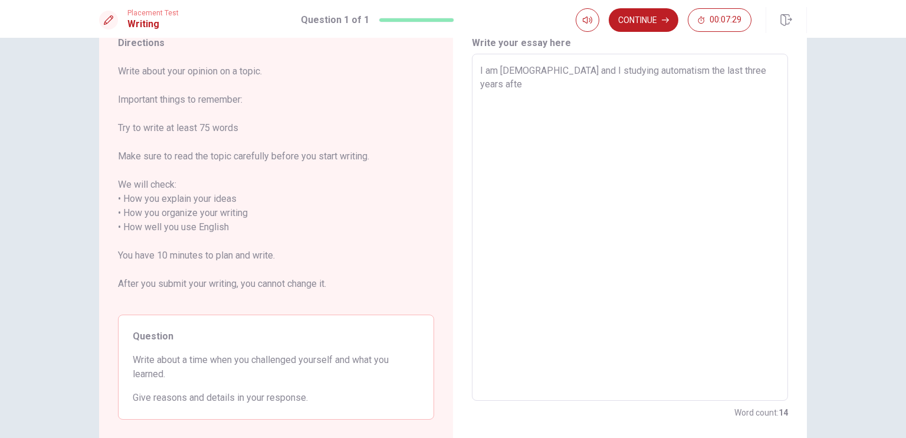
type textarea "I am [DEMOGRAPHIC_DATA] and I studying automatism the last three years aft"
type textarea "x"
type textarea "I am [DEMOGRAPHIC_DATA] and I studying automatism the last three years af"
type textarea "x"
type textarea "I am [DEMOGRAPHIC_DATA] and I studying automatism the last three years aft"
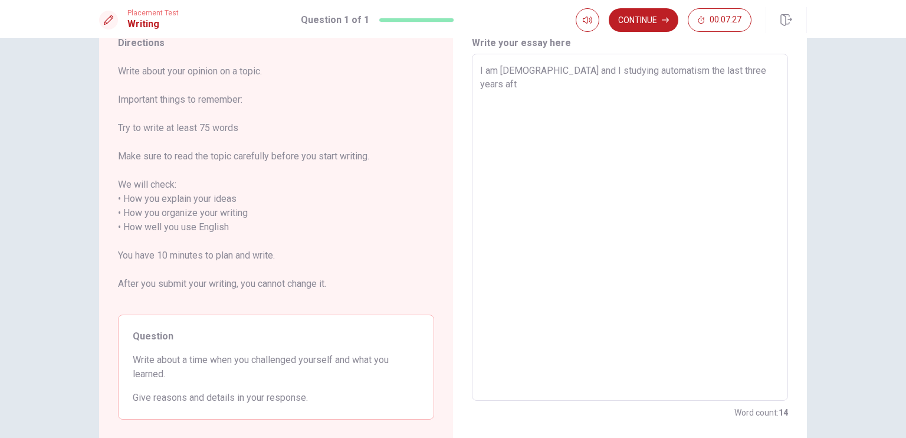
type textarea "x"
type textarea "I am [DEMOGRAPHIC_DATA] and I studying automatism the last three years afte"
type textarea "x"
type textarea "I am [DEMOGRAPHIC_DATA] and I studying automatism the last three years after"
type textarea "x"
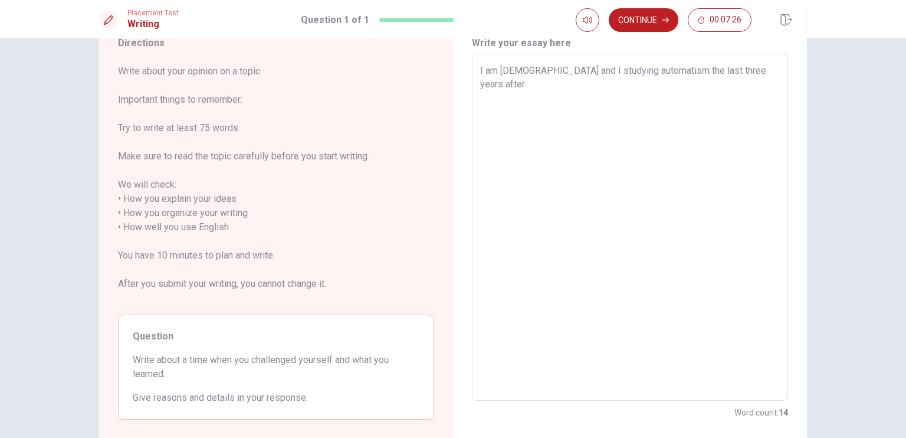
type textarea "I am [DEMOGRAPHIC_DATA] and I studying automatism the last three years after"
type textarea "x"
type textarea "I am [DEMOGRAPHIC_DATA] and I studying automatism the last three years after I"
type textarea "x"
type textarea "I am [DEMOGRAPHIC_DATA] and I studying automatism the last three years after I"
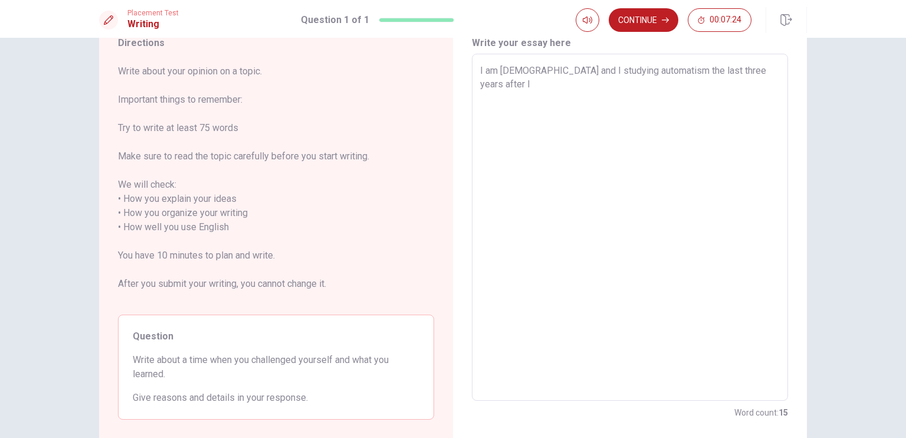
type textarea "x"
type textarea "I am [DEMOGRAPHIC_DATA] and I studying automatism the last three years after I o"
click at [536, 84] on textarea "I am [DEMOGRAPHIC_DATA] and I studying automatism the last three years after I …" at bounding box center [630, 227] width 300 height 327
click at [539, 100] on textarea "I am [DEMOGRAPHIC_DATA] and I studying automatism the last three years after I …" at bounding box center [630, 227] width 300 height 327
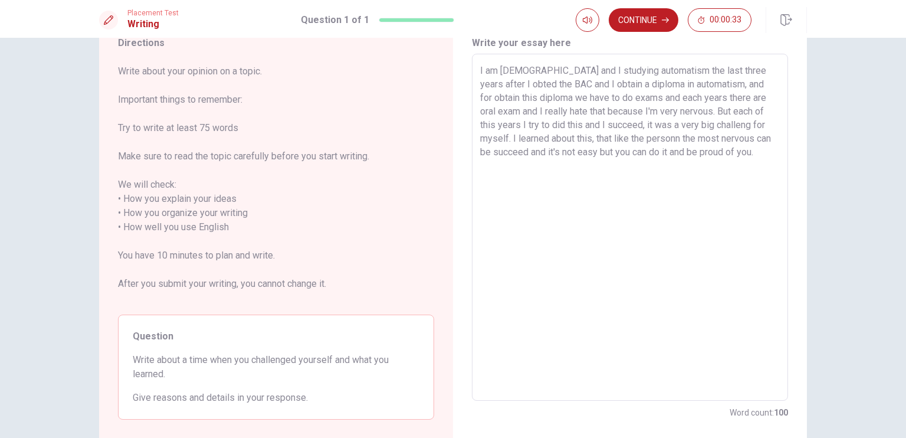
click at [749, 123] on textarea "I am [DEMOGRAPHIC_DATA] and I studying automatism the last three years after I …" at bounding box center [630, 227] width 300 height 327
click at [671, 141] on textarea "I am [DEMOGRAPHIC_DATA] and I studying automatism the last three years after I …" at bounding box center [630, 227] width 300 height 327
click at [543, 153] on textarea "I am [DEMOGRAPHIC_DATA] and I studying automatism the last three years after I …" at bounding box center [630, 227] width 300 height 327
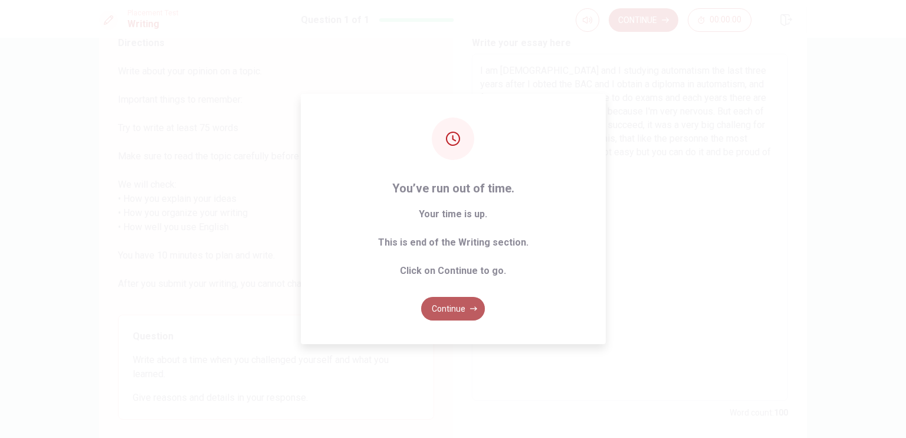
click at [448, 316] on button "Continue" at bounding box center [453, 309] width 64 height 24
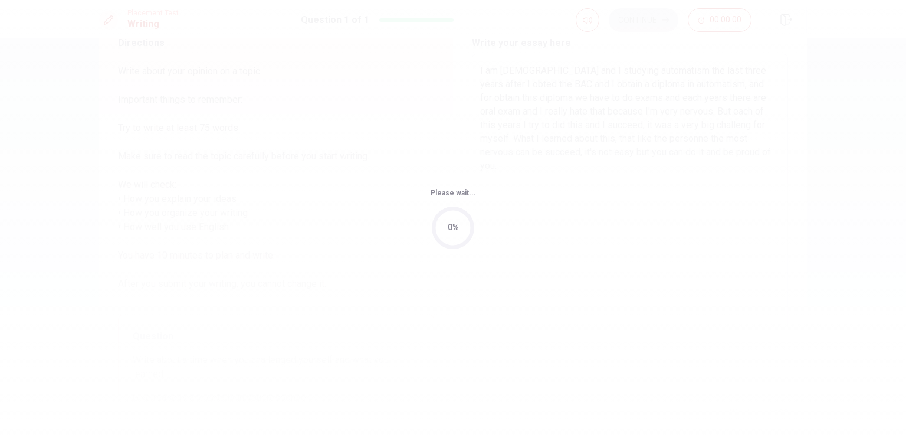
scroll to position [0, 0]
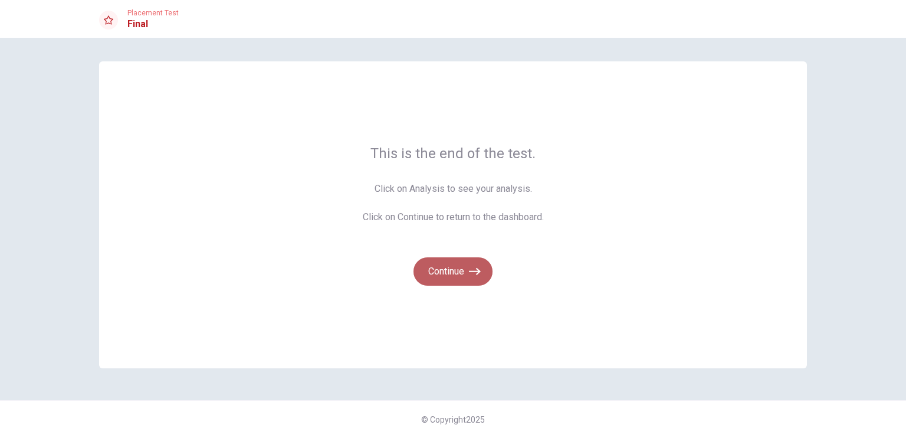
click at [460, 273] on button "Continue" at bounding box center [453, 271] width 79 height 28
